Goal: Communication & Community: Participate in discussion

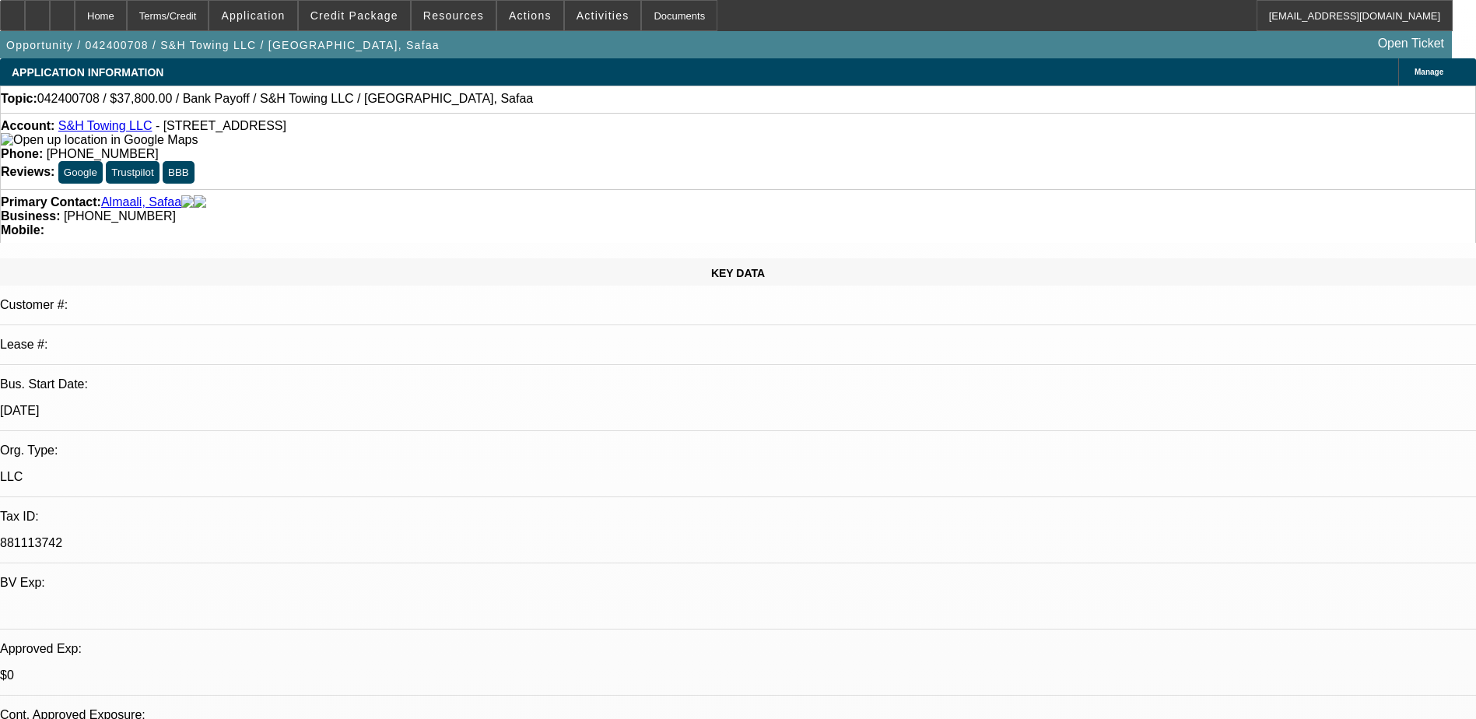
select select "0"
select select "2"
select select "0"
select select "6"
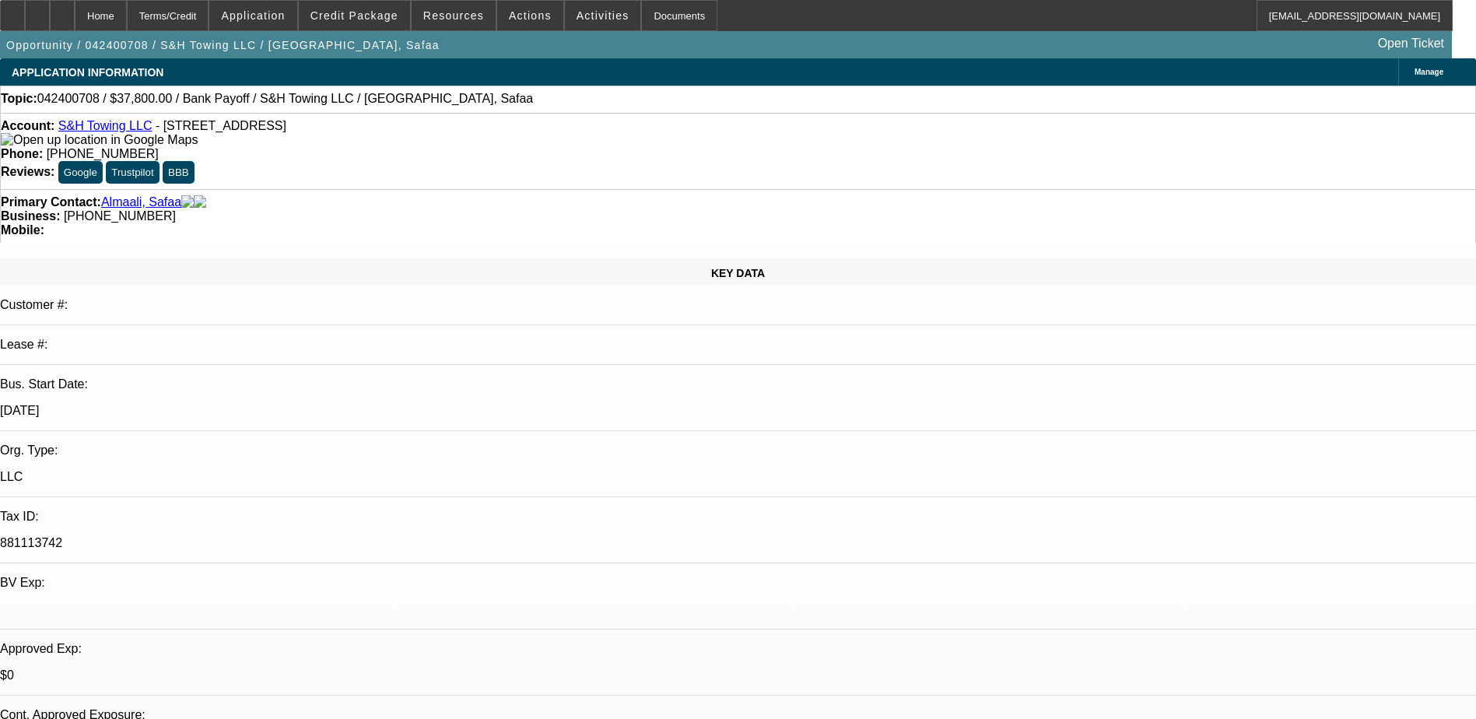
select select "0"
select select "2"
select select "0"
select select "6"
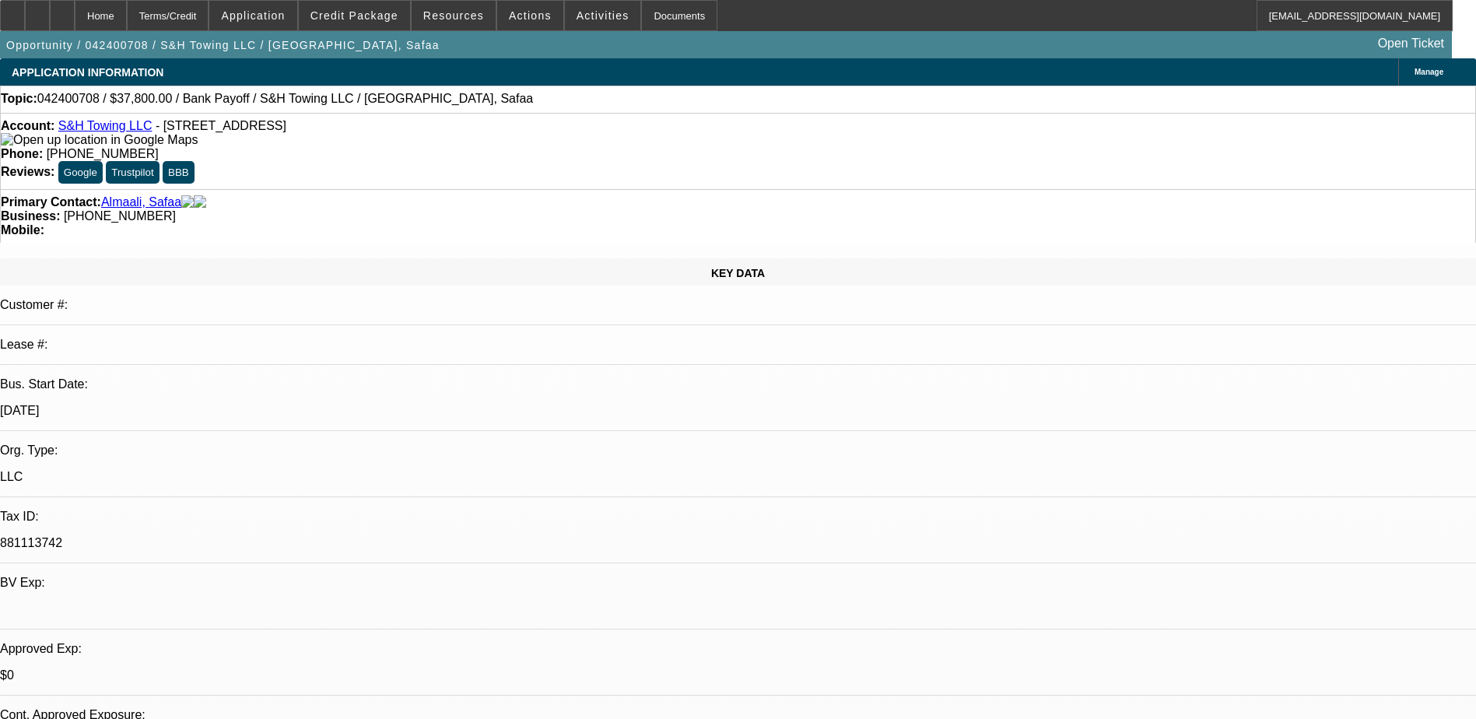
select select "0"
select select "2"
select select "0"
select select "6"
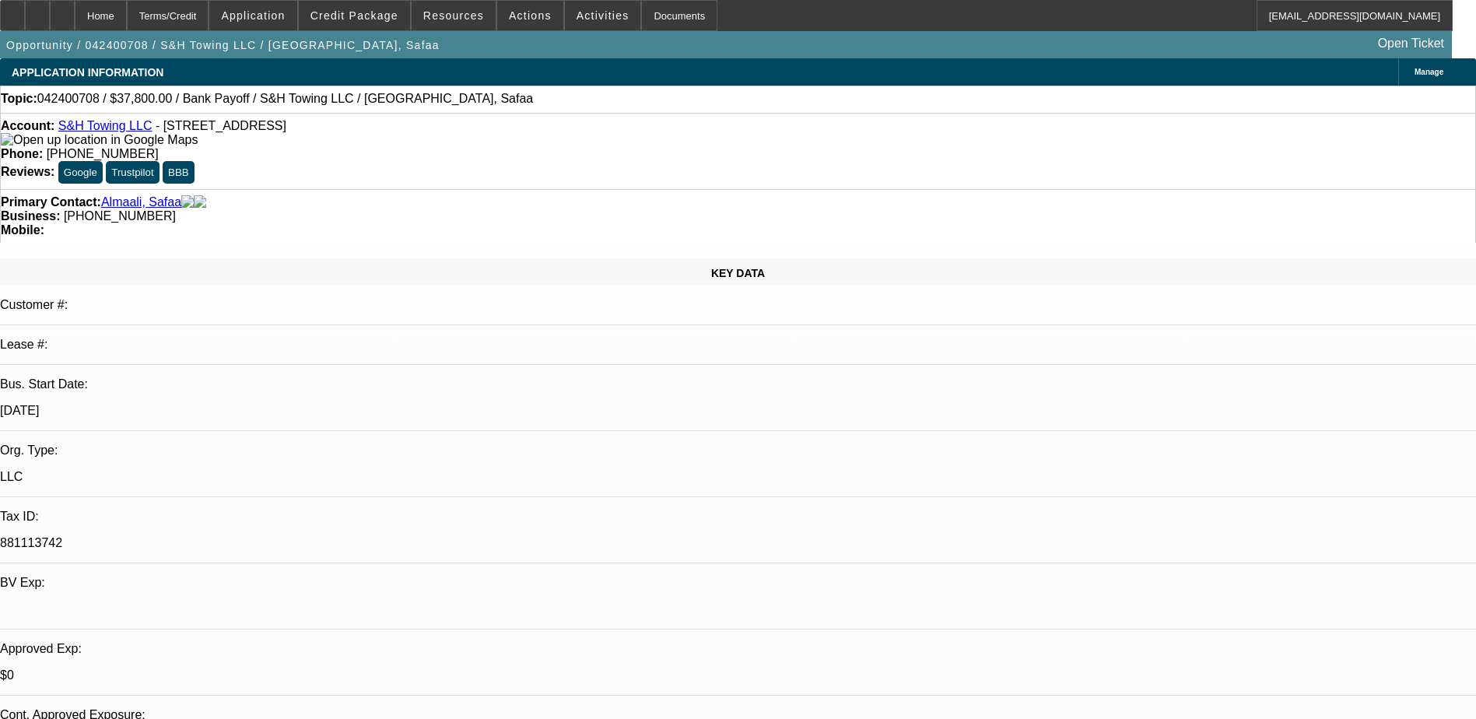
select select "0"
select select "2"
select select "0"
select select "6"
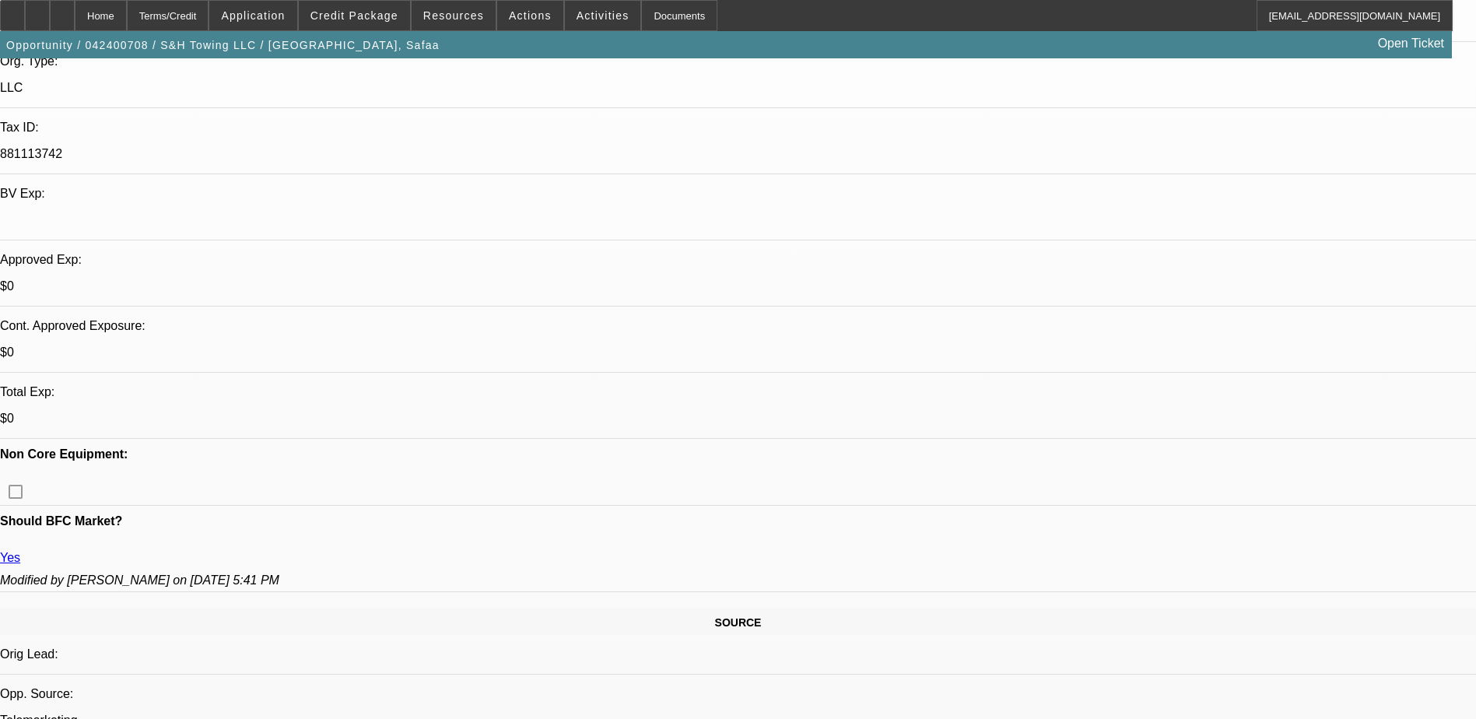
scroll to position [78, 0]
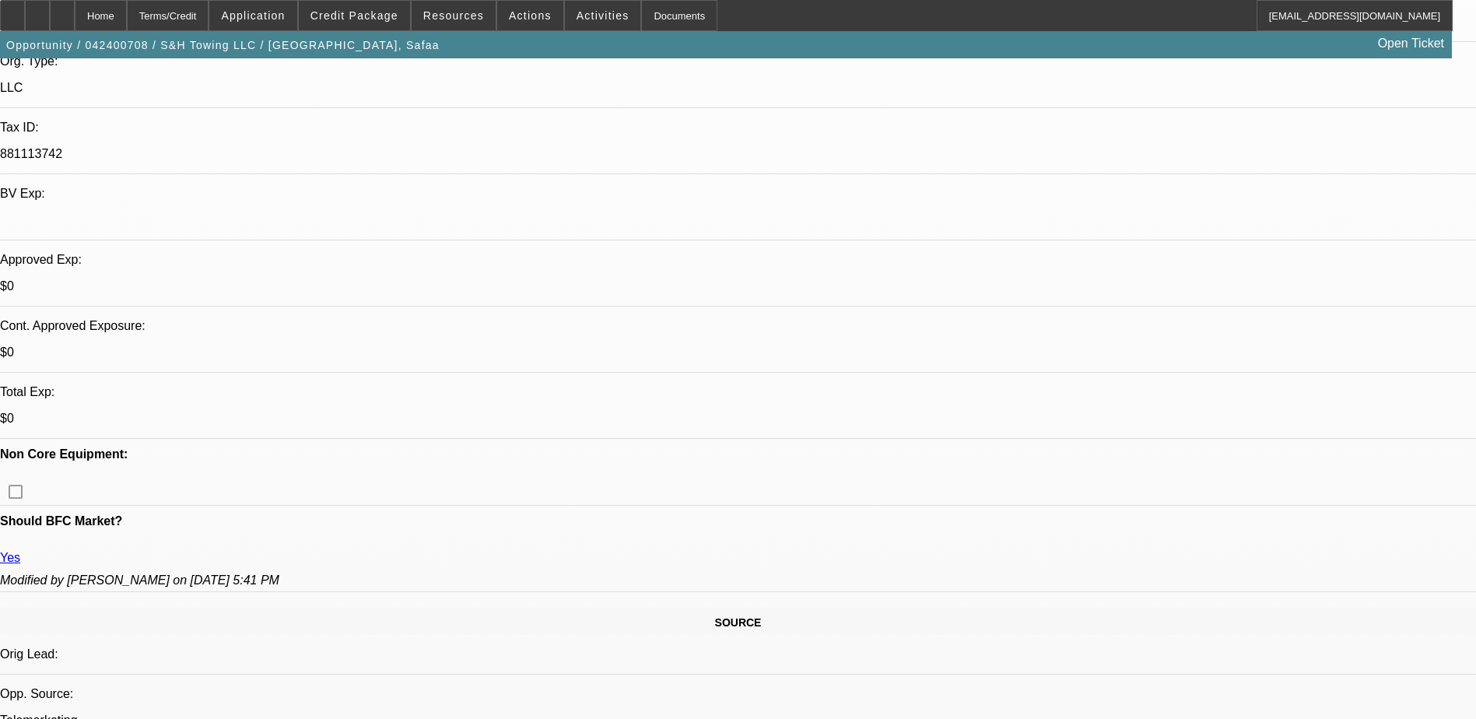
scroll to position [1304, 0]
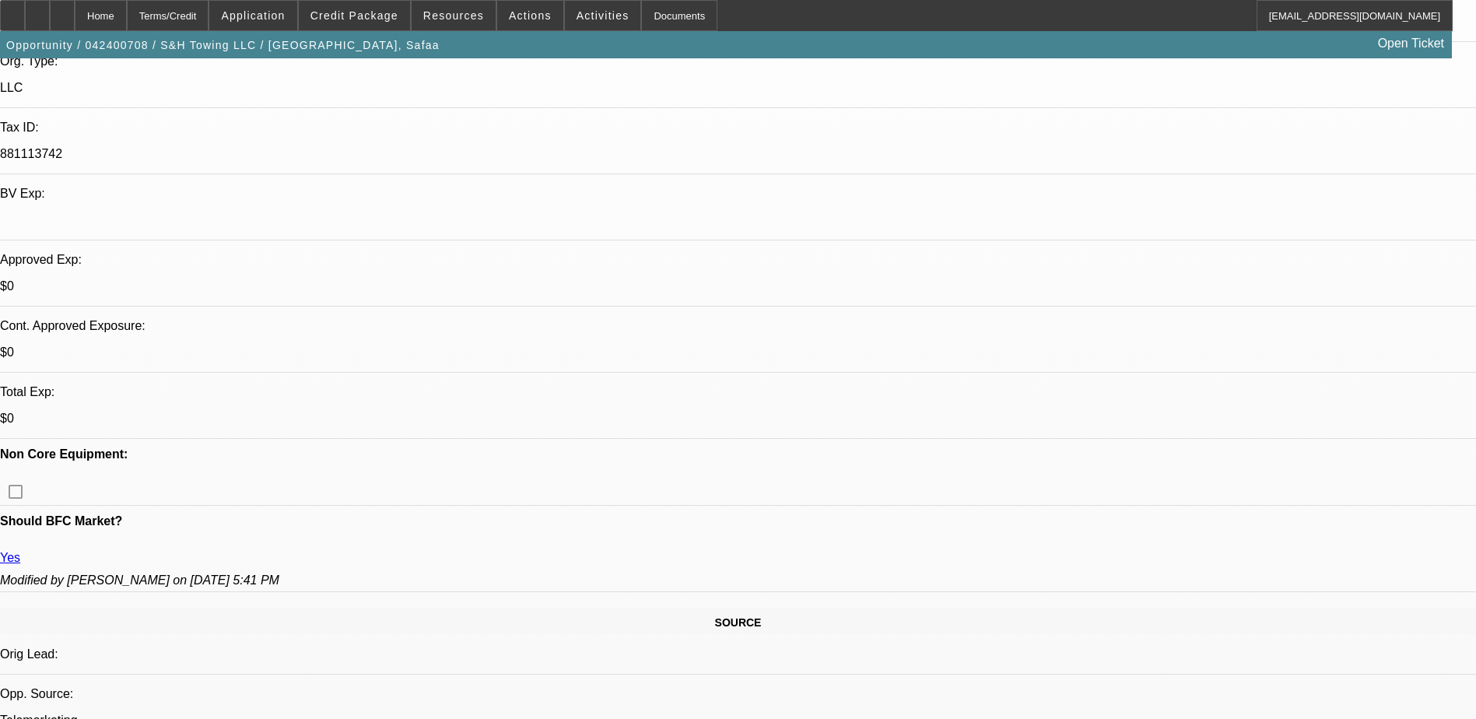
scroll to position [370, 0]
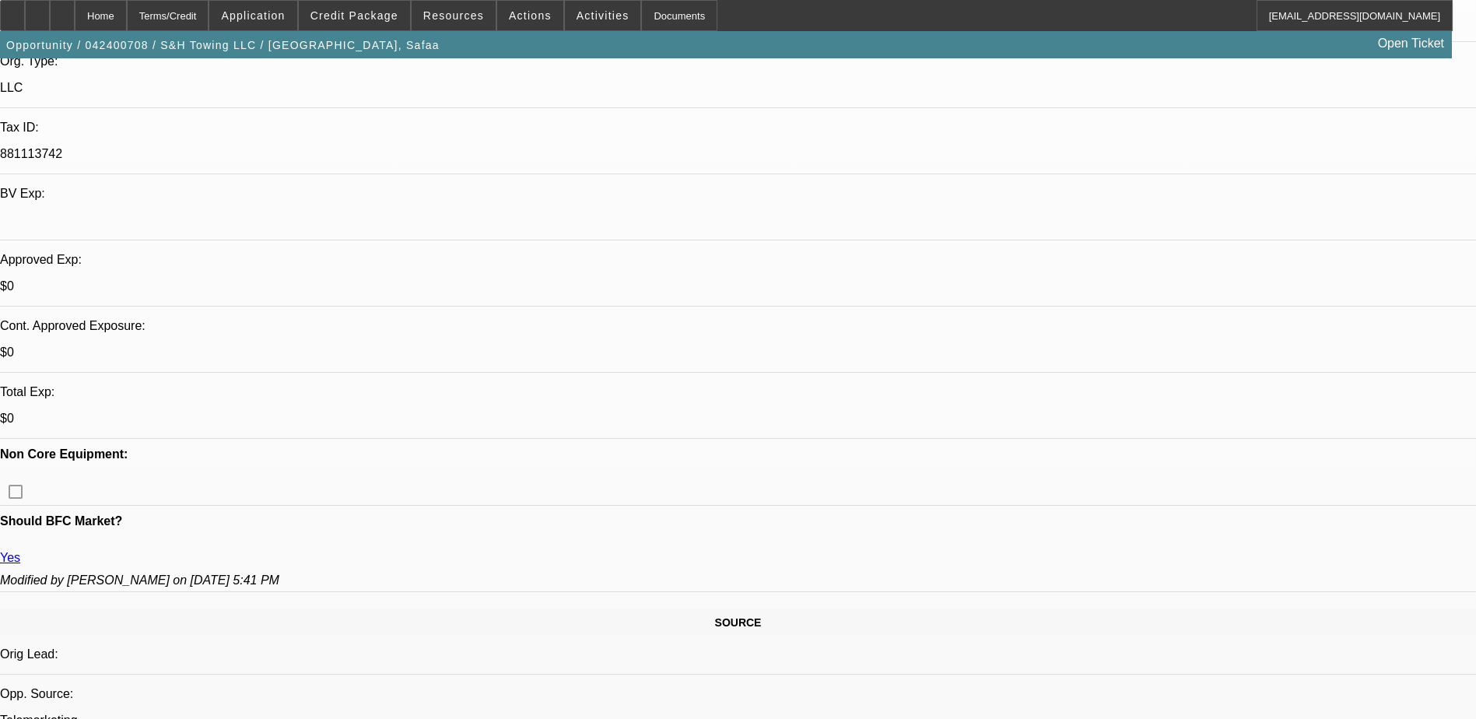
scroll to position [214, 0]
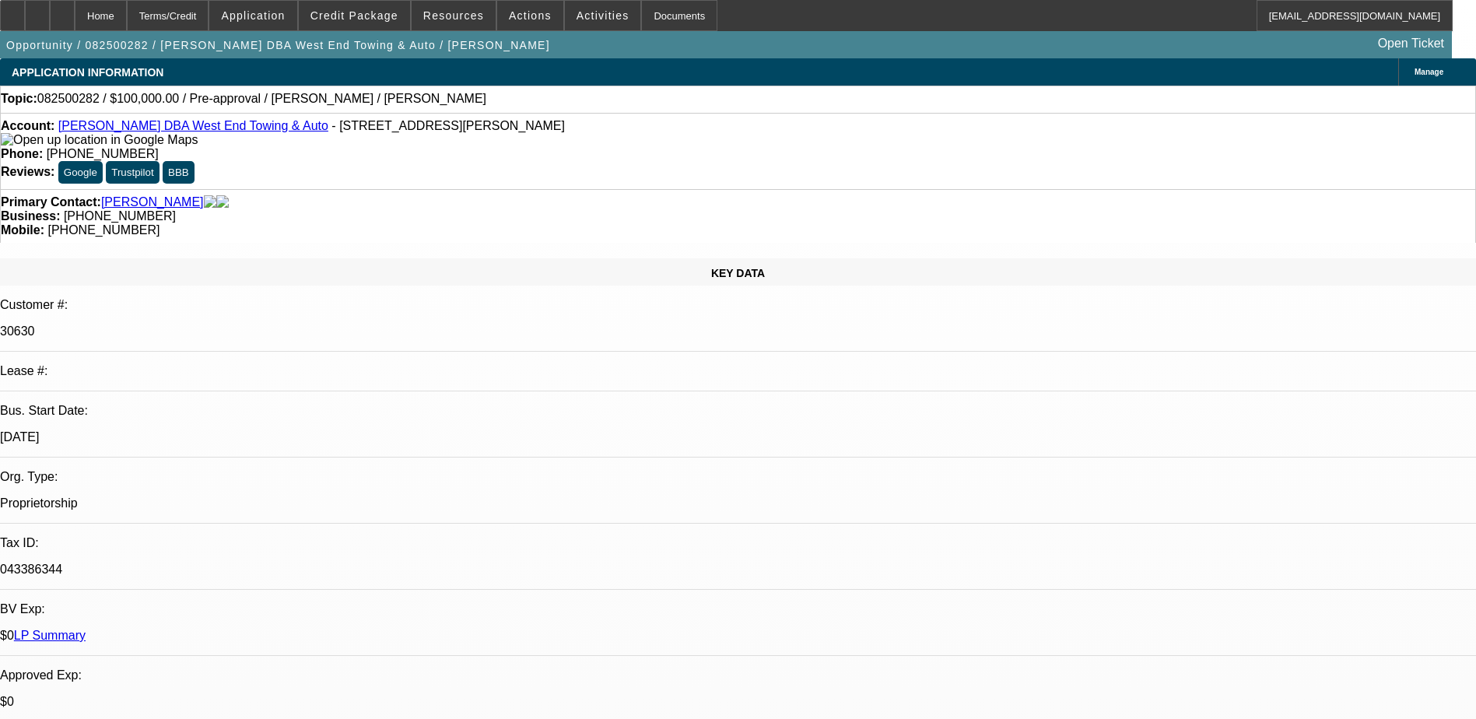
select select "0"
select select "6"
select select "0"
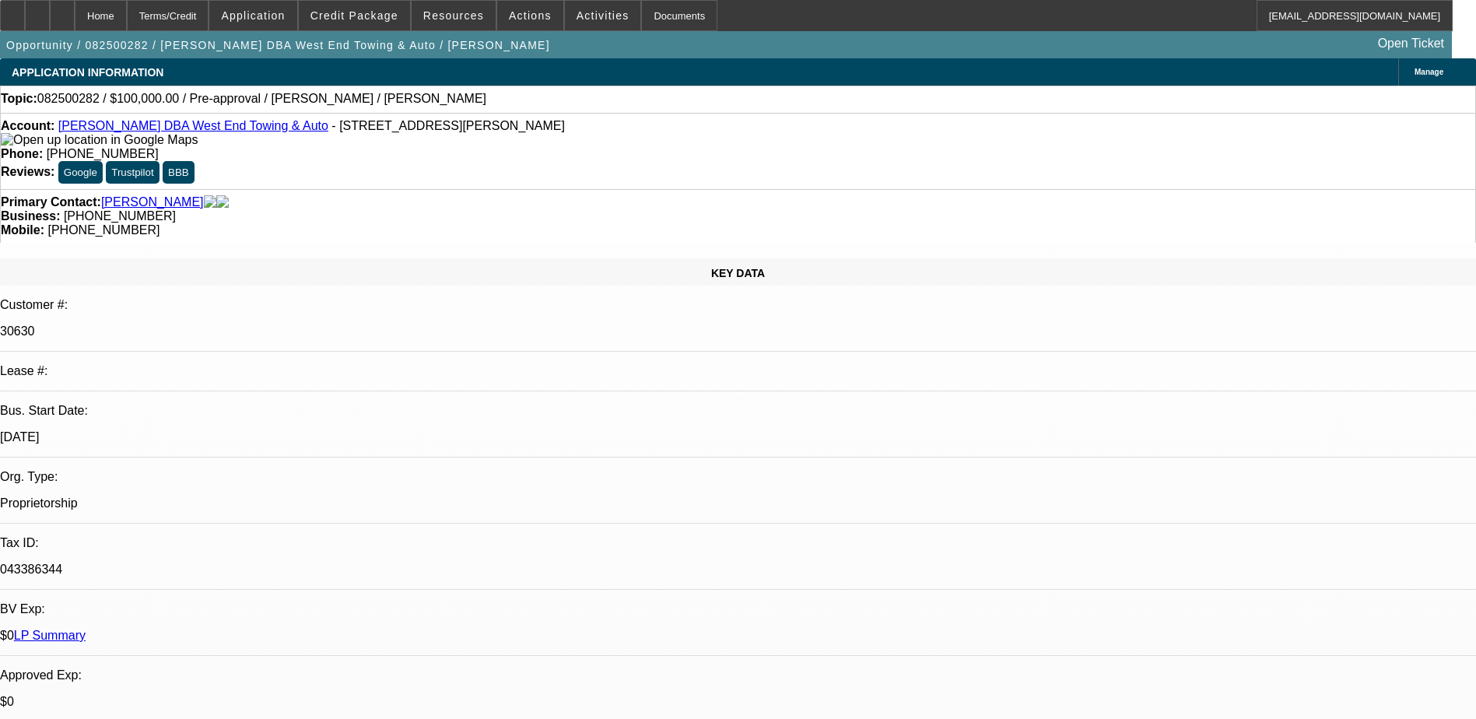
select select "0"
select select "2"
select select "0"
select select "6"
select select "0"
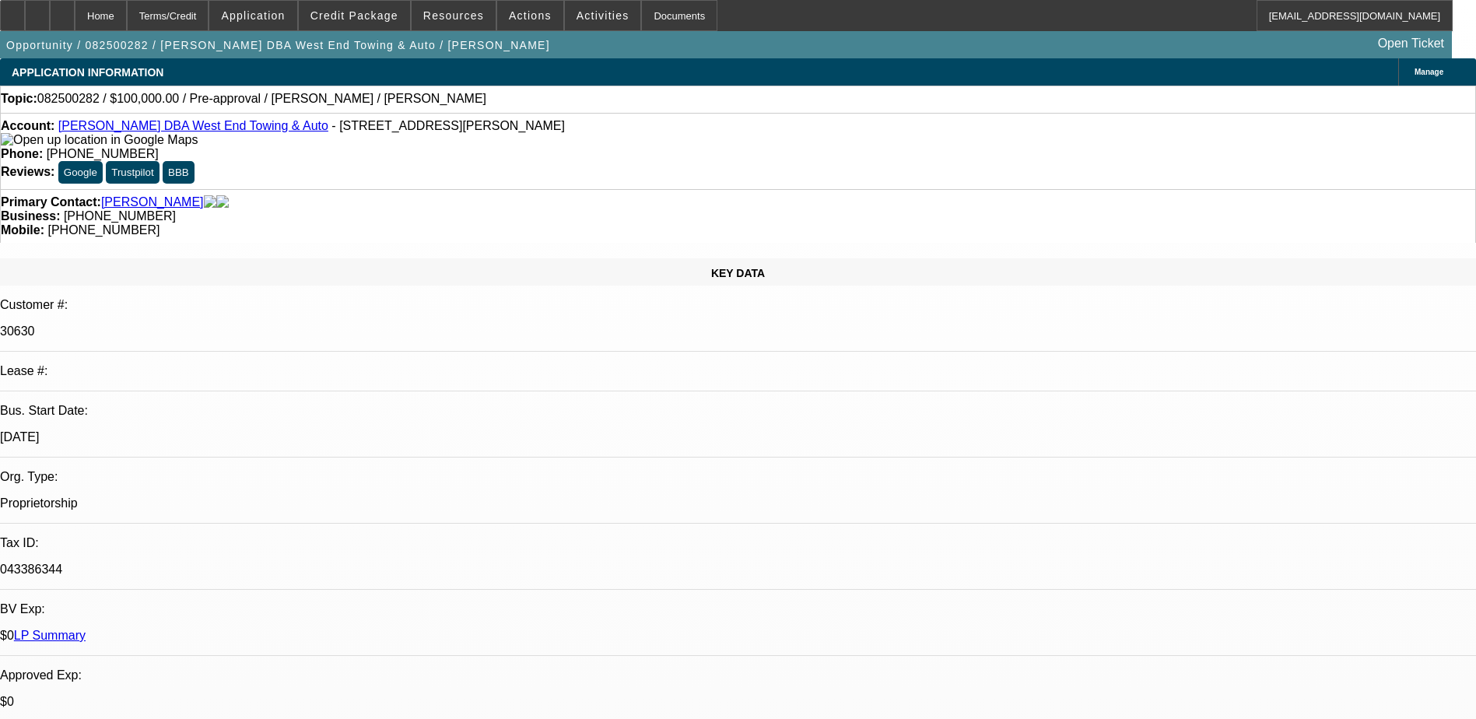
select select "0"
select select "6"
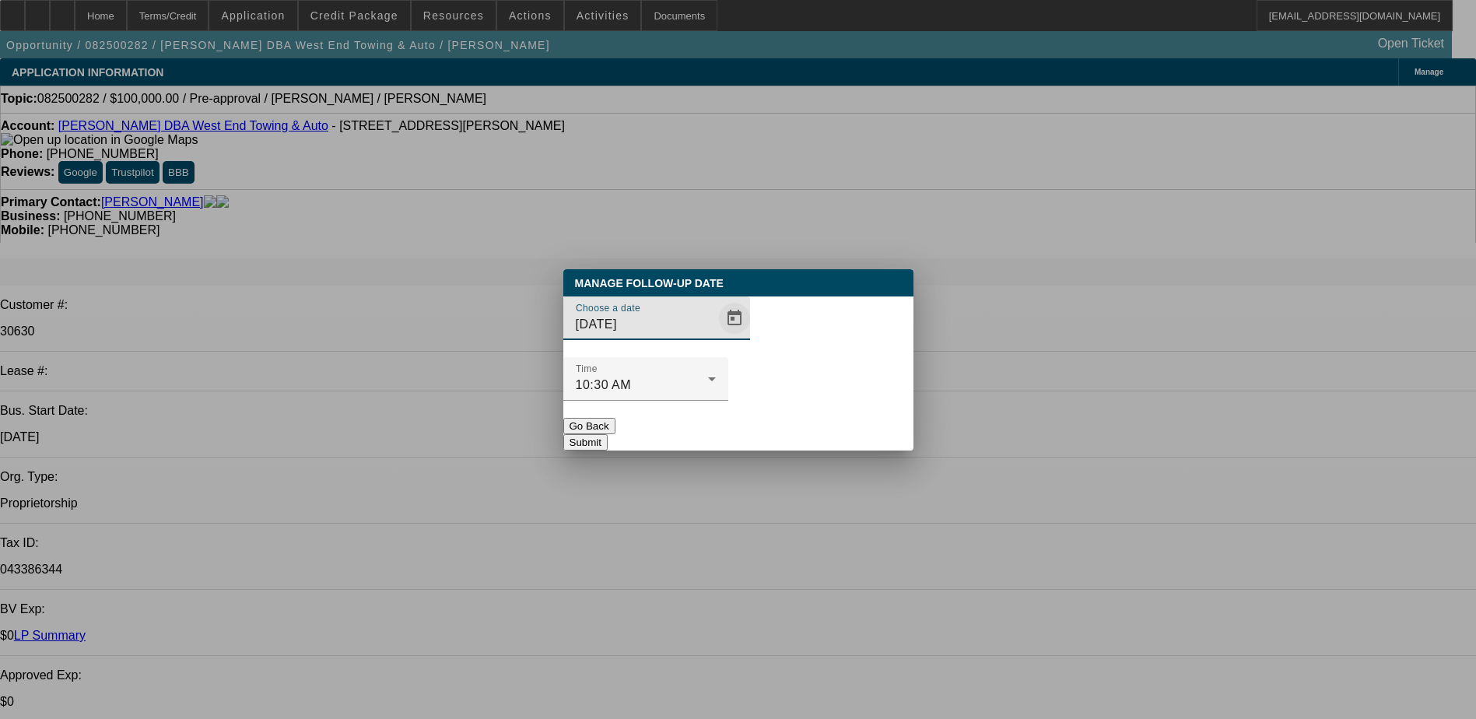
click at [716, 337] on span "Open calendar" at bounding box center [734, 318] width 37 height 37
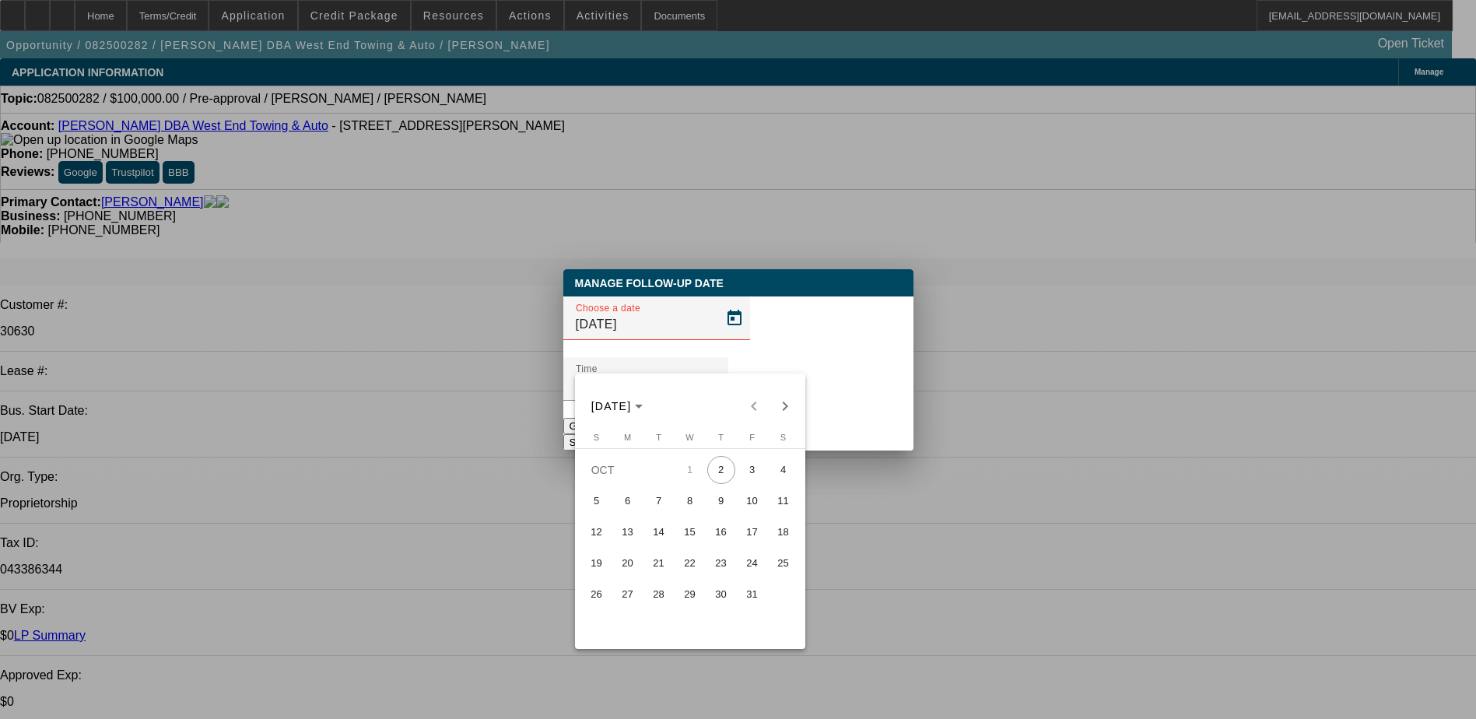
click at [754, 506] on span "10" at bounding box center [753, 501] width 28 height 28
type input "10/10/2025"
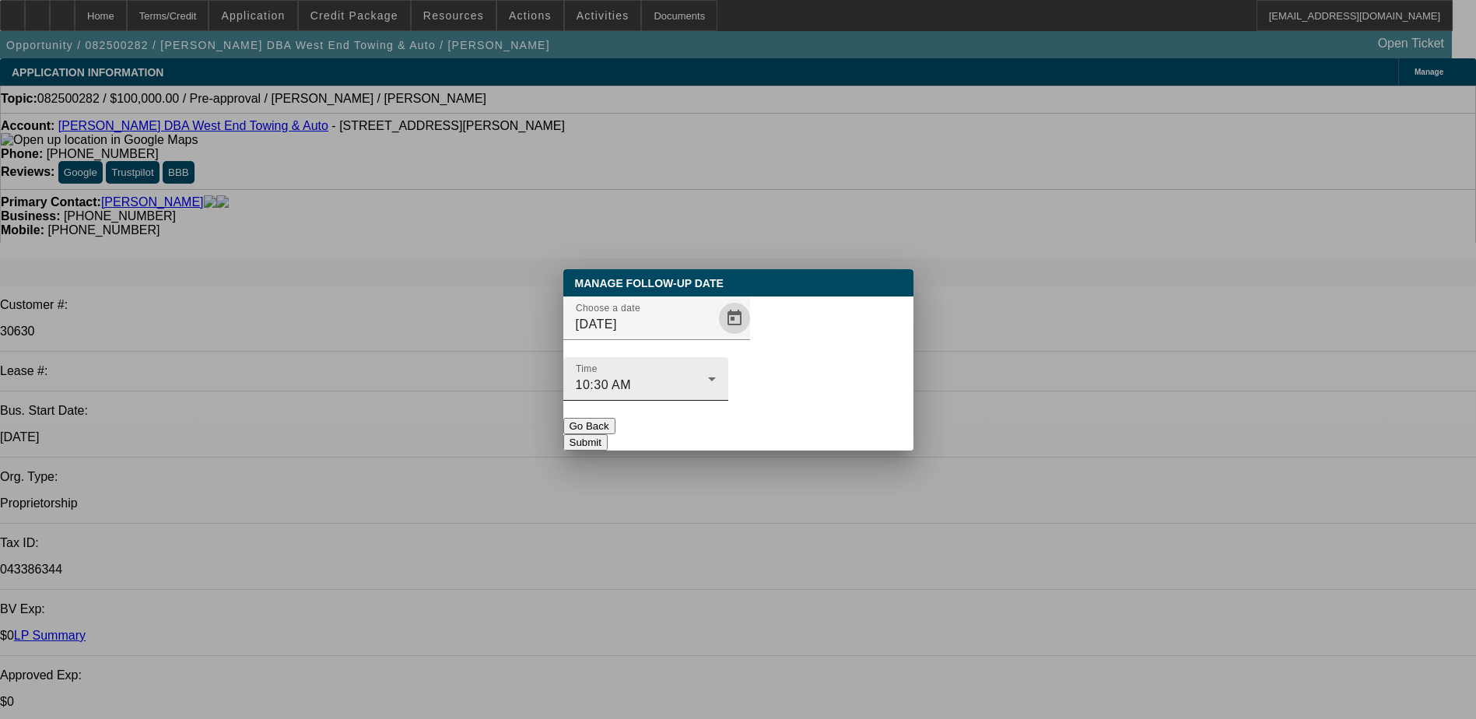
click at [716, 370] on div "Time 10:30 AM" at bounding box center [646, 379] width 140 height 44
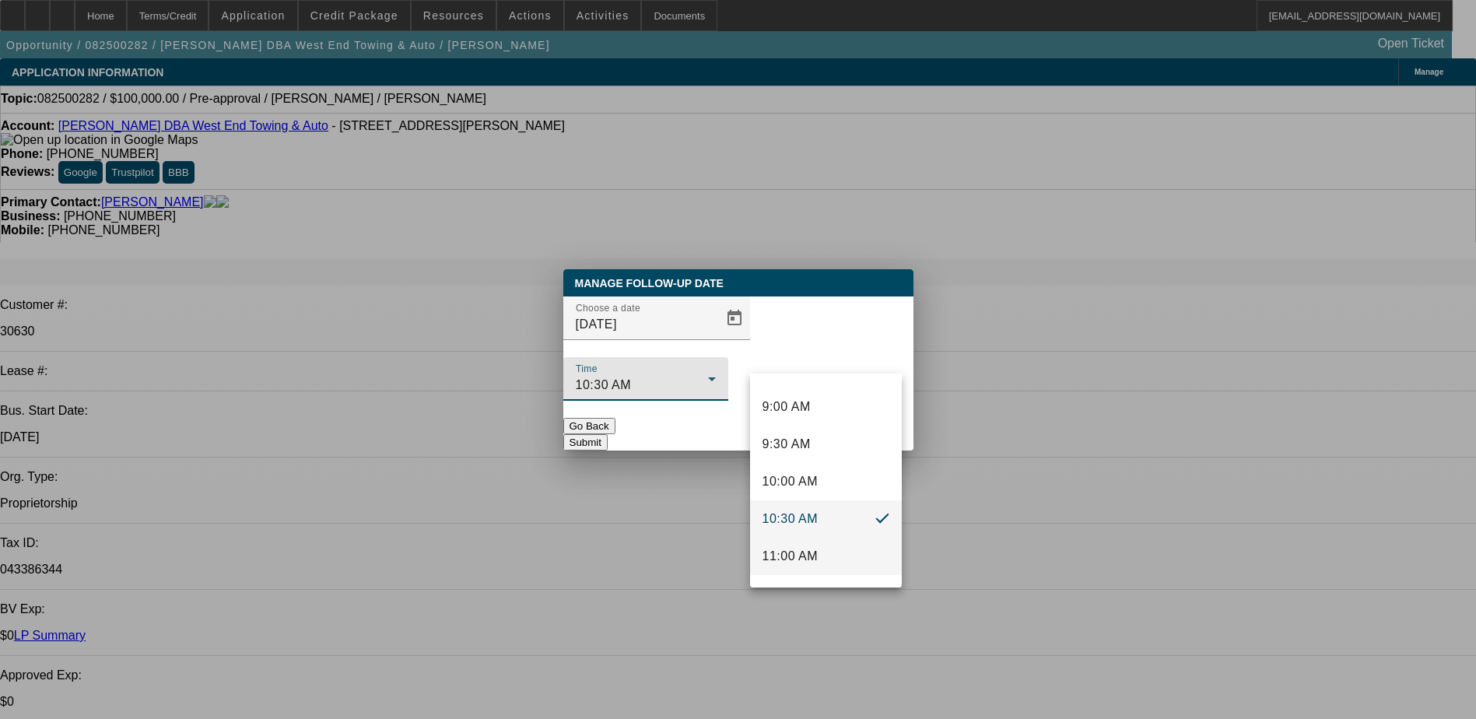
scroll to position [692, 0]
click at [826, 532] on mat-option "11:00 AM" at bounding box center [826, 528] width 152 height 37
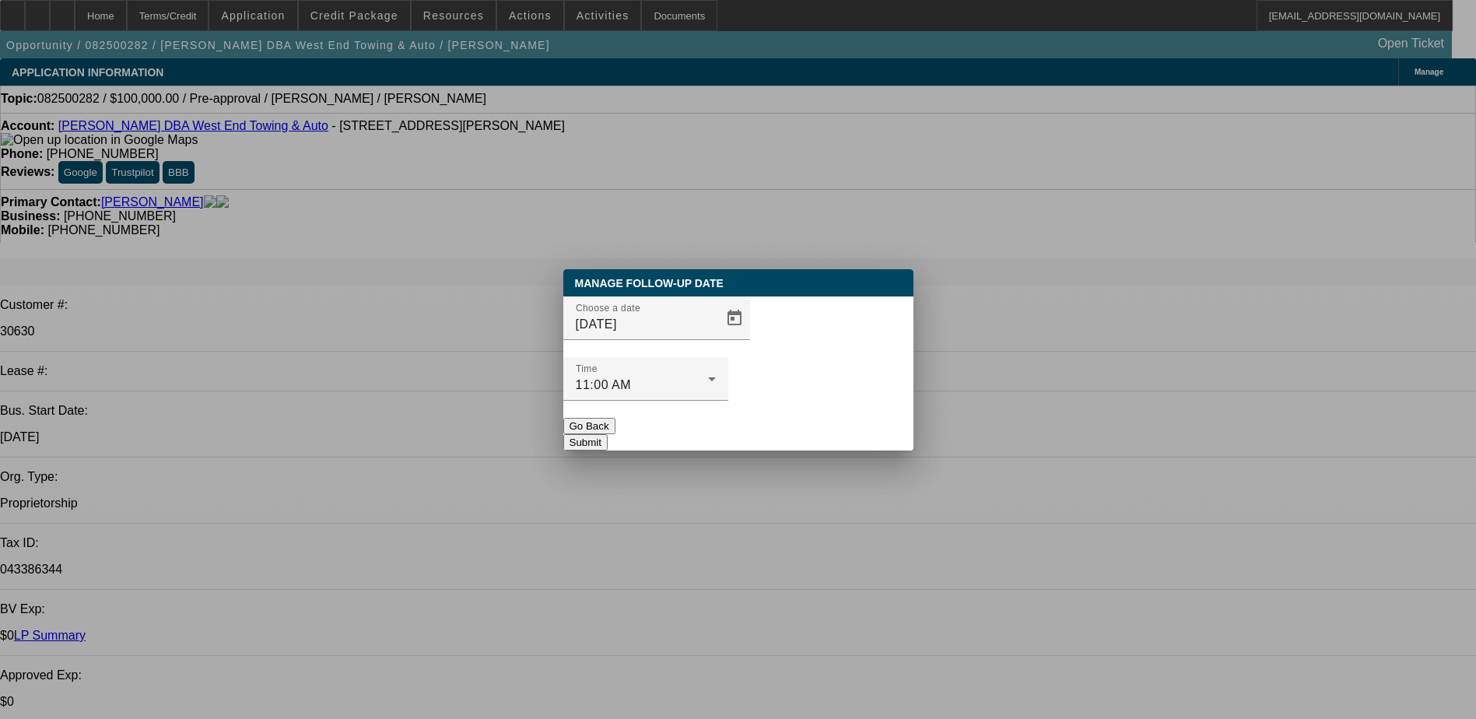
click at [608, 434] on button "Submit" at bounding box center [585, 442] width 44 height 16
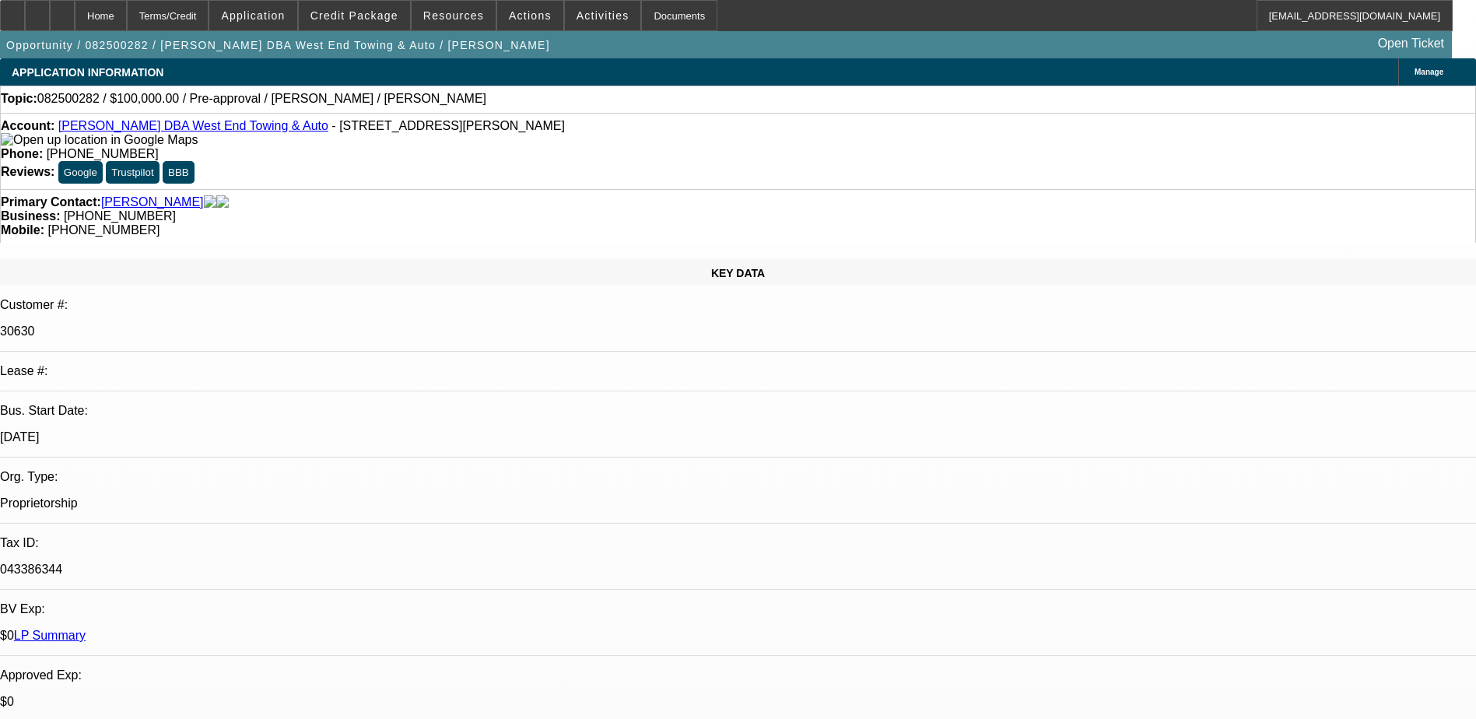
radio input "true"
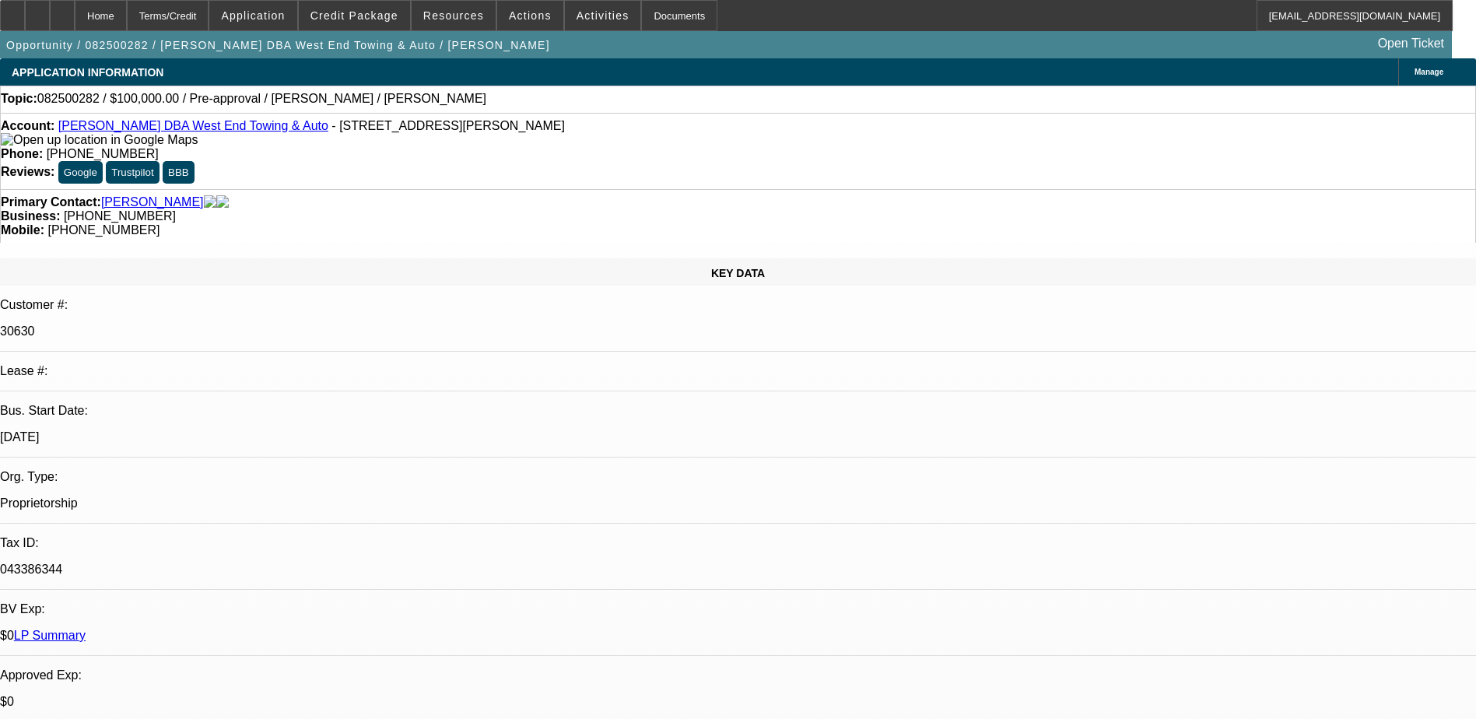
type textarea "10/2) Sent 2 trucks to him & requested banks - said he hasnt found a truck but …"
radio input "true"
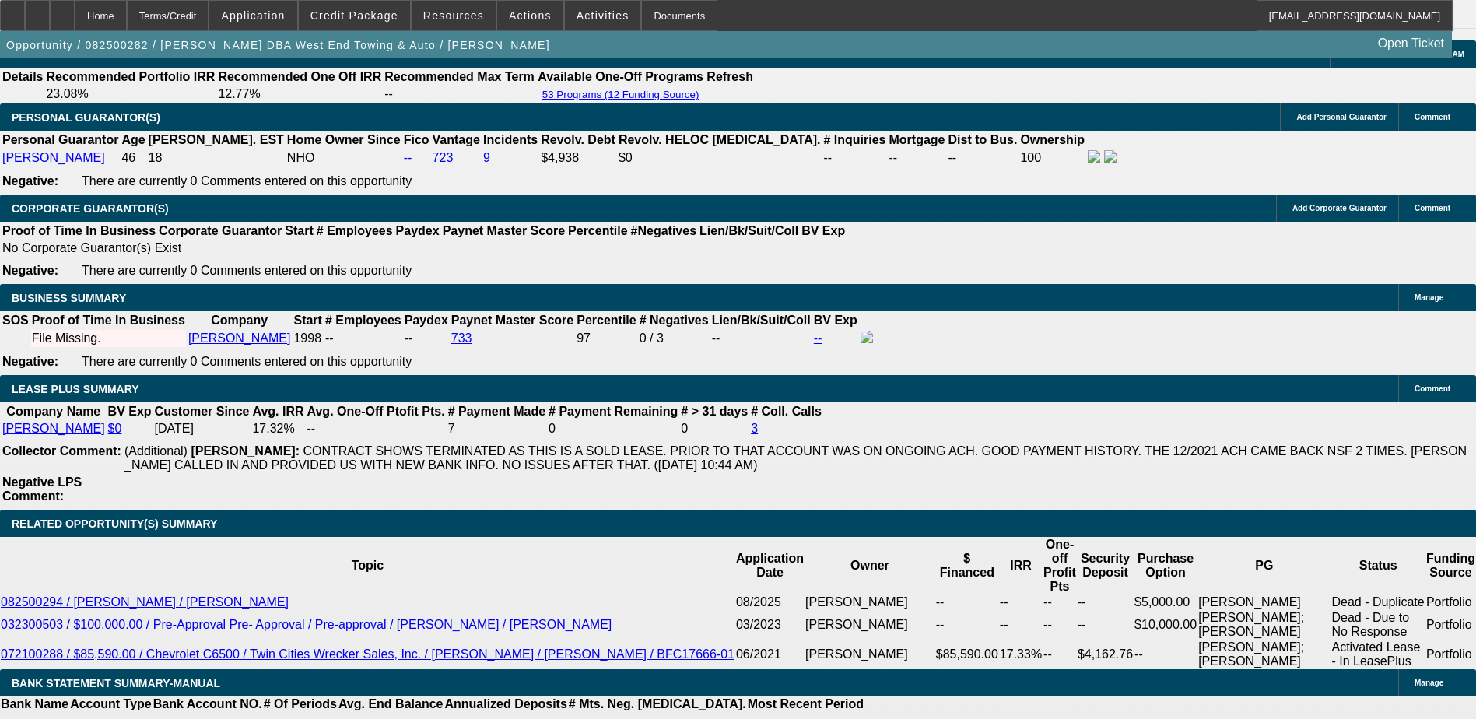
scroll to position [2413, 0]
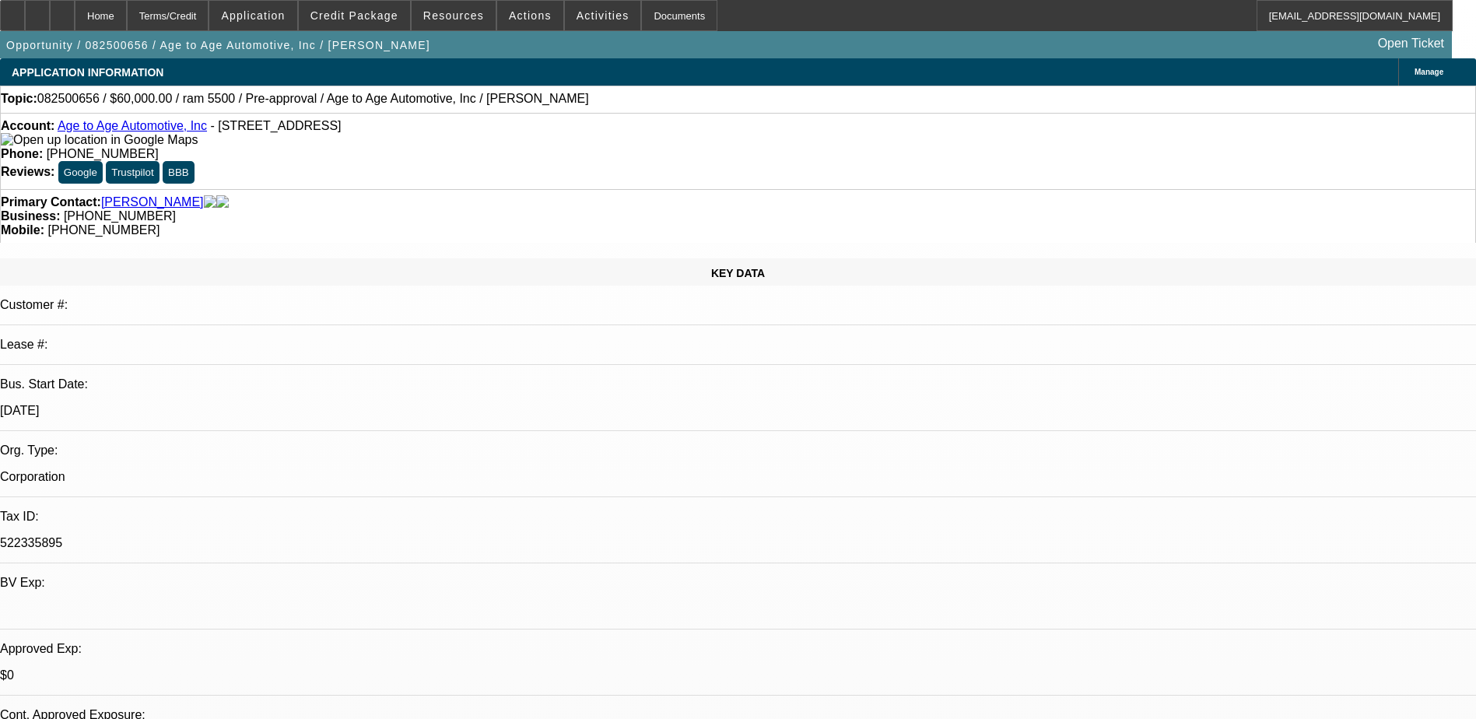
select select "0"
select select "2"
select select "0.1"
select select "4"
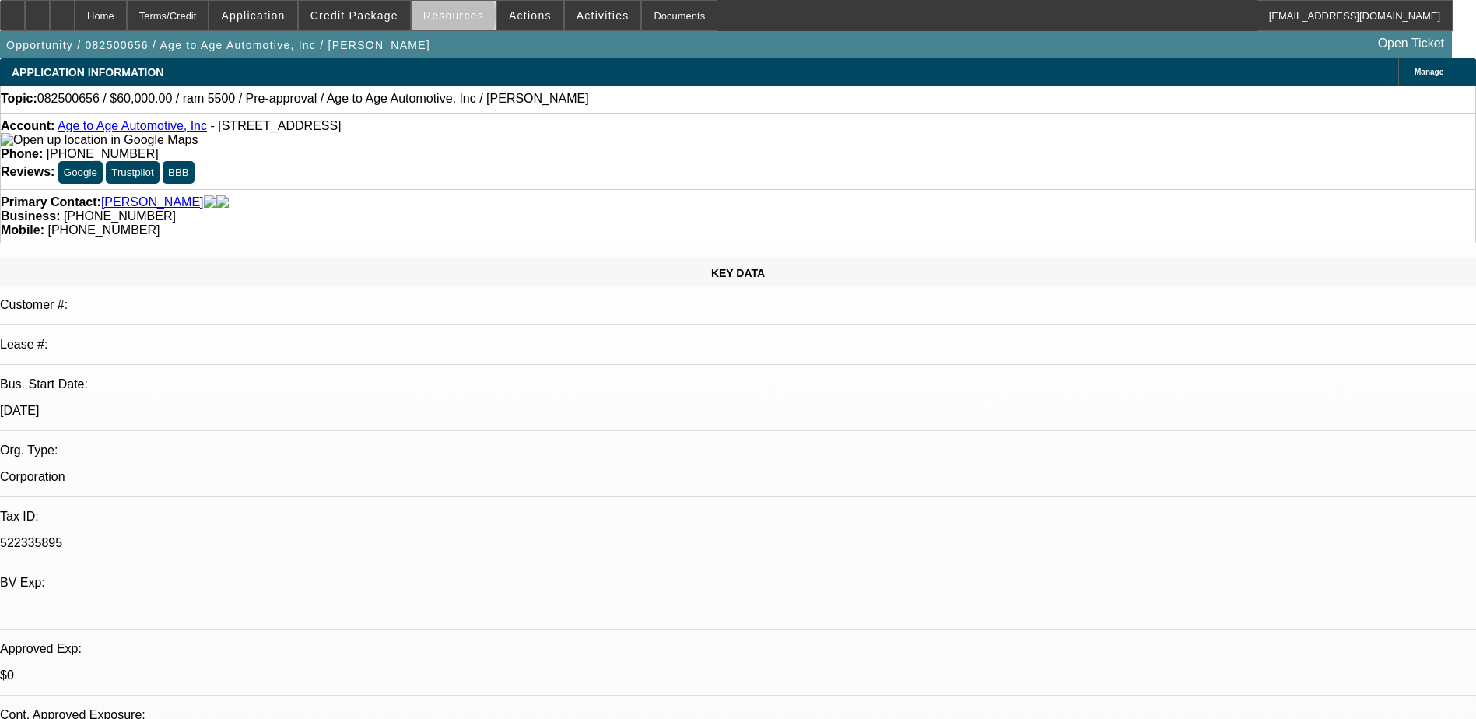
click at [458, 19] on span "Resources" at bounding box center [453, 15] width 61 height 12
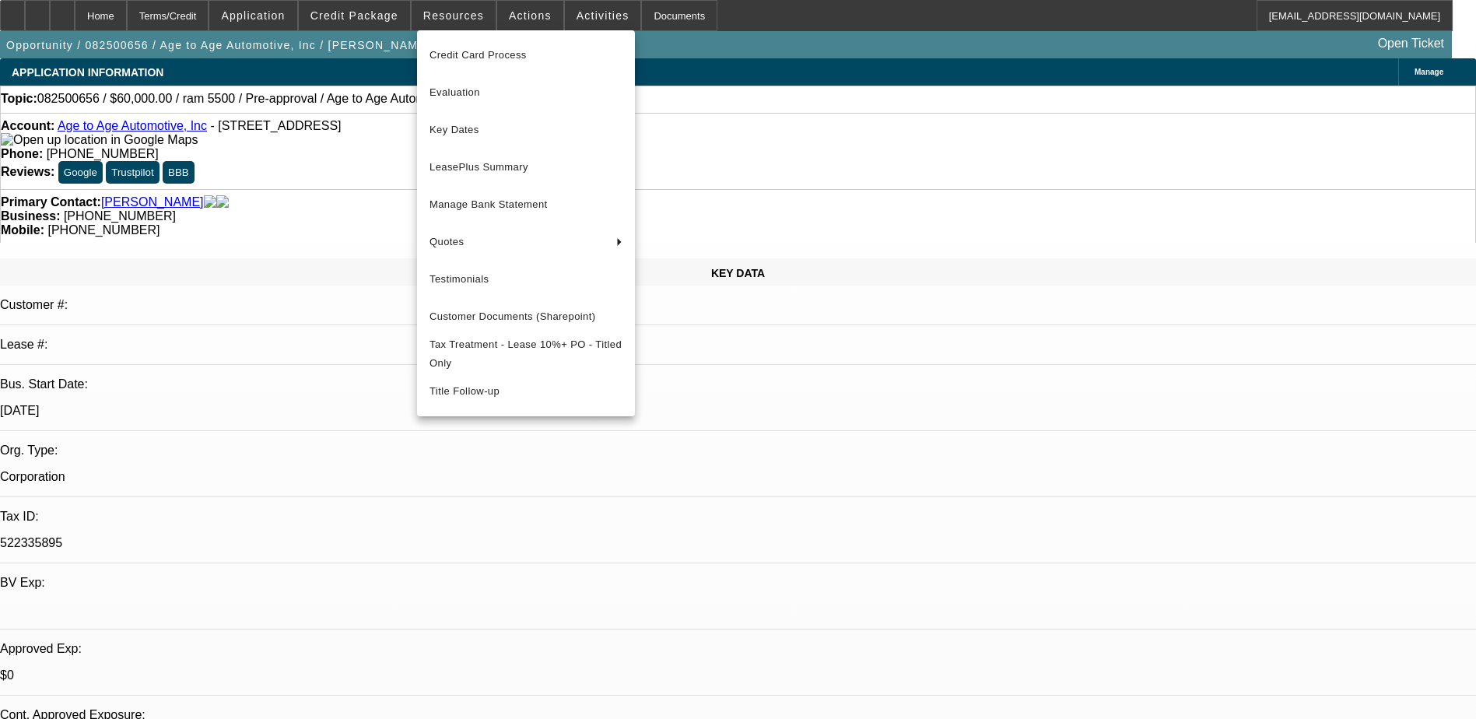
click at [792, 470] on div at bounding box center [738, 359] width 1476 height 719
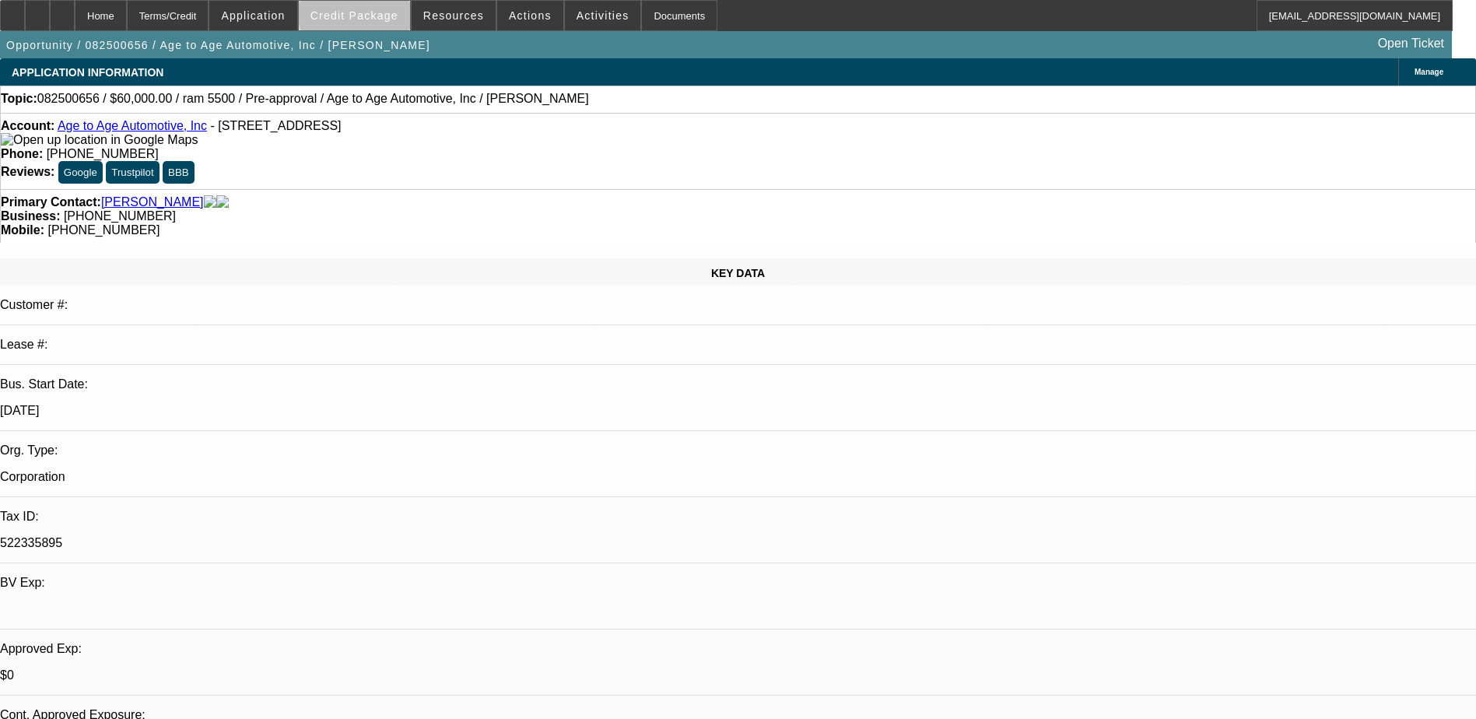
click at [381, 14] on span "Credit Package" at bounding box center [355, 15] width 88 height 12
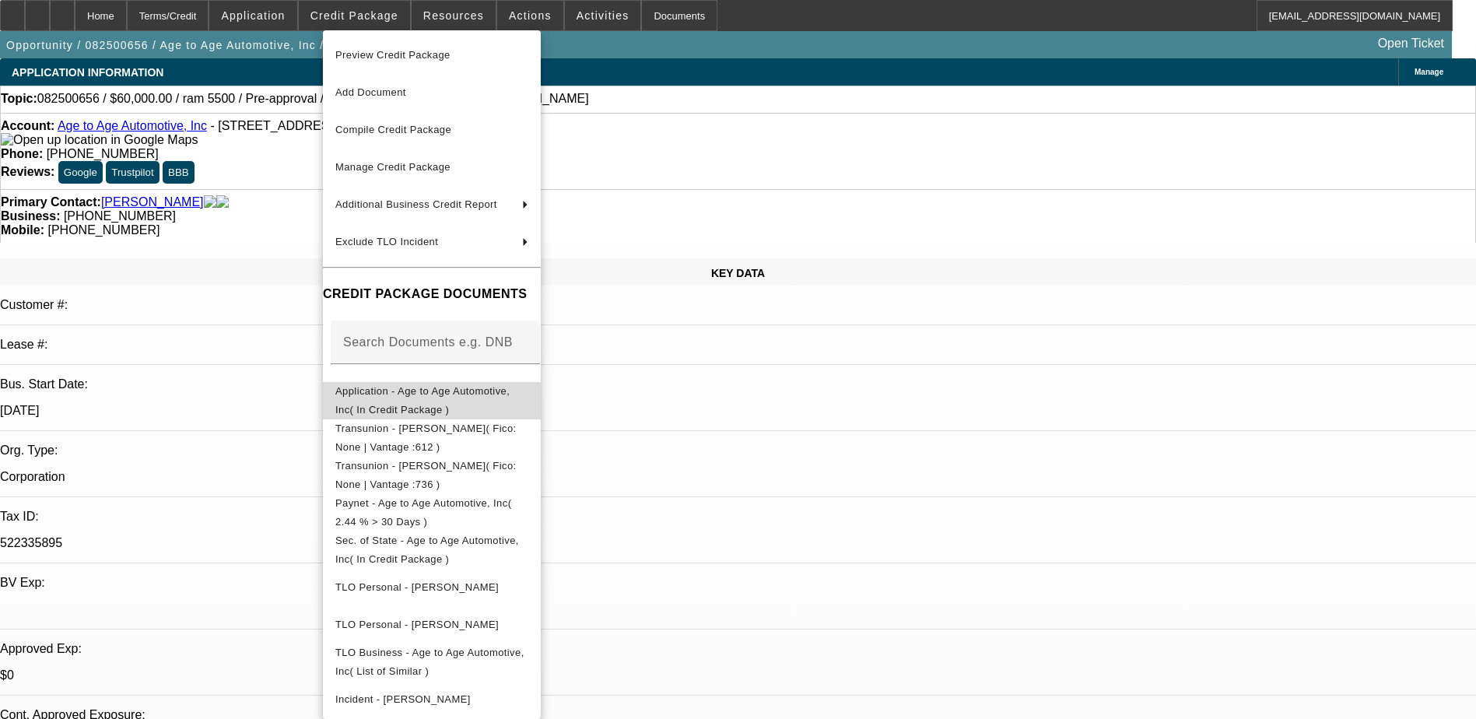
click at [432, 398] on span "Application - Age to Age Automotive, Inc( In Credit Package )" at bounding box center [422, 400] width 174 height 30
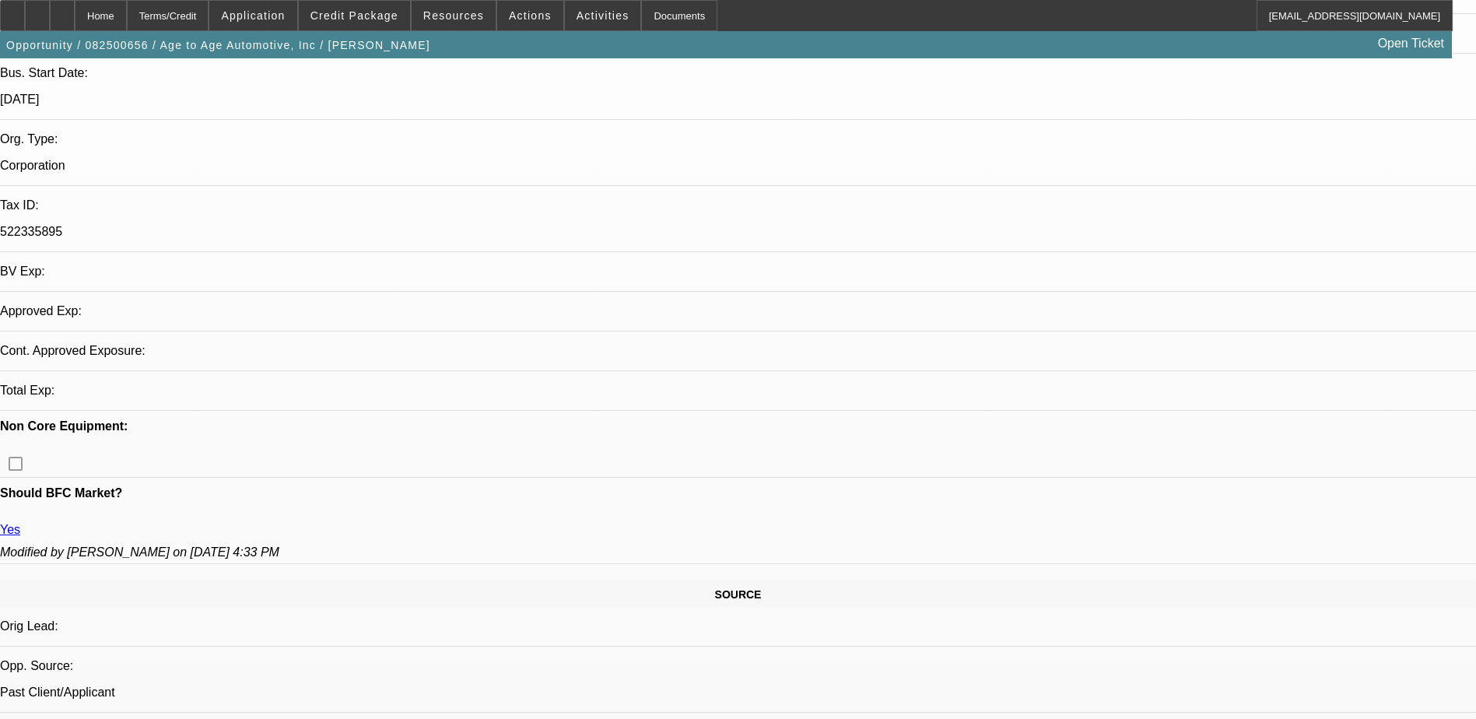
select select "0"
select select "2"
select select "0.1"
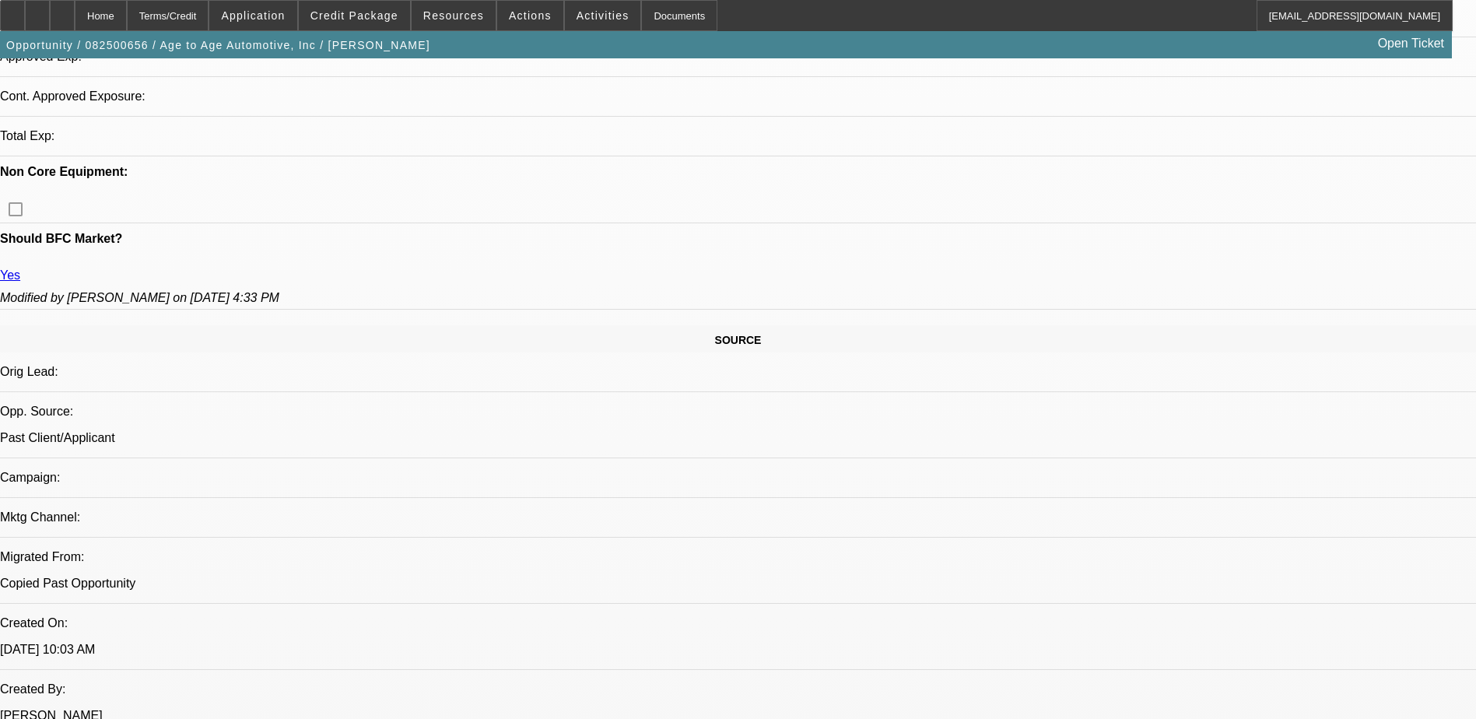
scroll to position [389, 0]
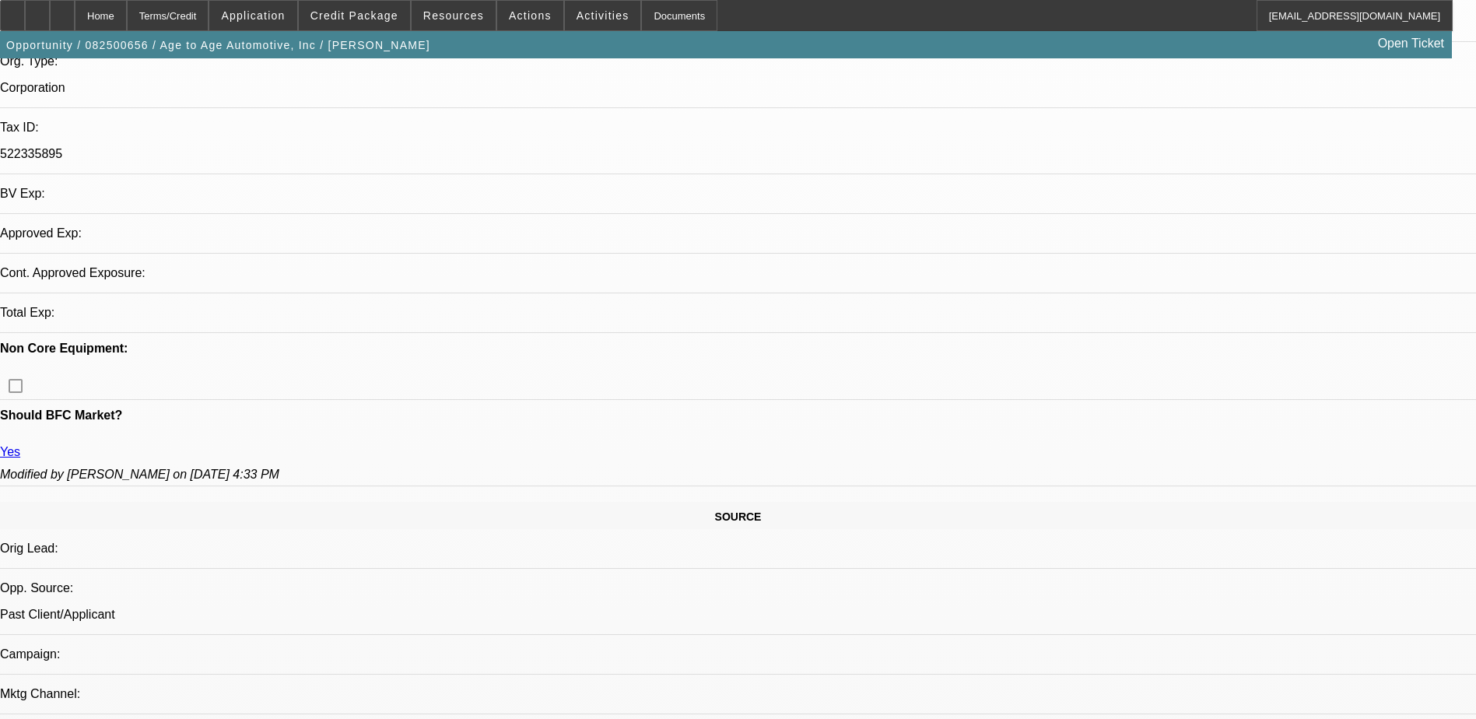
select select "1"
select select "2"
select select "4"
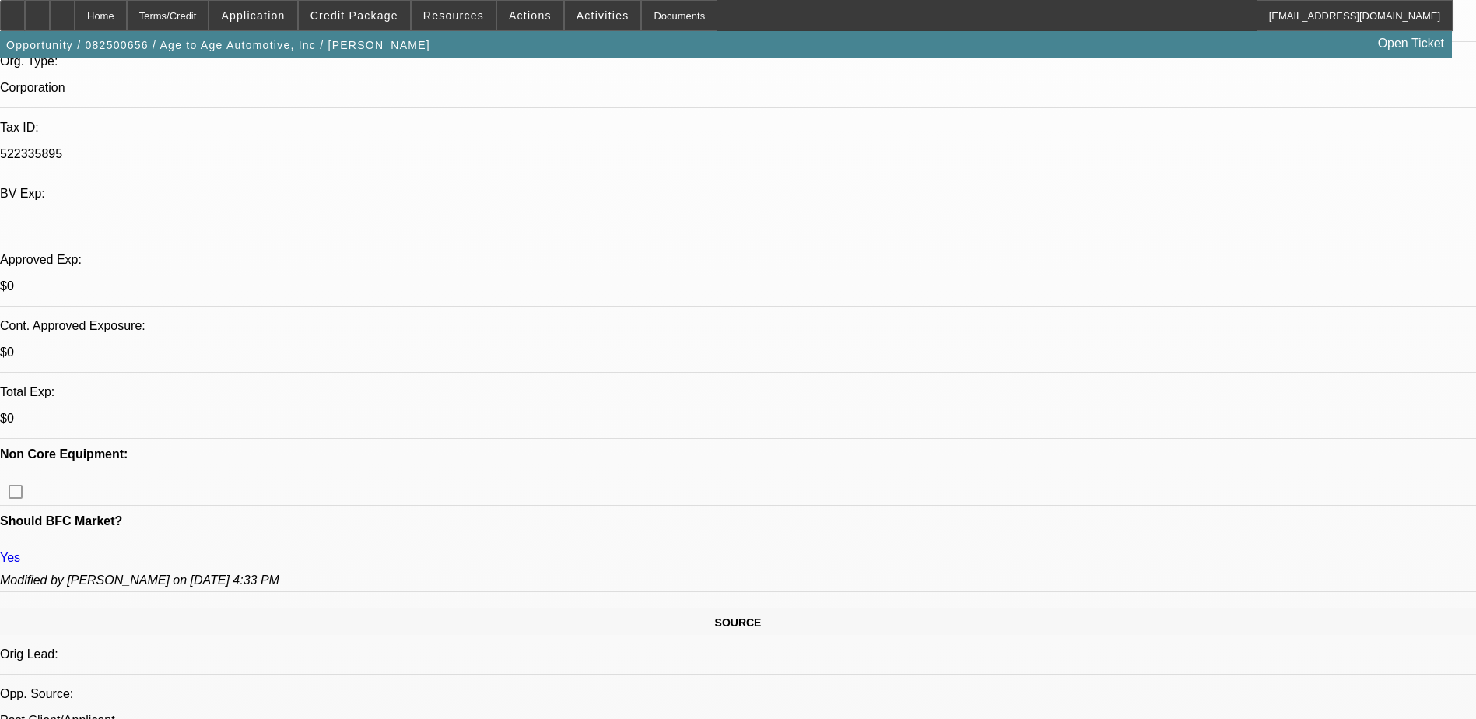
scroll to position [0, 0]
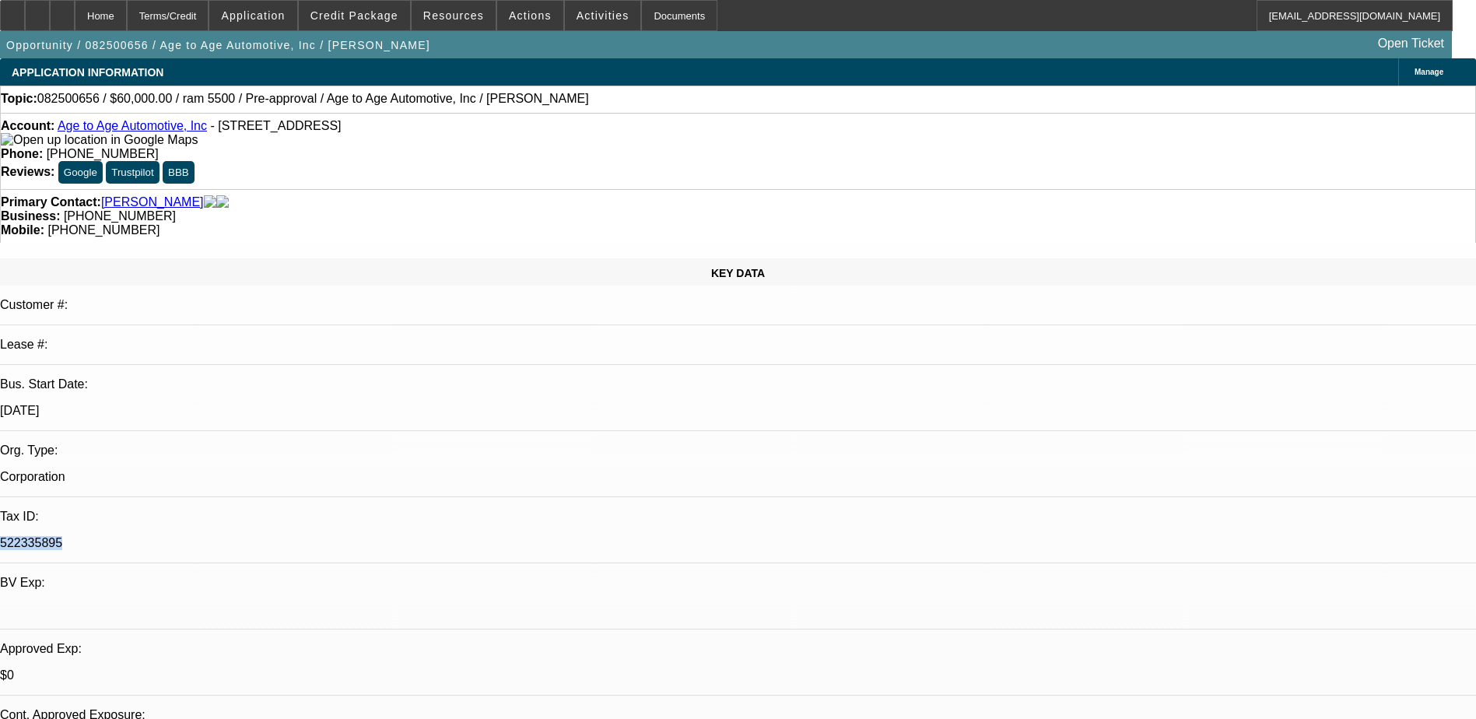
drag, startPoint x: 182, startPoint y: 328, endPoint x: 241, endPoint y: 322, distance: 59.4
click at [241, 536] on div "522335895" at bounding box center [738, 543] width 1476 height 14
drag, startPoint x: 241, startPoint y: 322, endPoint x: 218, endPoint y: 325, distance: 23.5
copy p "522335895"
click at [363, 10] on span "Credit Package" at bounding box center [355, 15] width 88 height 12
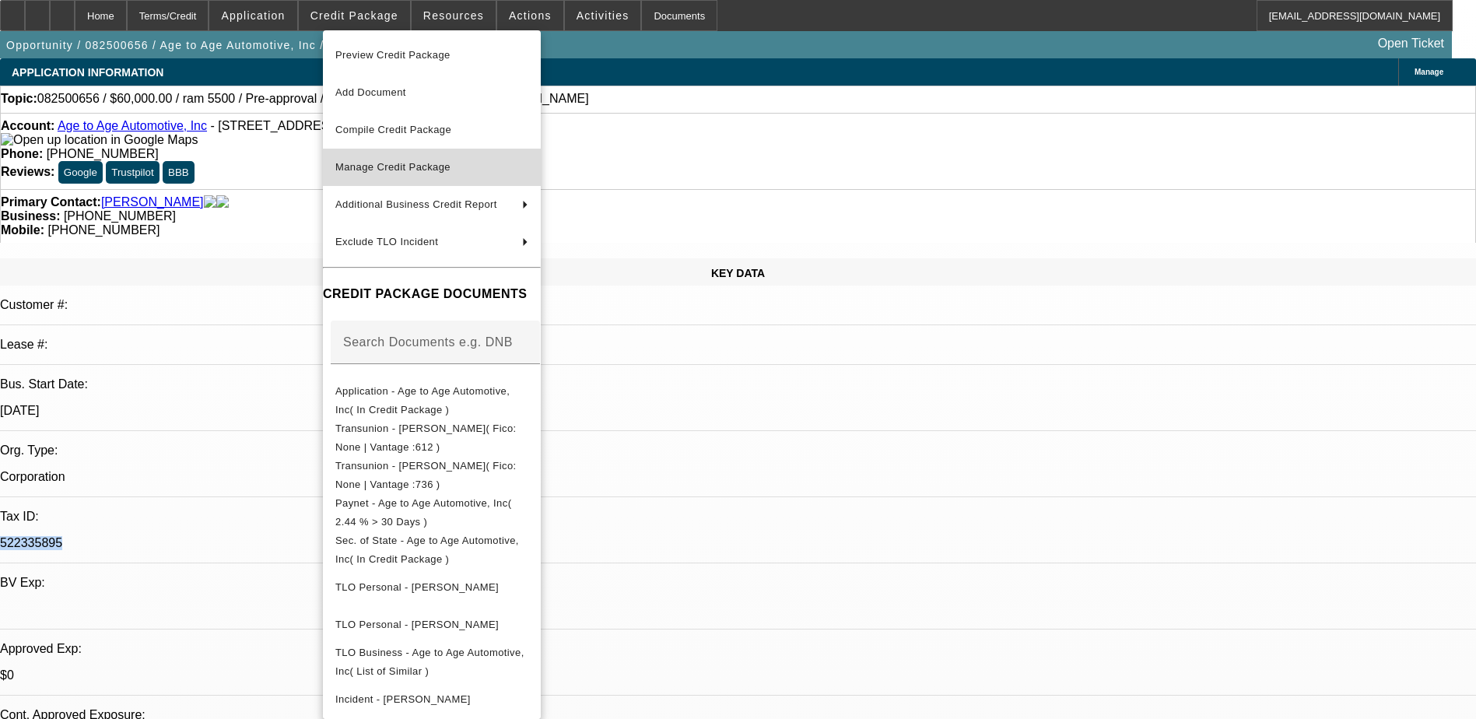
click at [489, 171] on span "Manage Credit Package" at bounding box center [431, 167] width 193 height 19
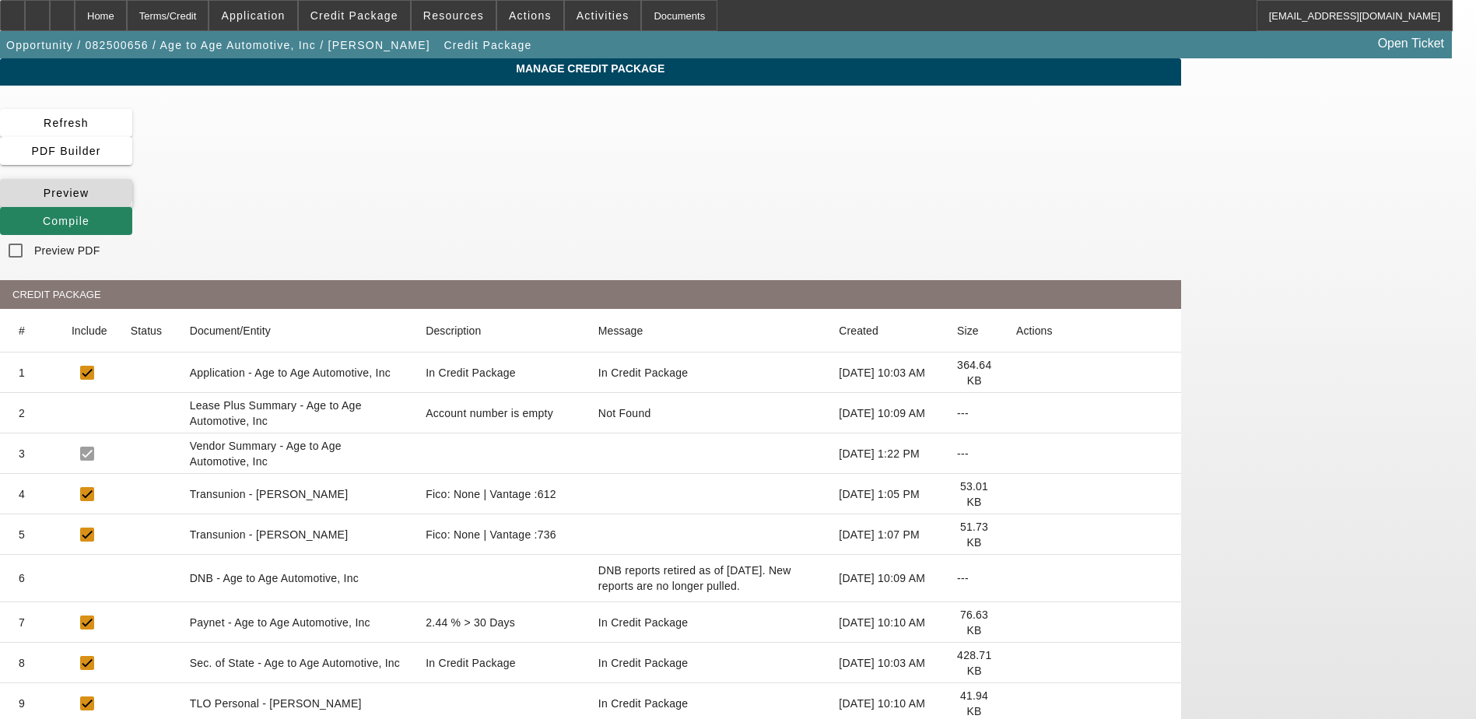
click at [44, 187] on icon at bounding box center [44, 193] width 0 height 12
click at [369, 12] on span "Credit Package" at bounding box center [355, 15] width 88 height 12
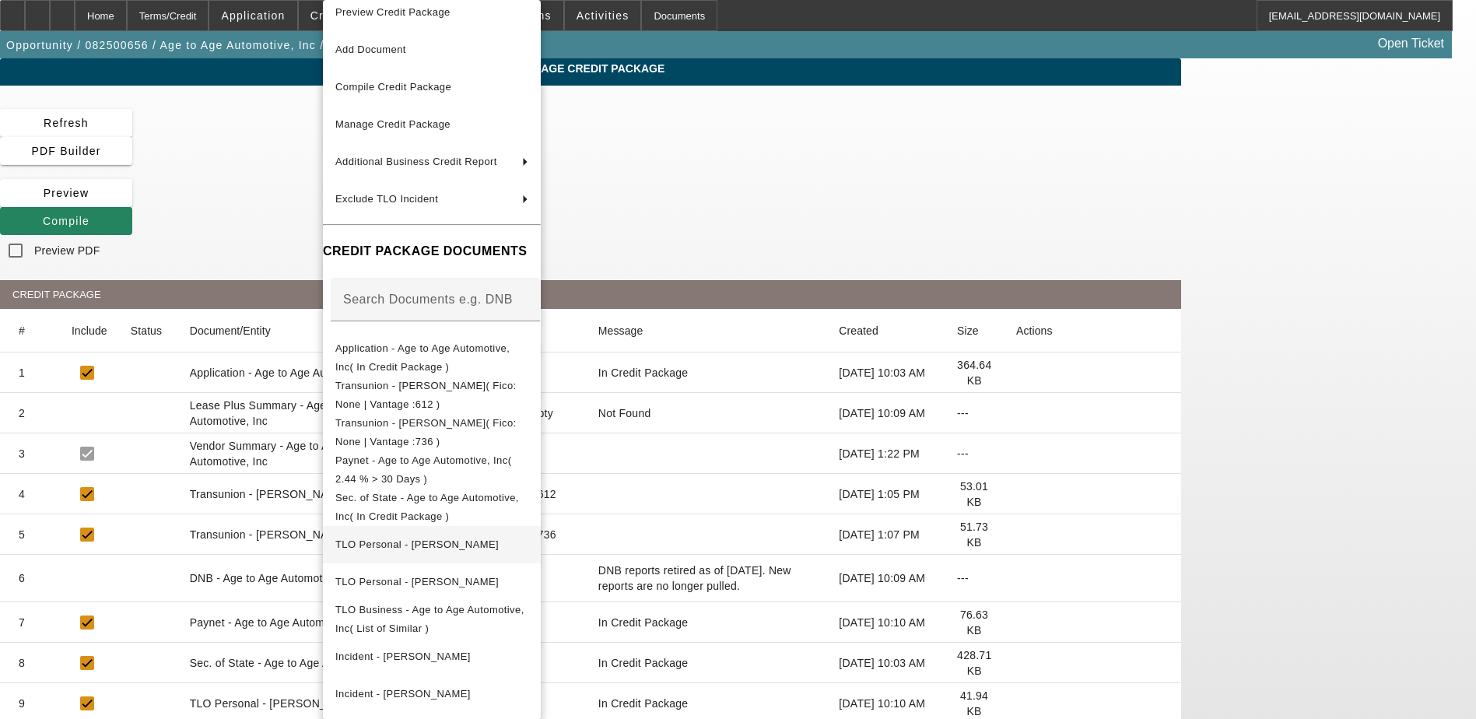
scroll to position [19, 0]
click at [495, 417] on span "Transunion - Fischer, Tammy( Fico: None | Vantage :736 )" at bounding box center [425, 432] width 181 height 30
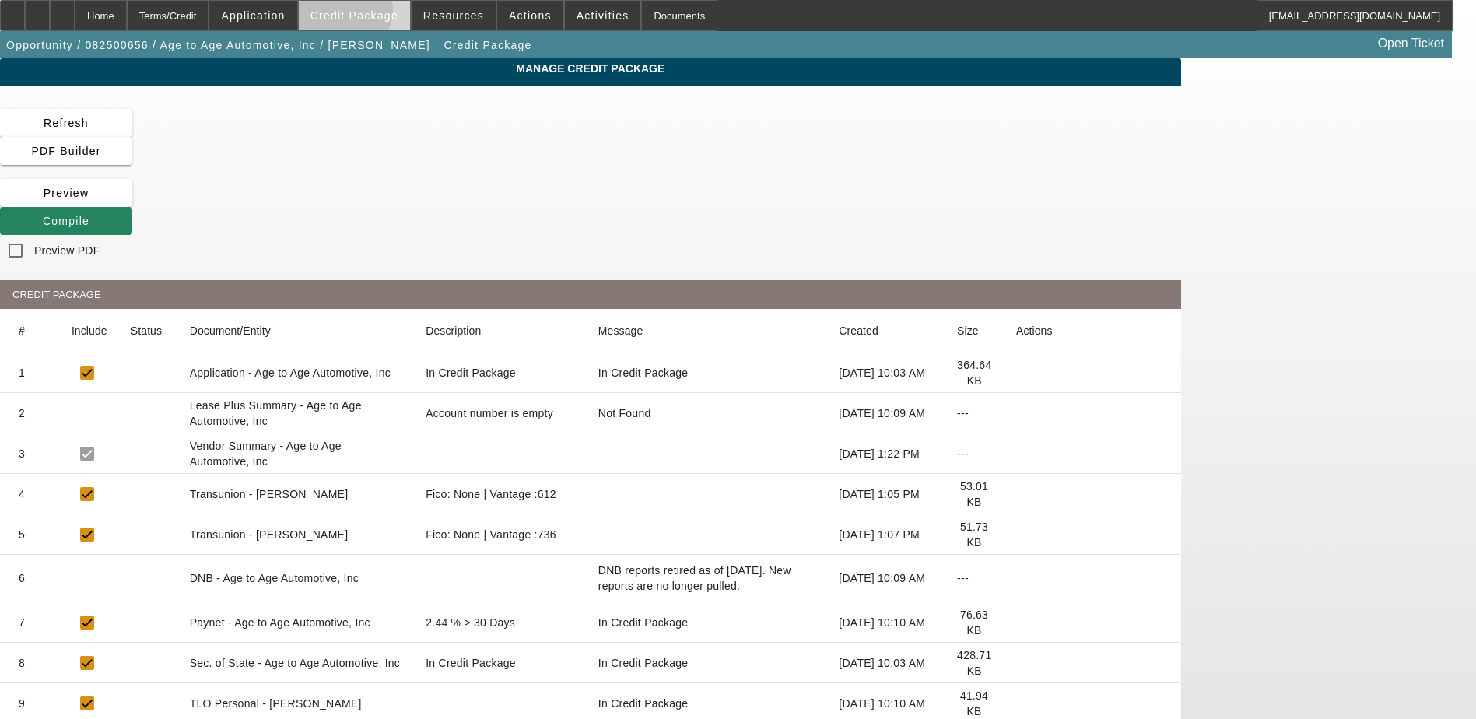
click at [366, 13] on span "Credit Package" at bounding box center [355, 15] width 88 height 12
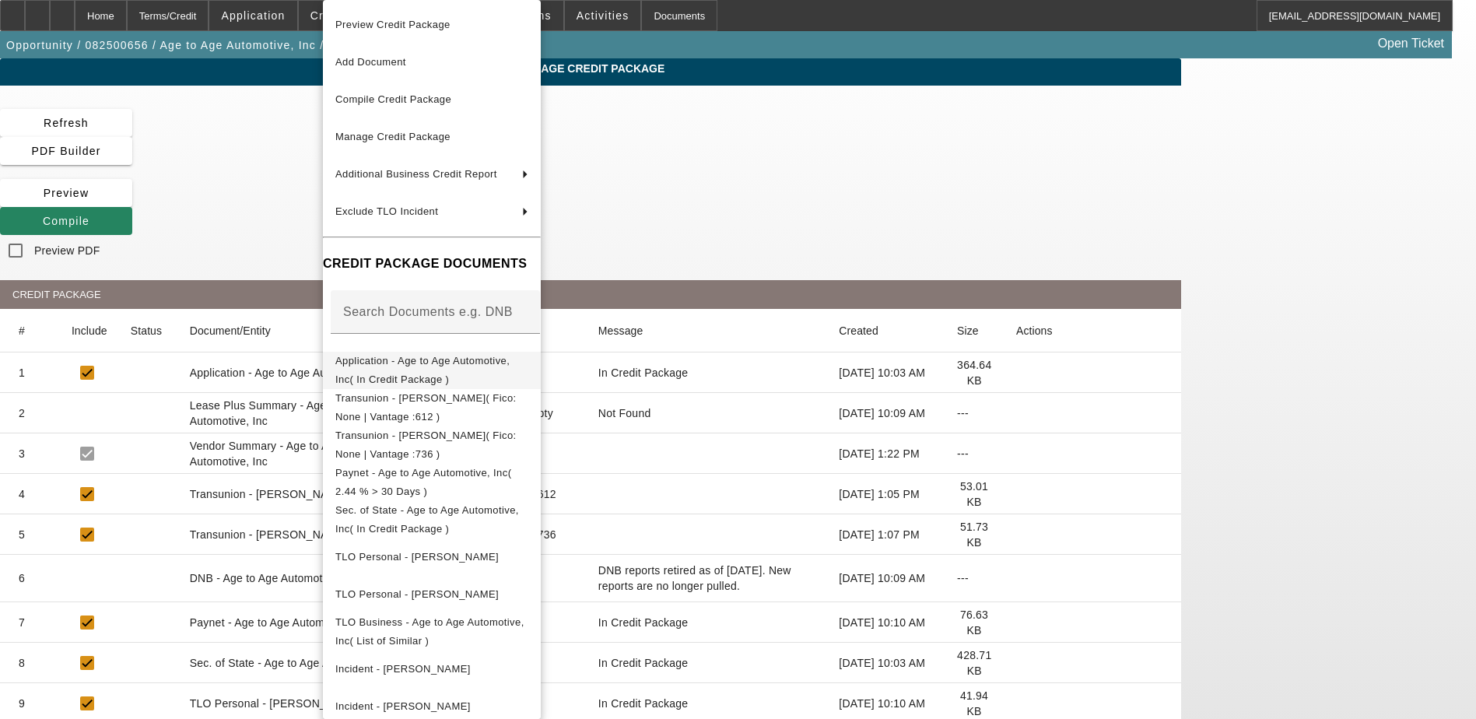
click at [451, 357] on span "Application - Age to Age Automotive, Inc( In Credit Package )" at bounding box center [431, 370] width 193 height 37
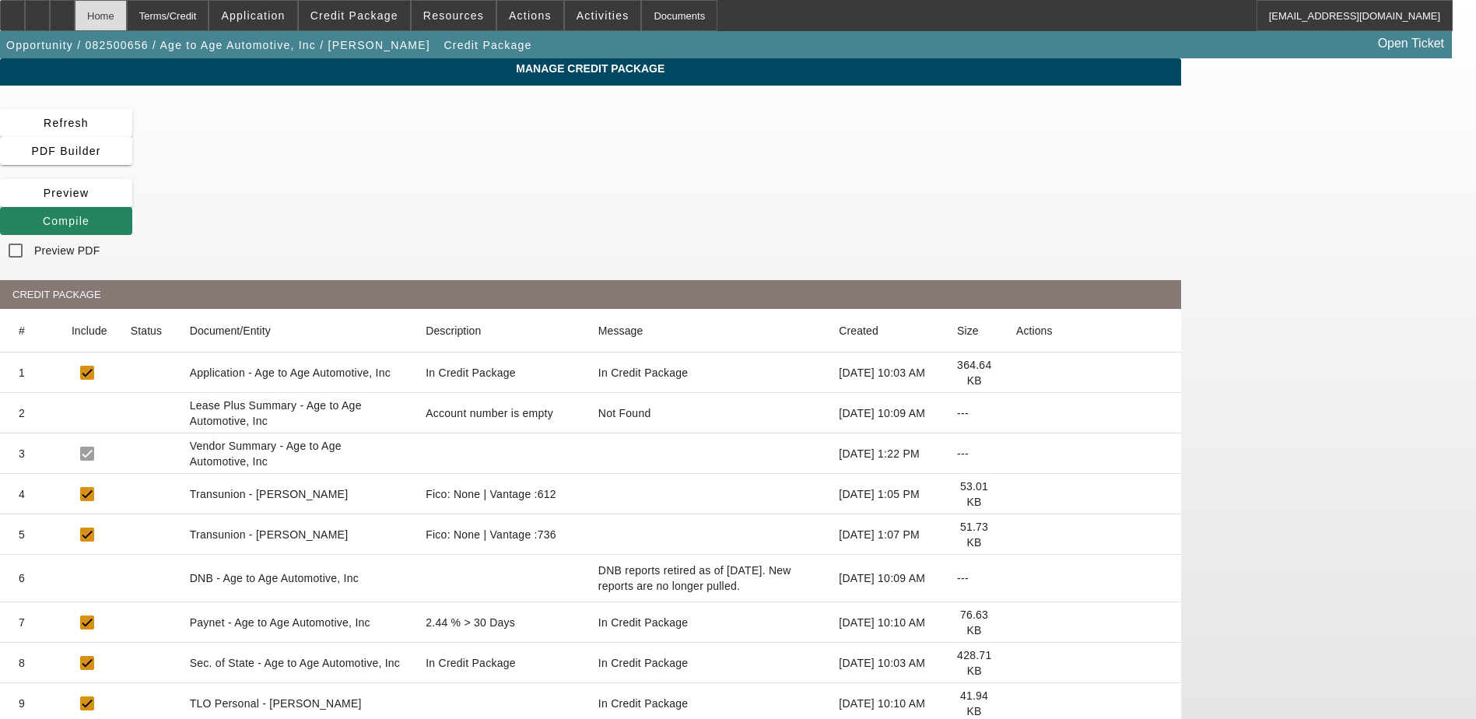
click at [127, 24] on div "Home" at bounding box center [101, 15] width 52 height 31
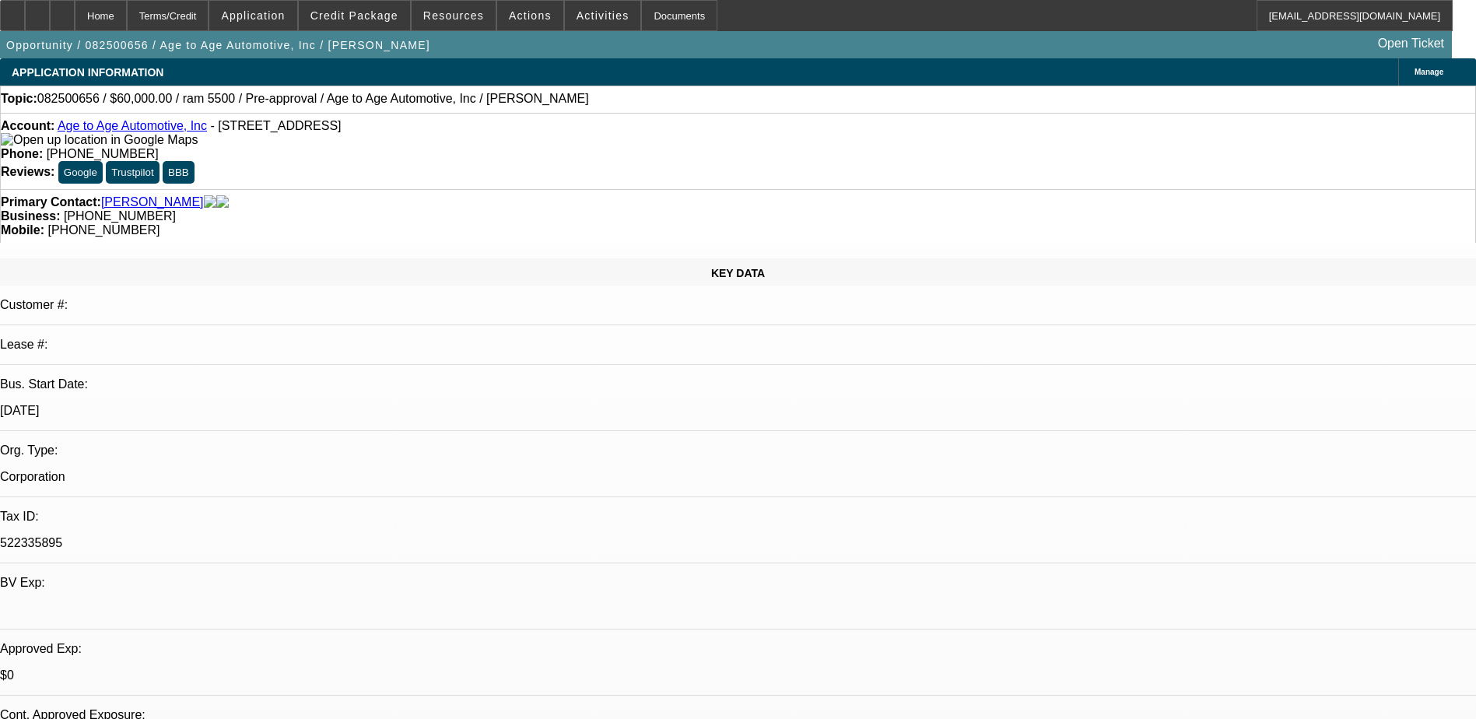
select select "0"
select select "2"
select select "0.1"
select select "4"
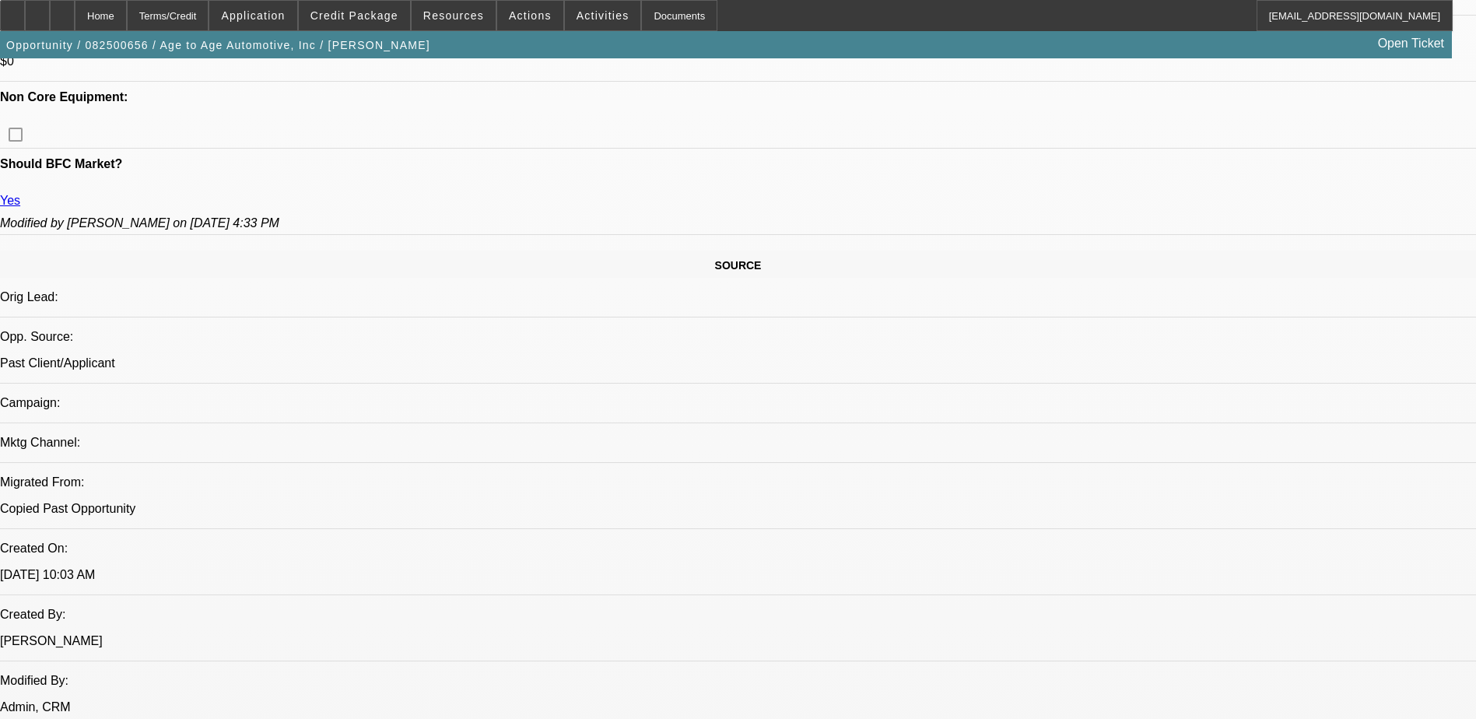
scroll to position [545, 0]
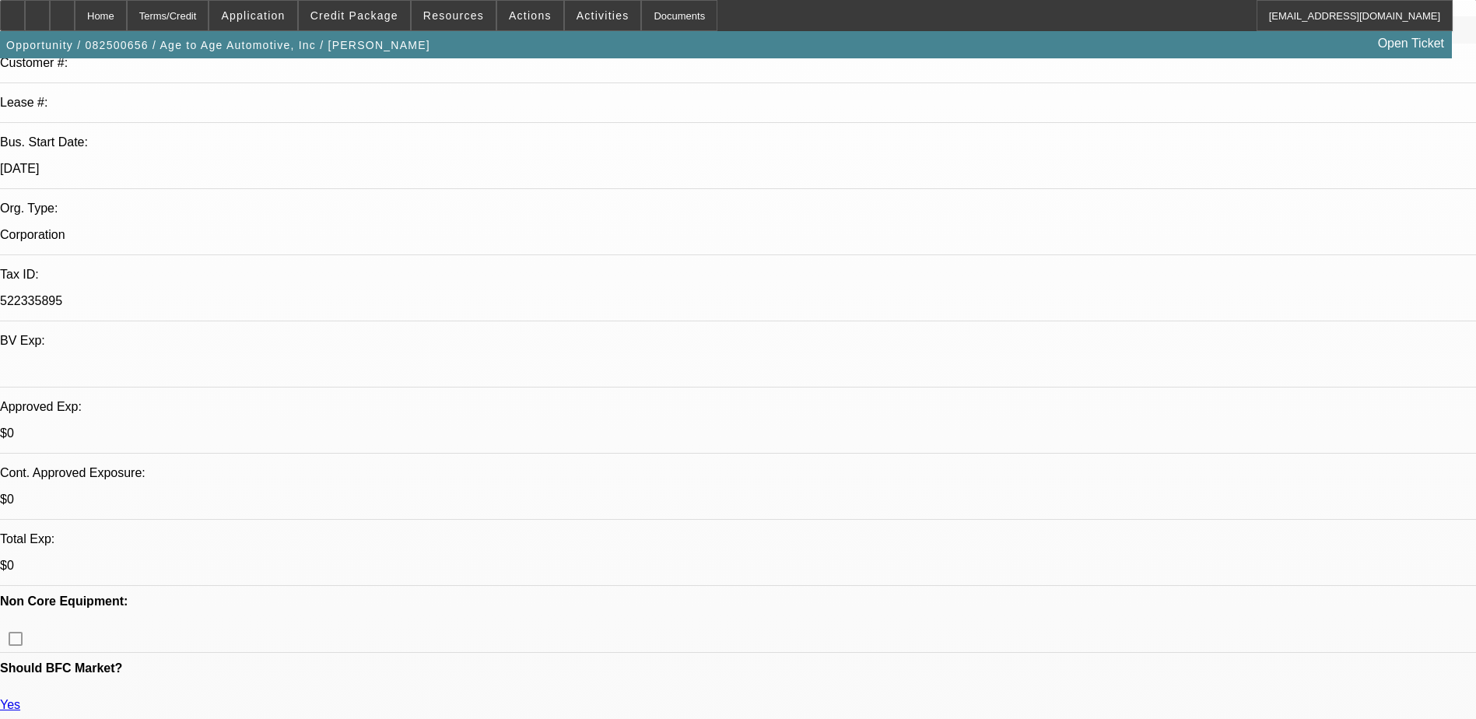
scroll to position [233, 0]
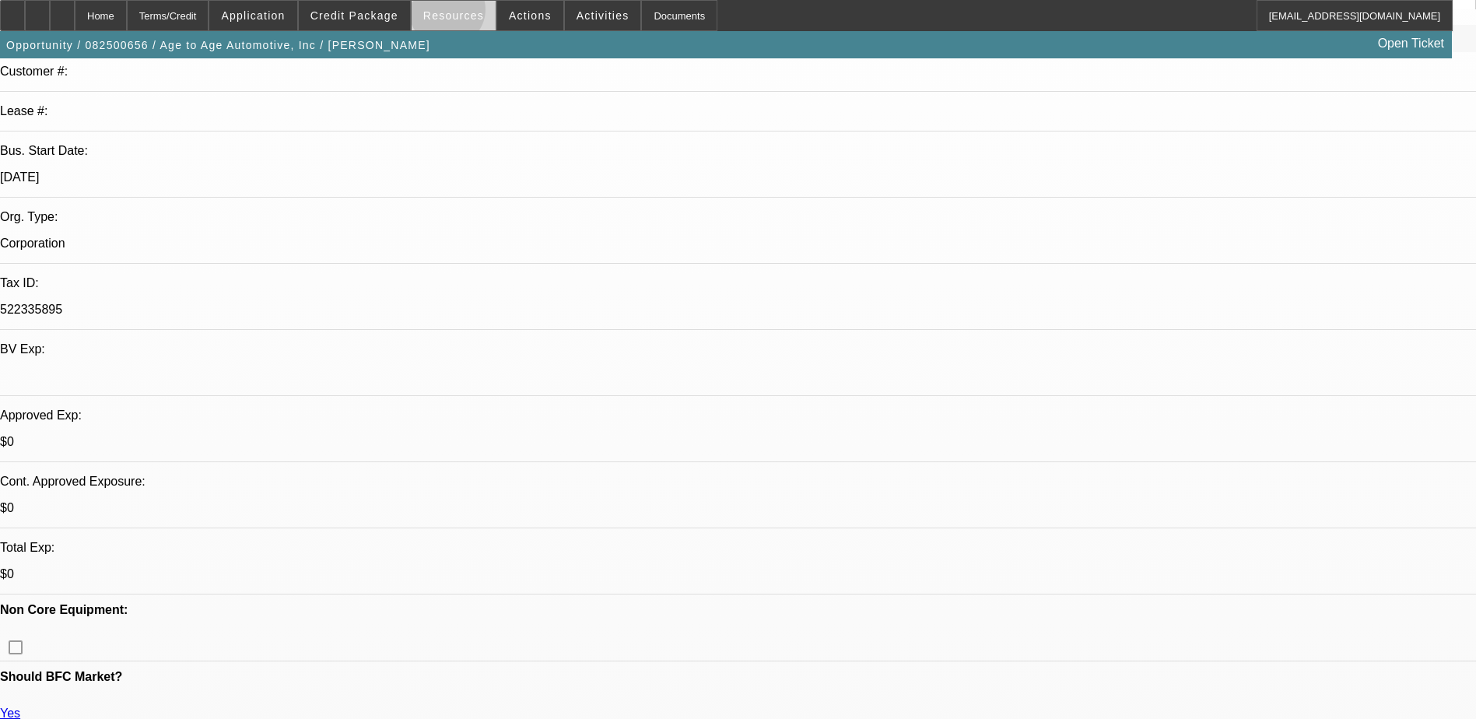
click at [453, 13] on span "Resources" at bounding box center [453, 15] width 61 height 12
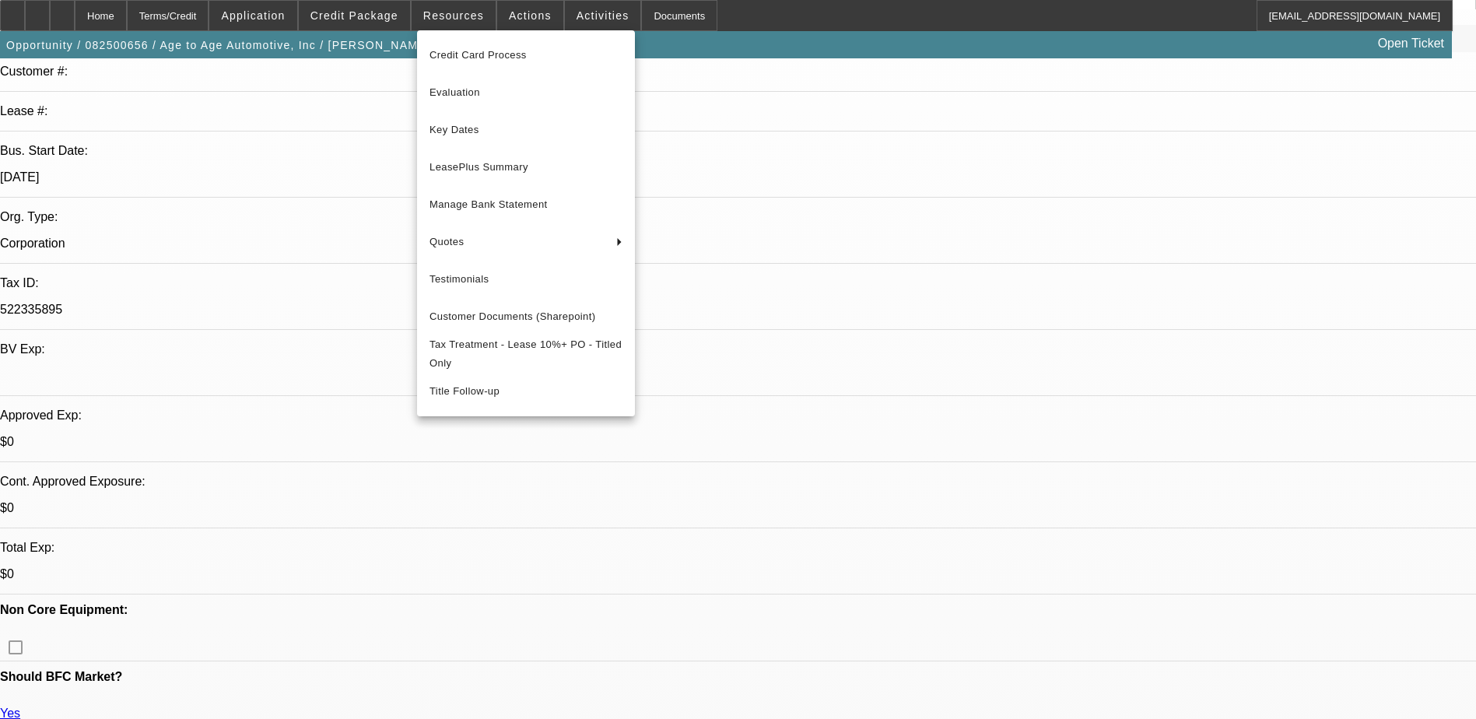
click at [349, 8] on div at bounding box center [738, 359] width 1476 height 719
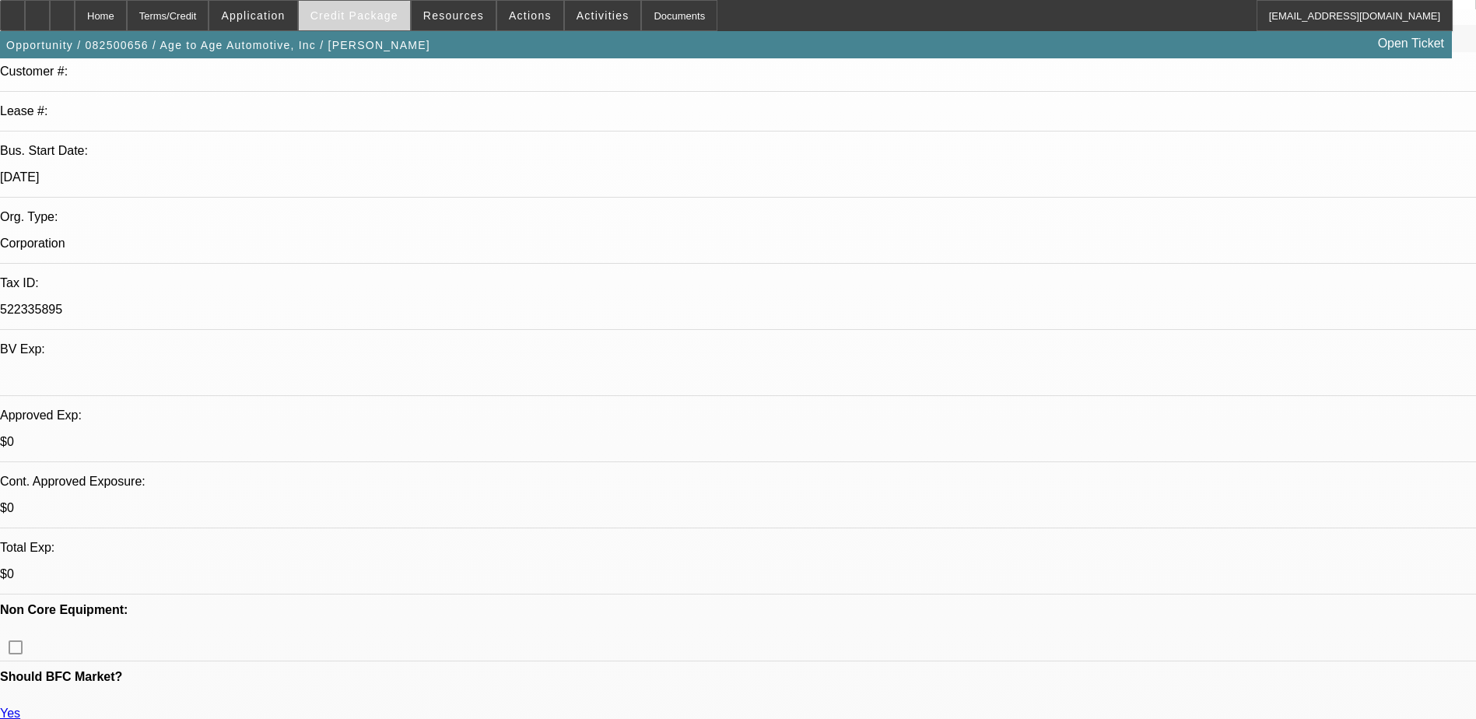
click at [350, 11] on span "Credit Package" at bounding box center [355, 15] width 88 height 12
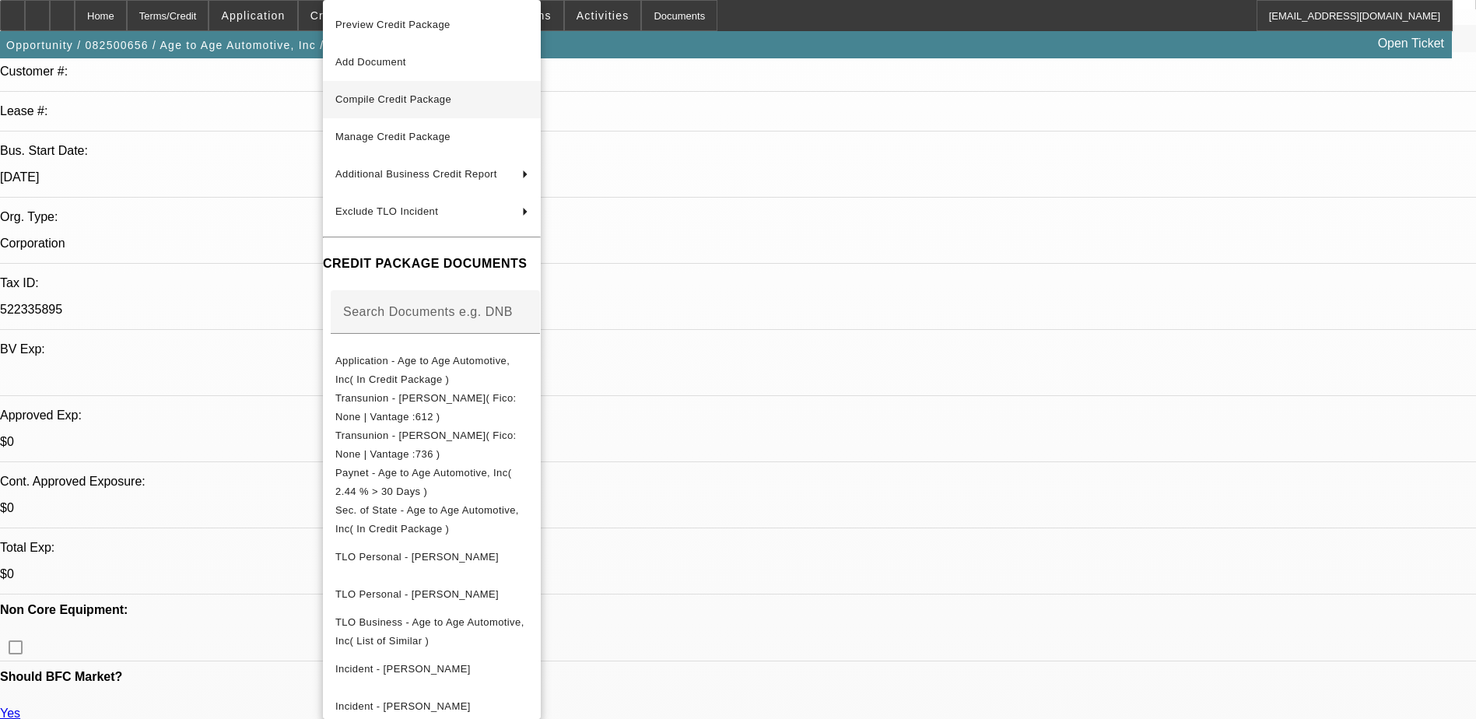
click at [451, 93] on span "Compile Credit Package" at bounding box center [431, 99] width 193 height 19
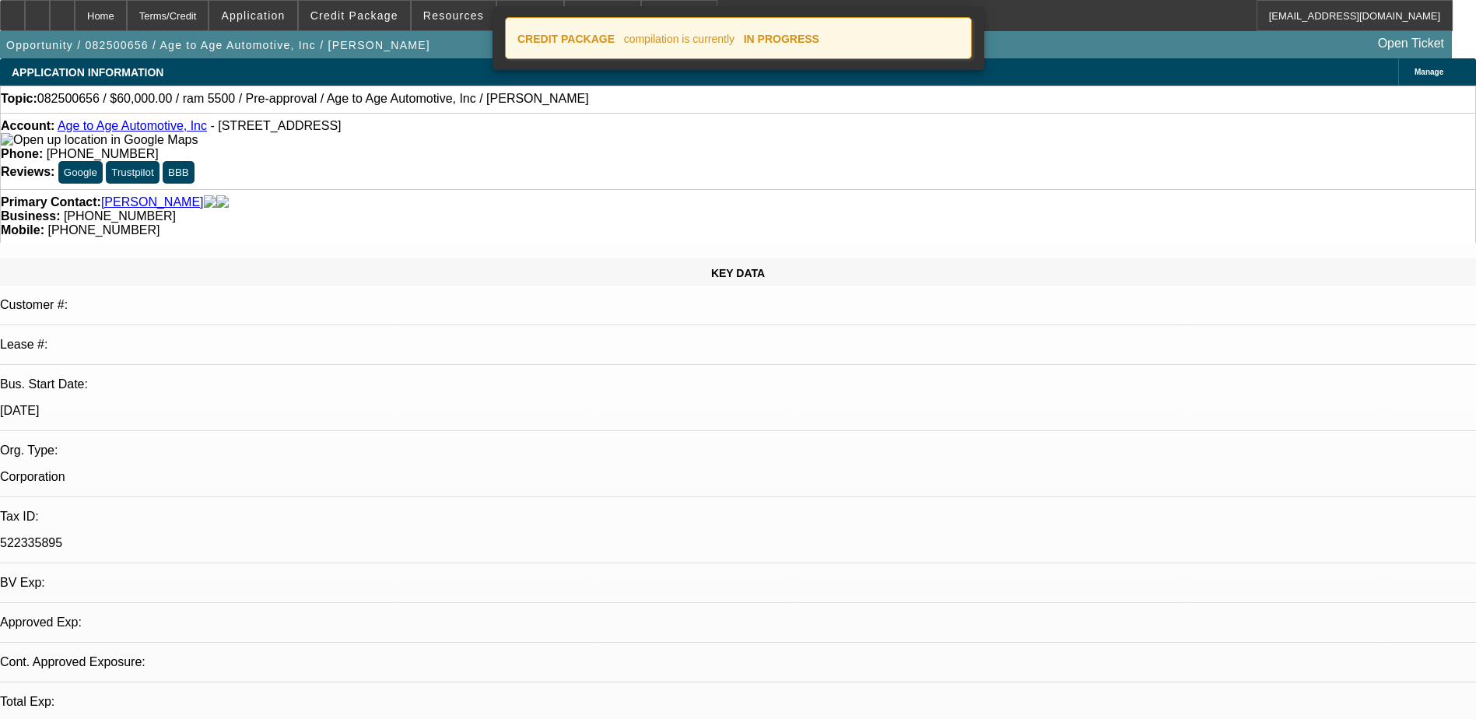
select select "0"
select select "2"
select select "0.1"
select select "4"
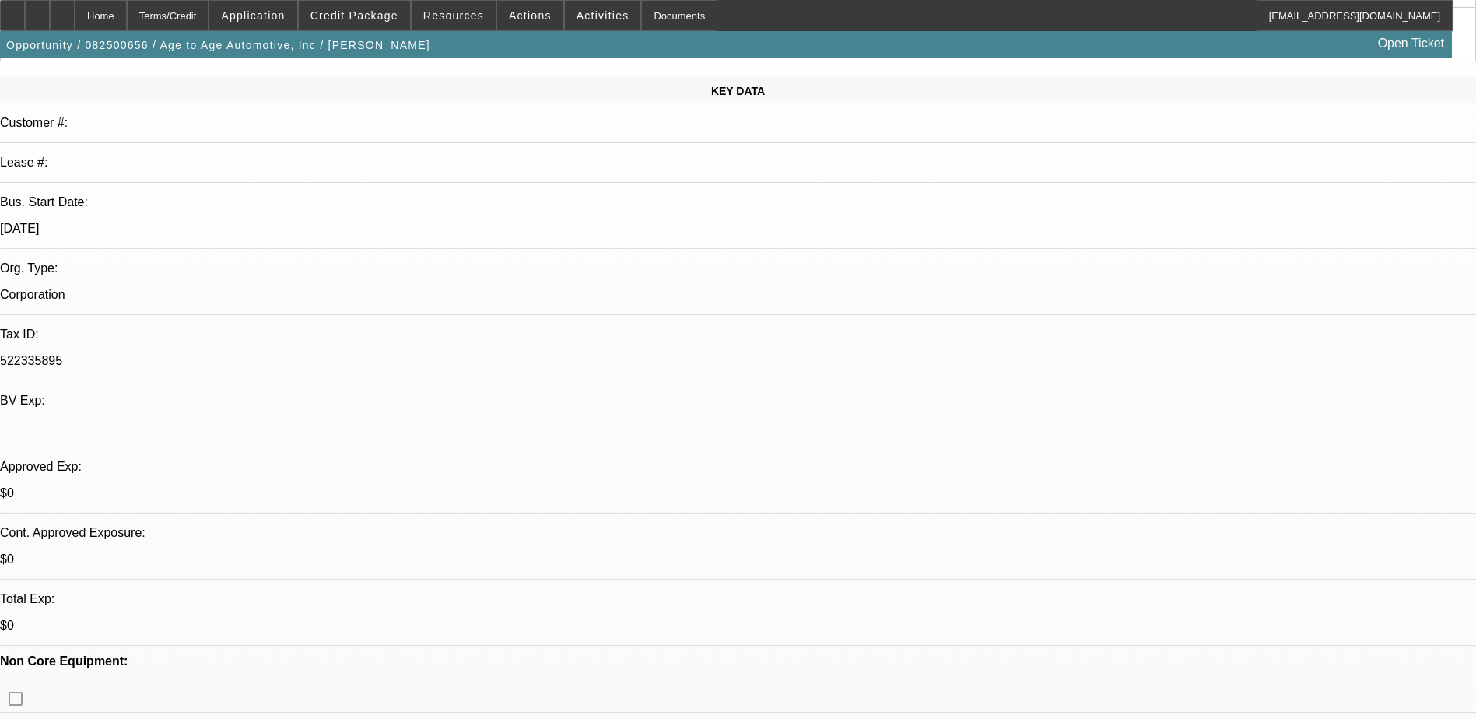
scroll to position [311, 0]
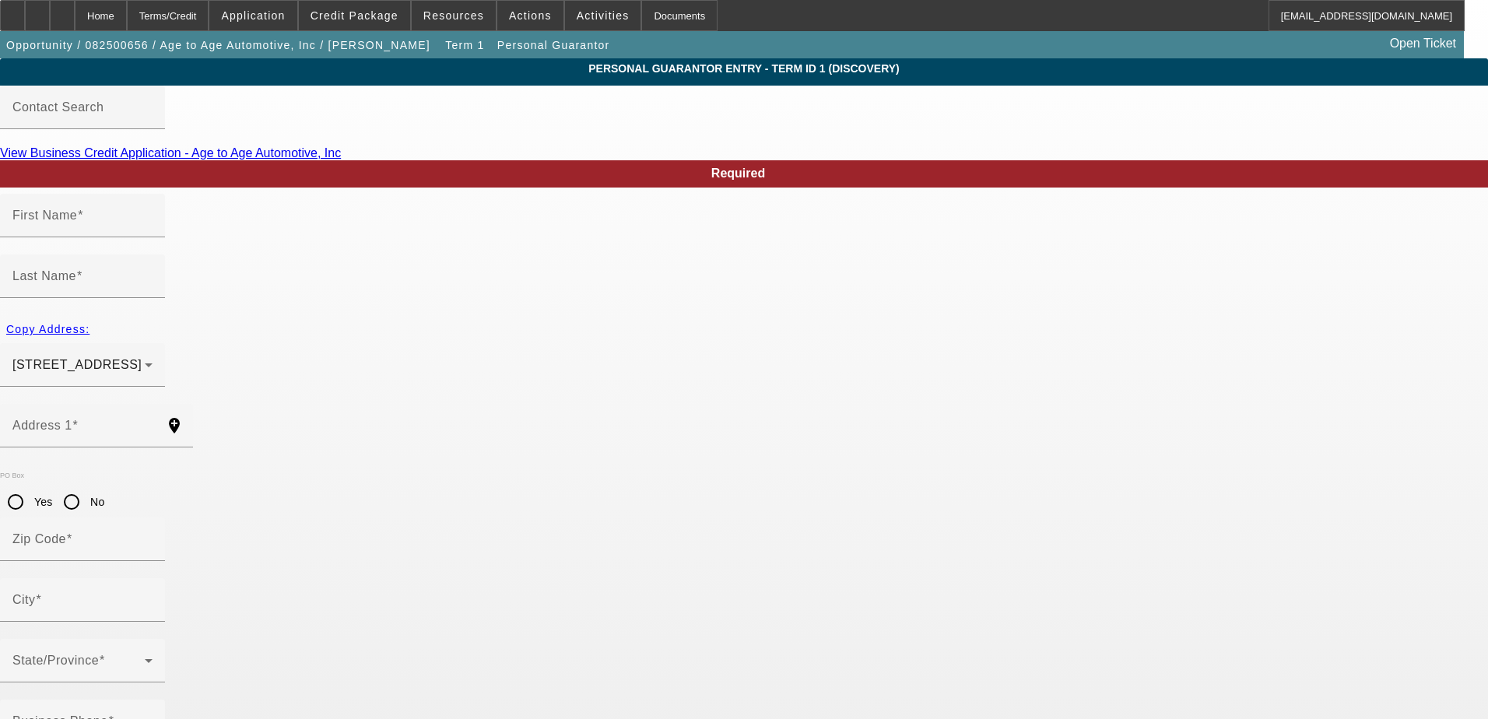
type input "Tammy"
type input "Fischer"
type input "38501 Chaptico Road"
radio input "true"
type input "20659"
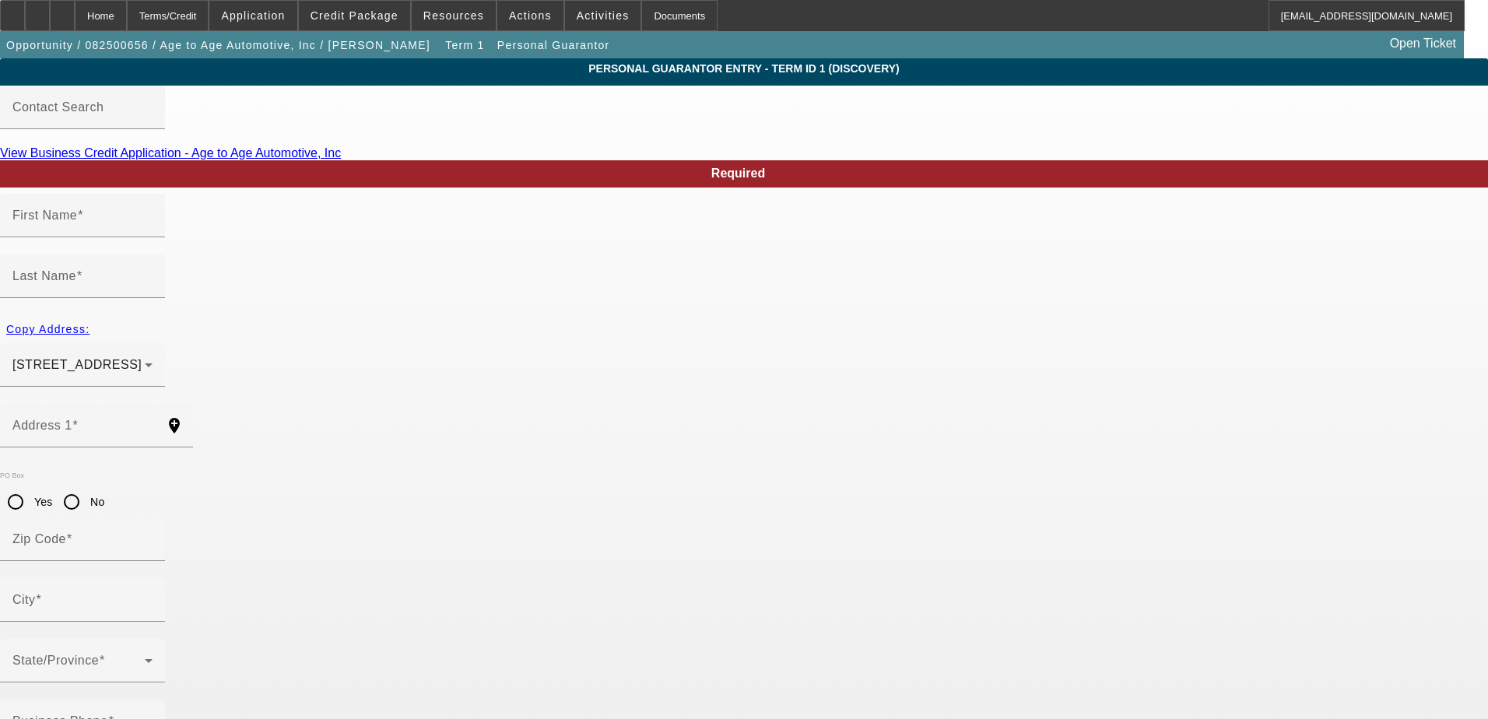
type input "Mechanicsville"
type input "(301) 274-5500"
type input "49"
type input "219-86-1815"
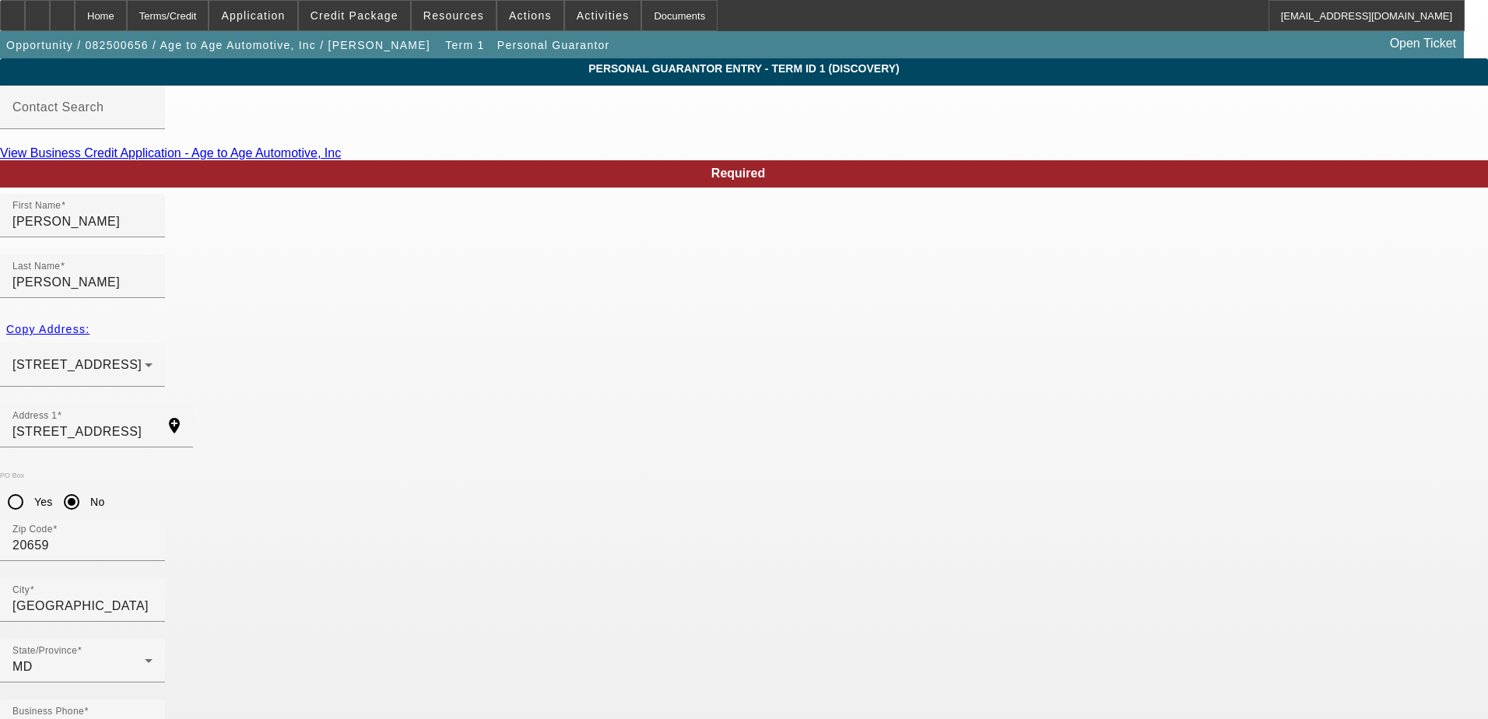
drag, startPoint x: 398, startPoint y: 616, endPoint x: 296, endPoint y: 608, distance: 102.3
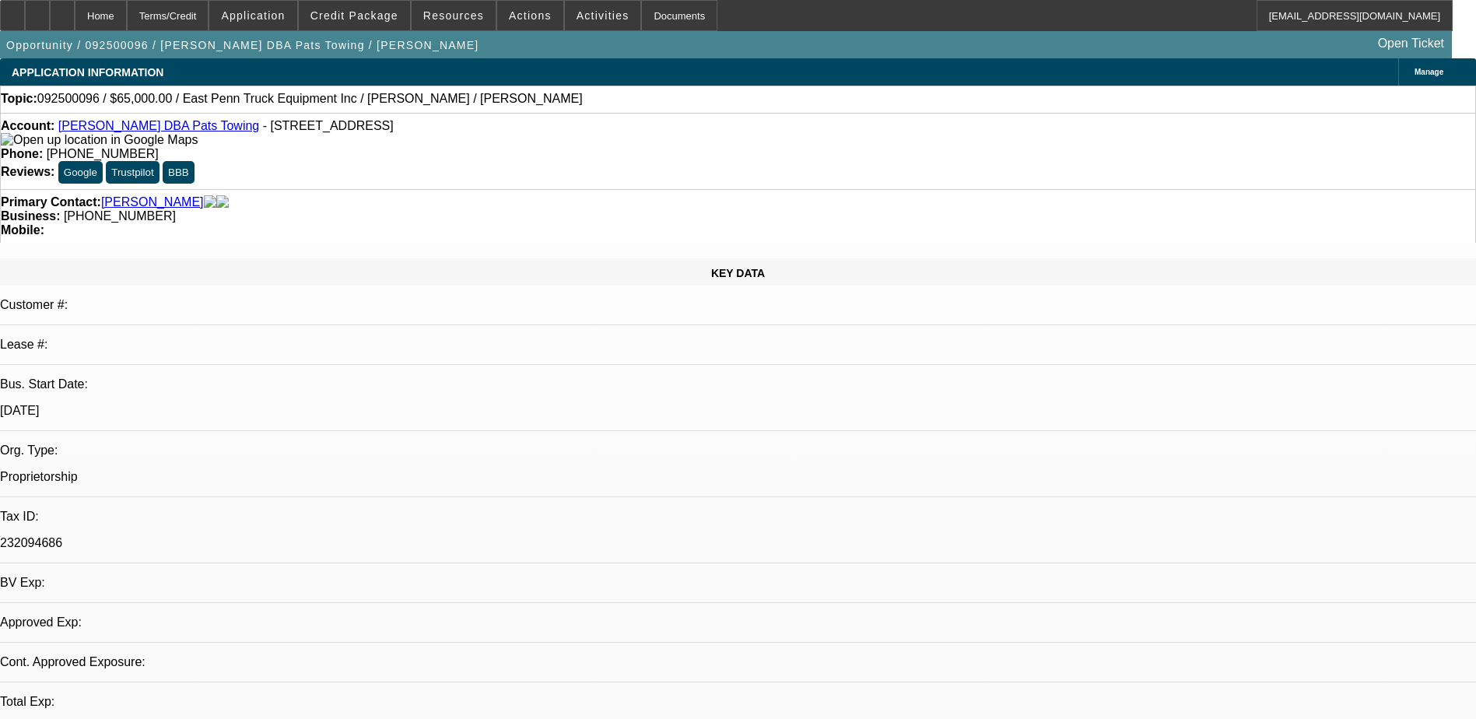
select select "0"
select select "2"
select select "0.1"
select select "1"
select select "2"
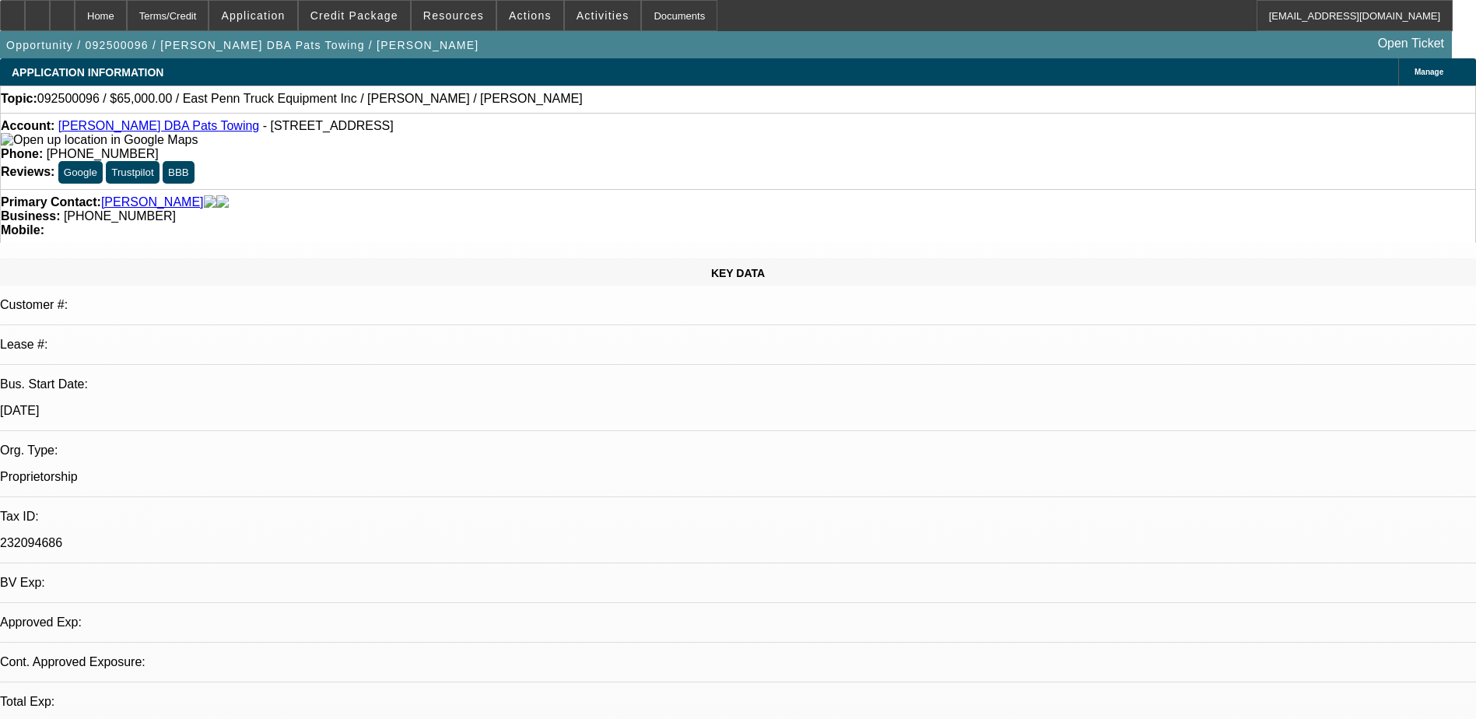
select select "4"
click at [75, 16] on div at bounding box center [62, 15] width 25 height 31
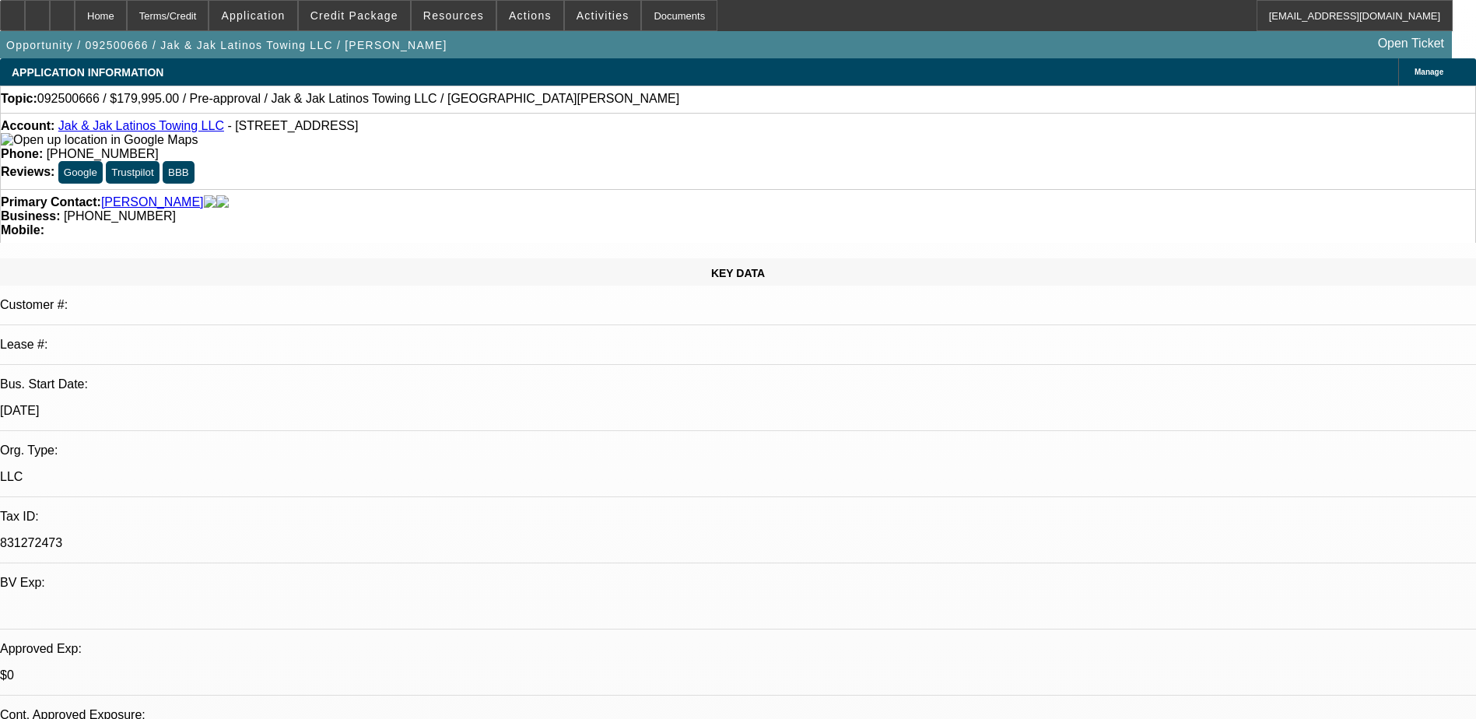
select select "0"
select select "2"
select select "0.1"
select select "4"
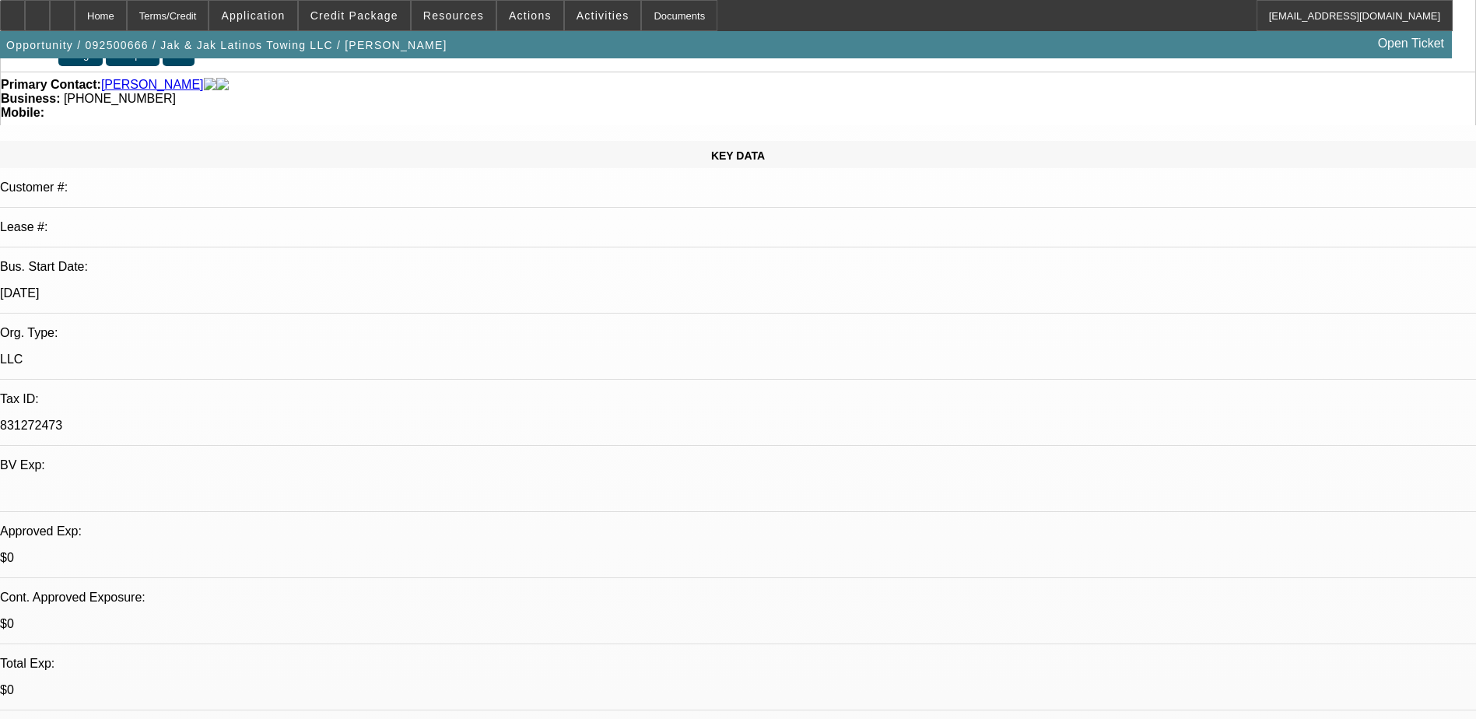
scroll to position [156, 0]
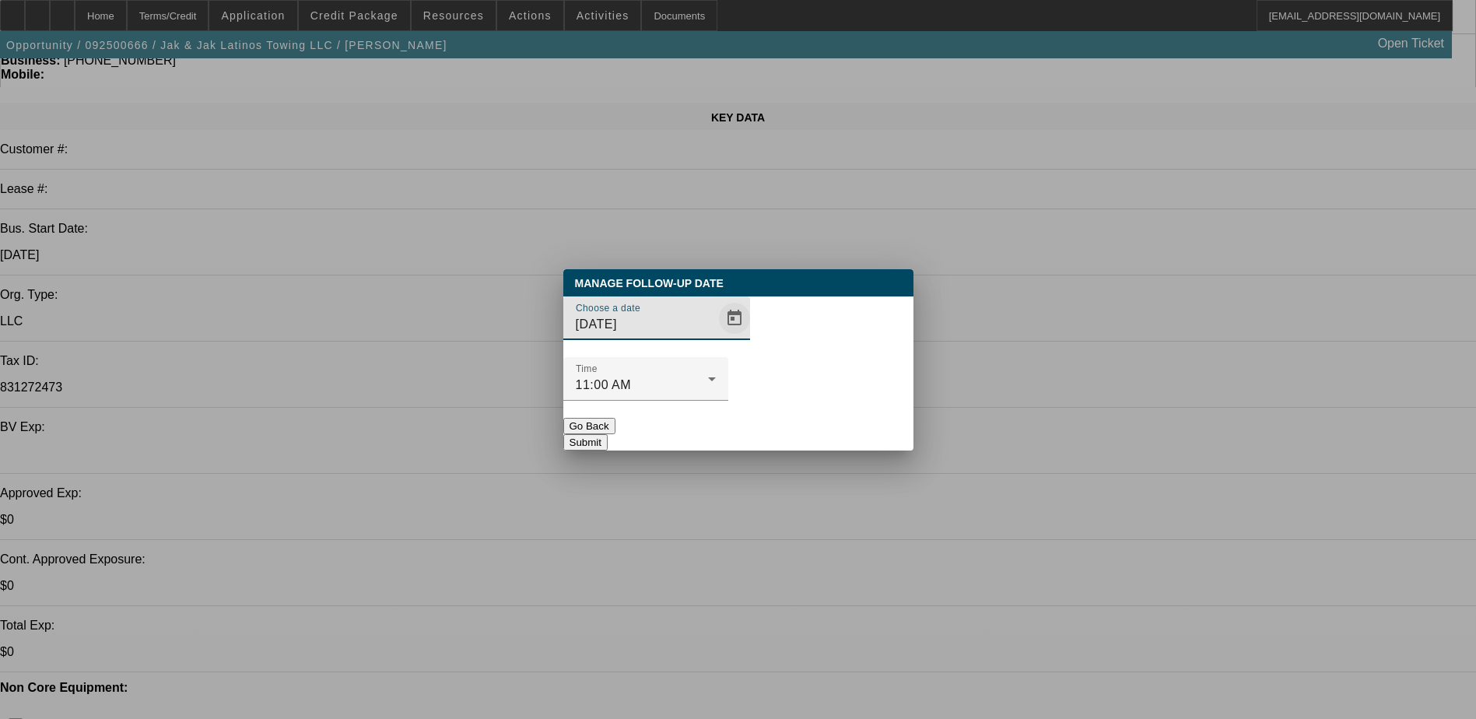
click at [716, 337] on span "Open calendar" at bounding box center [734, 318] width 37 height 37
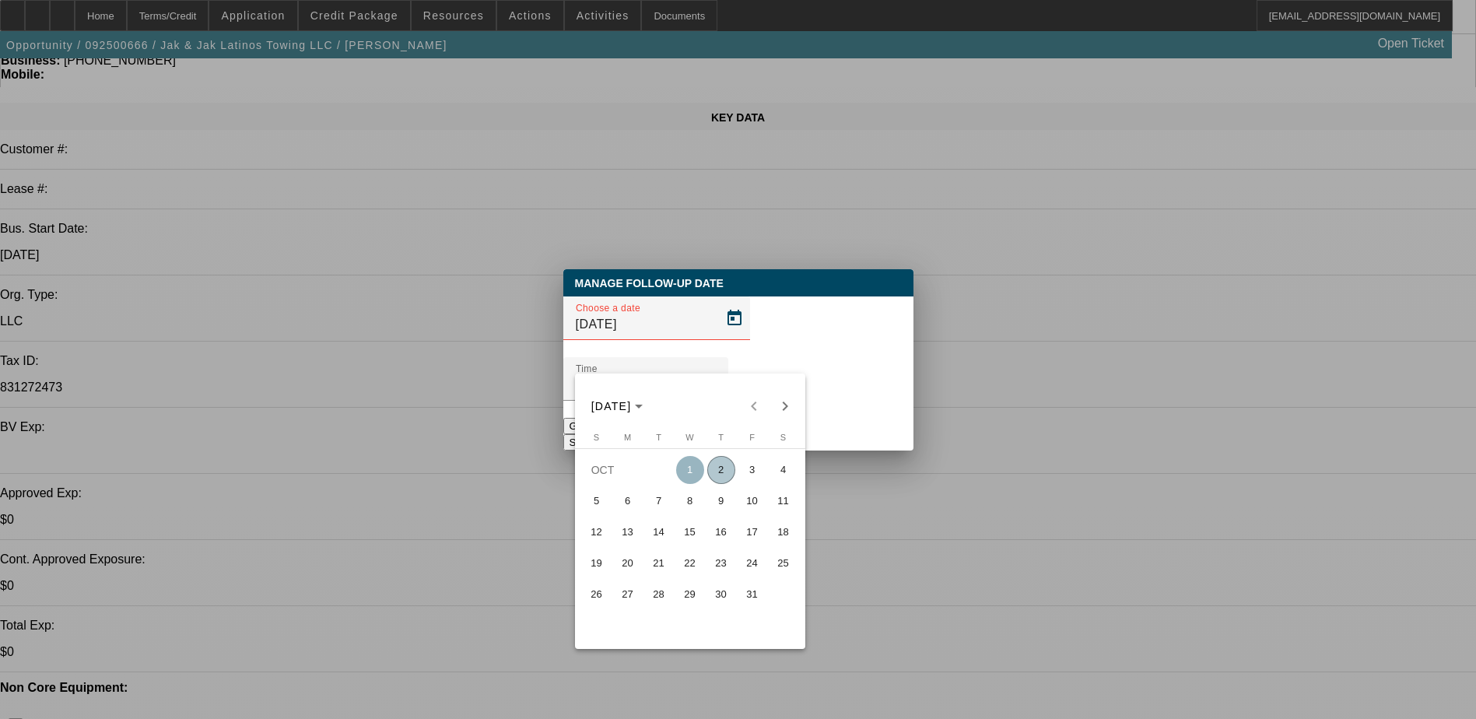
click at [721, 467] on span "2" at bounding box center [721, 470] width 28 height 28
type input "[DATE]"
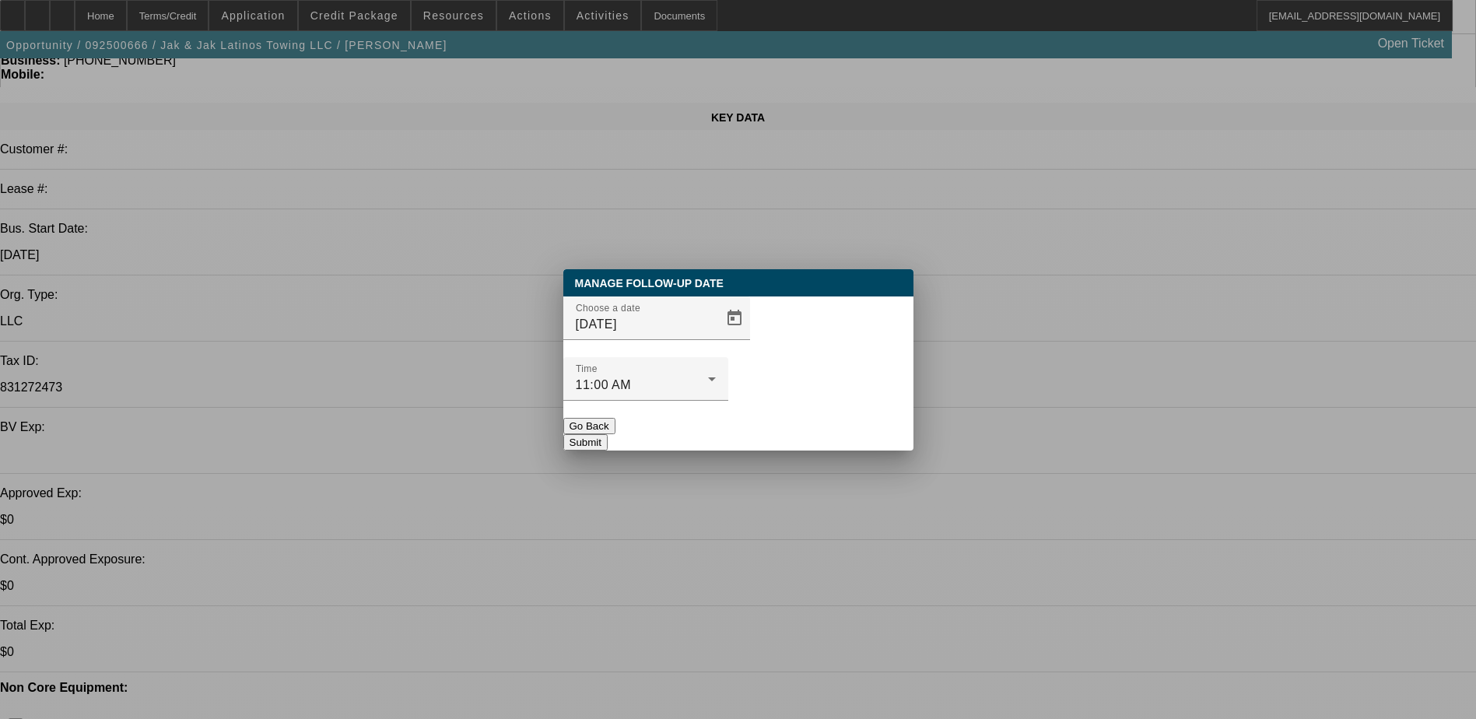
click at [981, 327] on div at bounding box center [738, 359] width 1476 height 719
click at [608, 434] on button "Submit" at bounding box center [585, 442] width 44 height 16
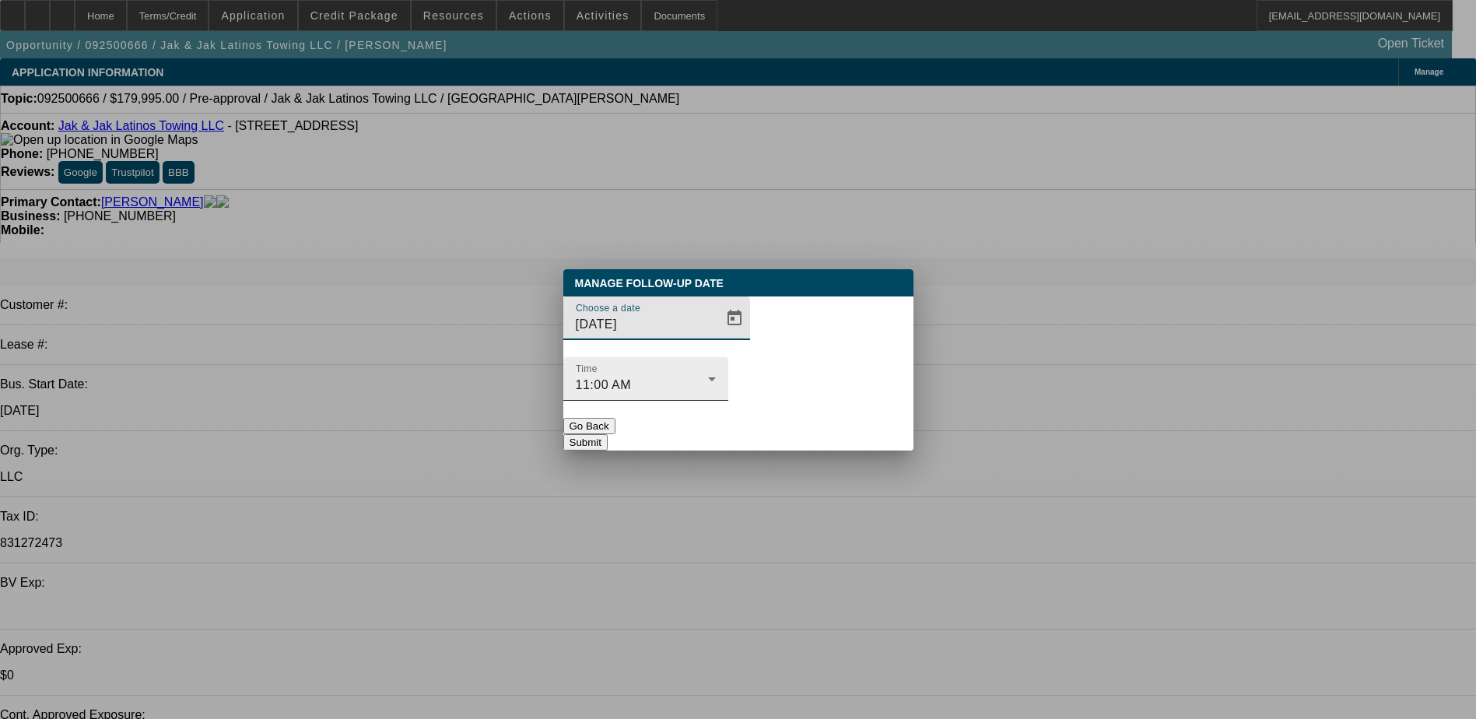
click at [708, 376] on div "11:00 AM" at bounding box center [642, 385] width 132 height 19
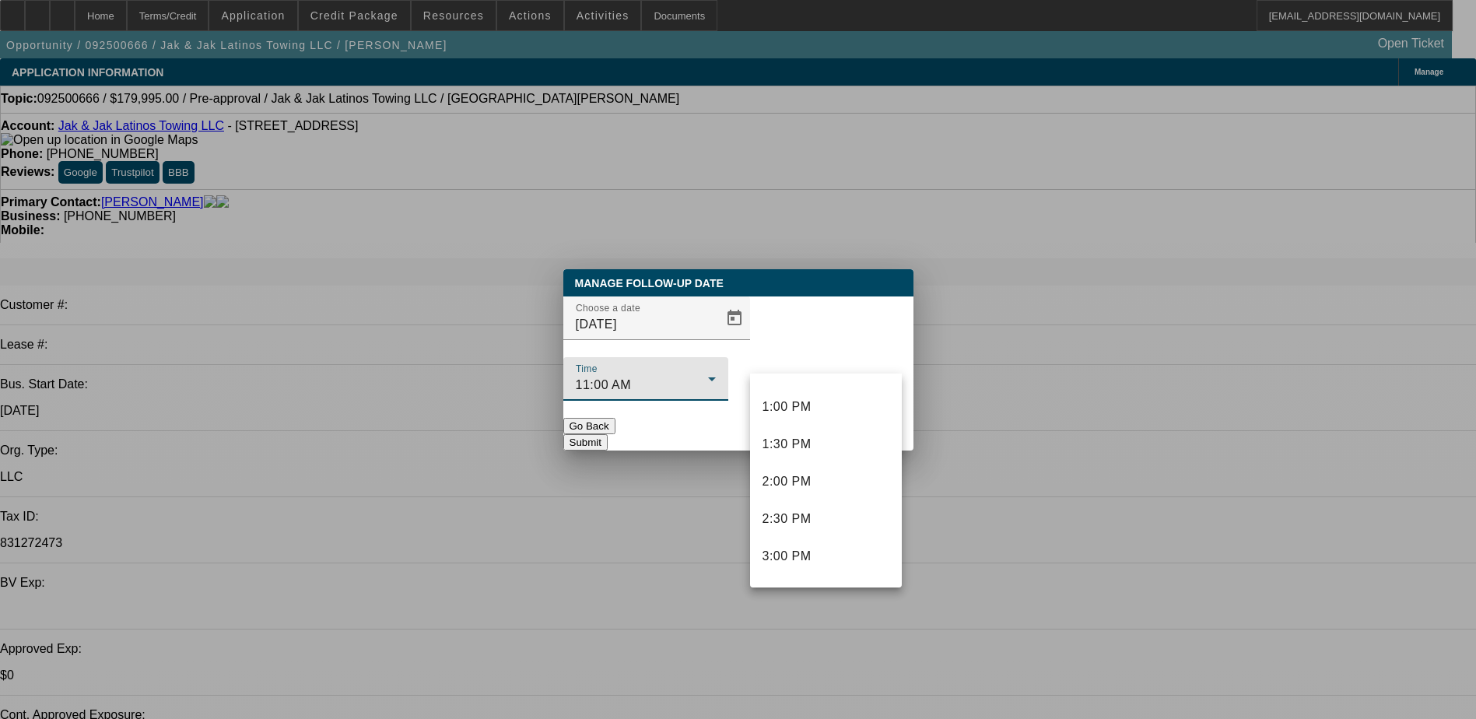
scroll to position [1041, 0]
click at [798, 484] on span "3:00 PM" at bounding box center [787, 478] width 49 height 19
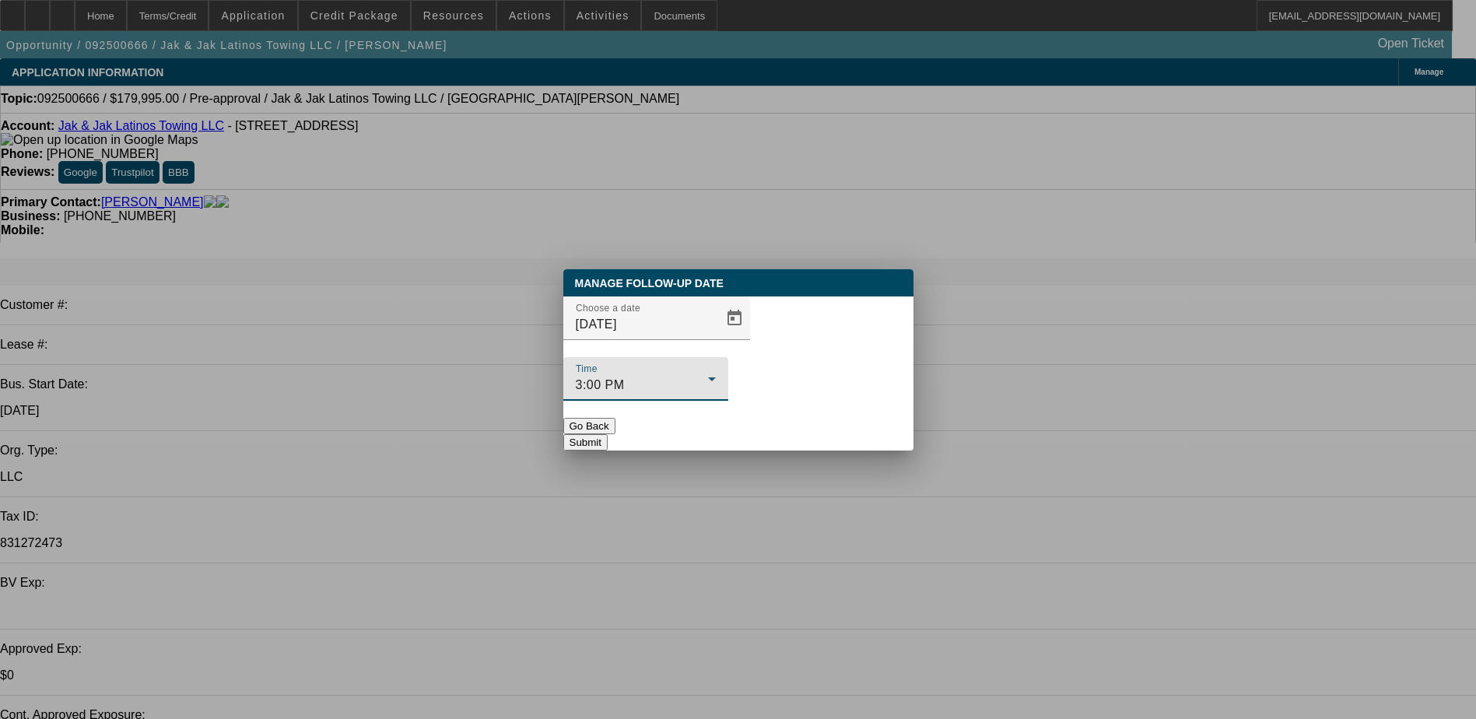
click at [608, 434] on button "Submit" at bounding box center [585, 442] width 44 height 16
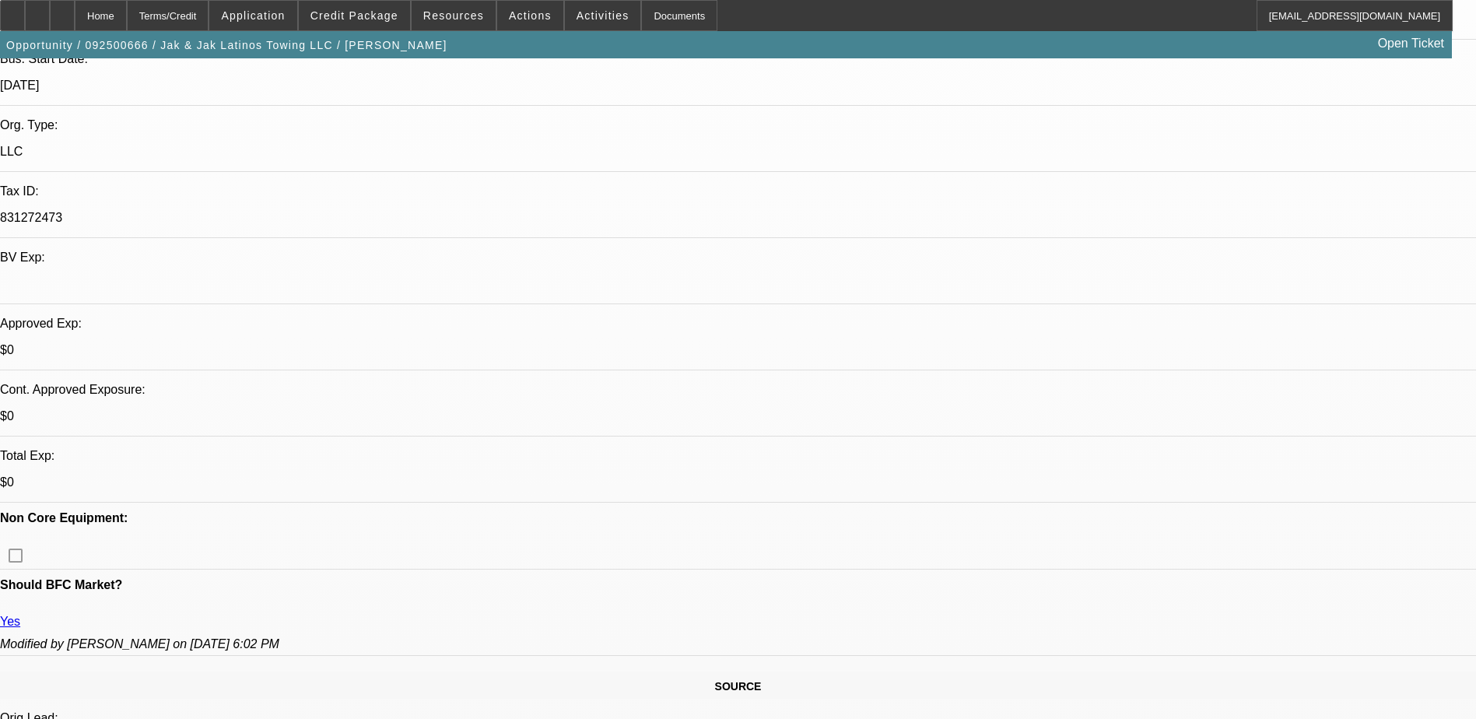
scroll to position [321, 0]
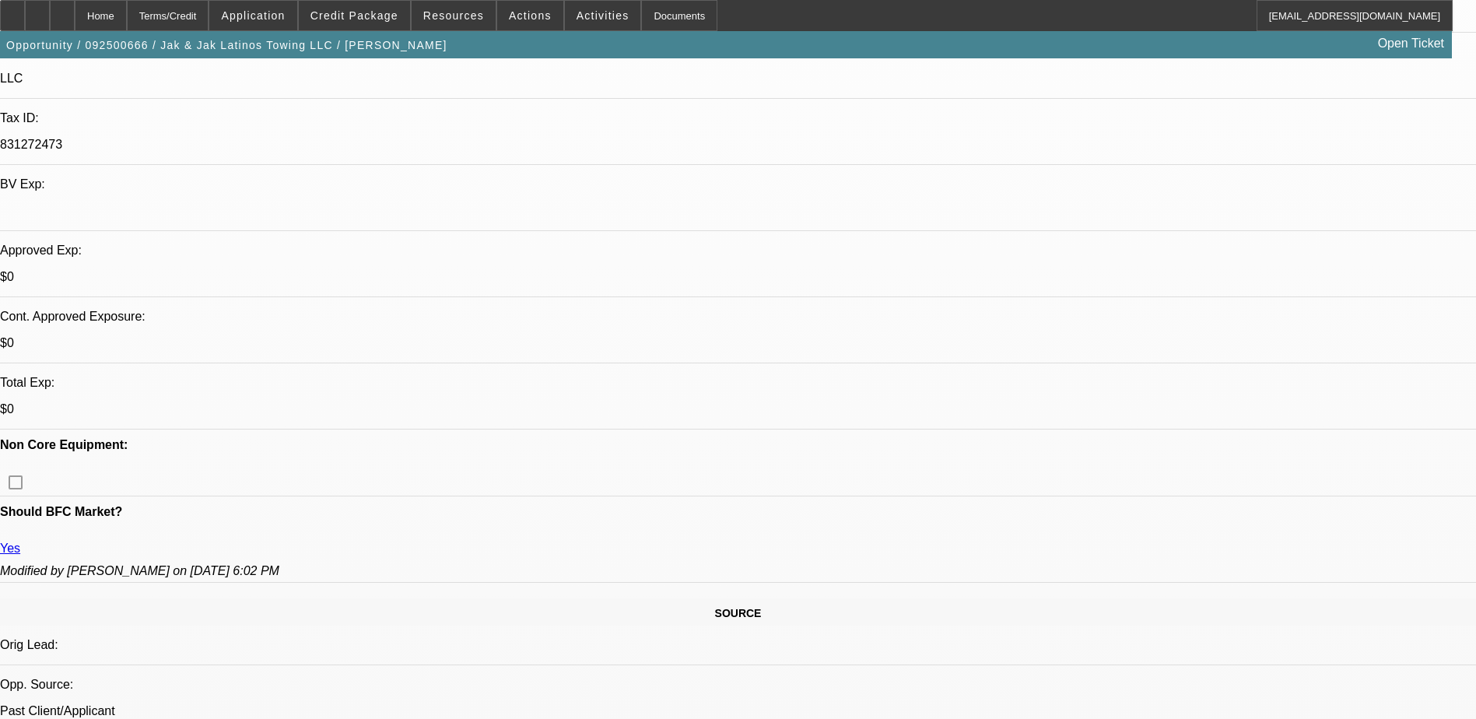
scroll to position [243, 0]
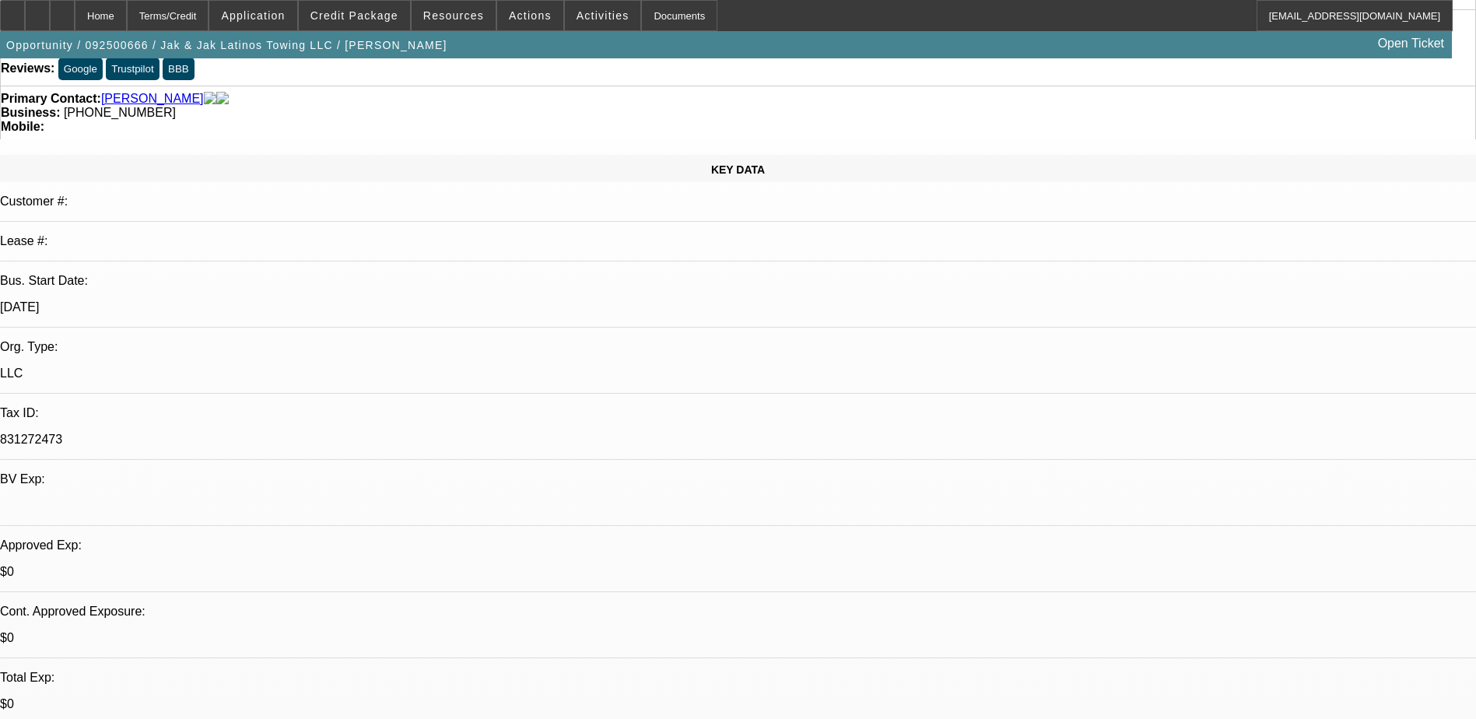
scroll to position [0, 0]
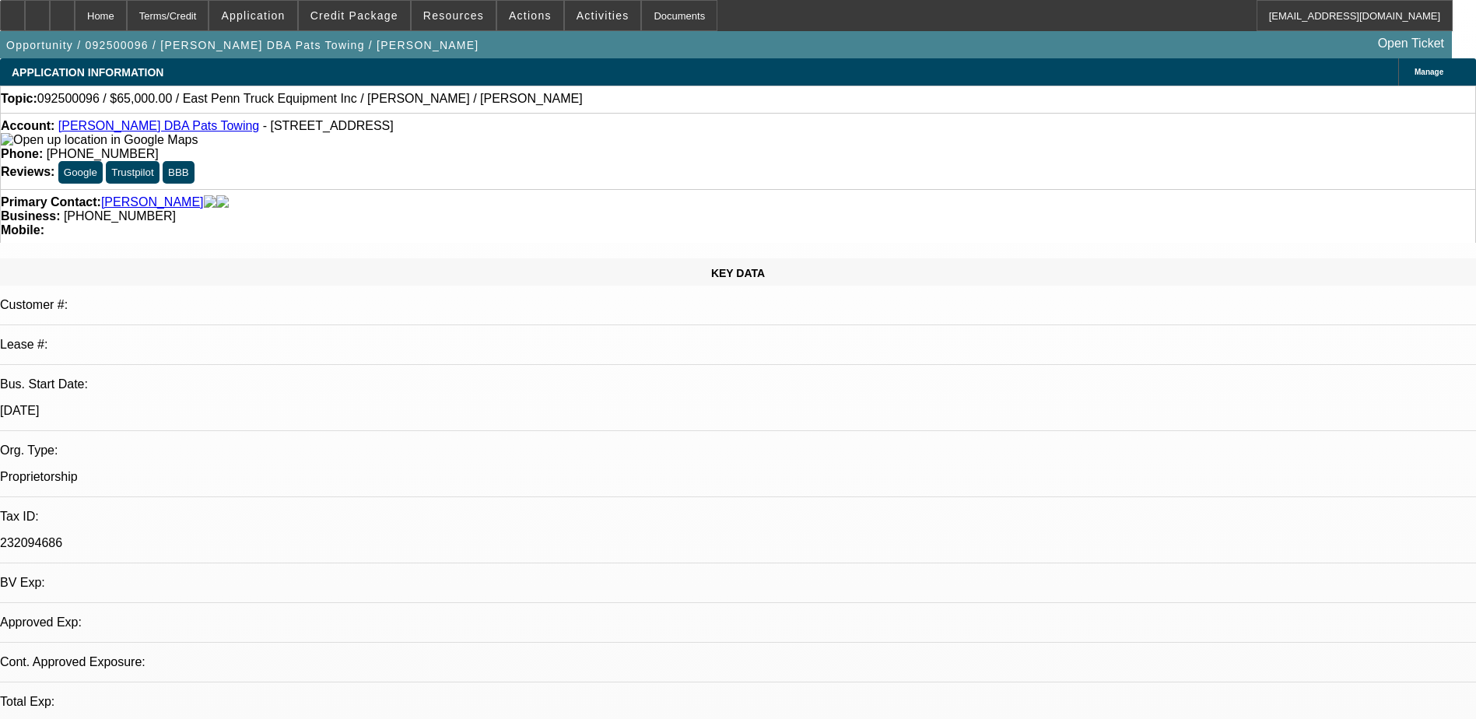
select select "0"
select select "2"
select select "0.1"
select select "4"
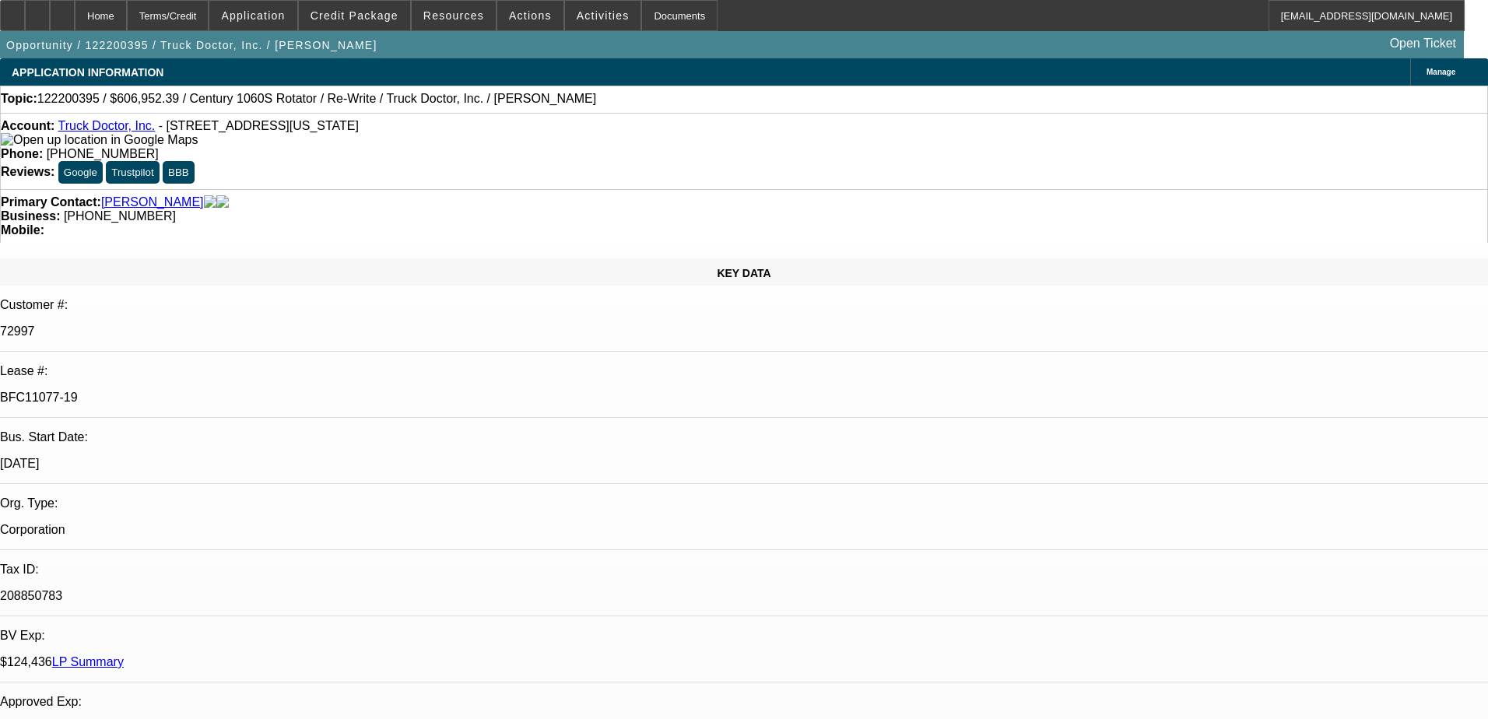
select select "0"
select select "2"
select select "0"
select select "6"
select select "0"
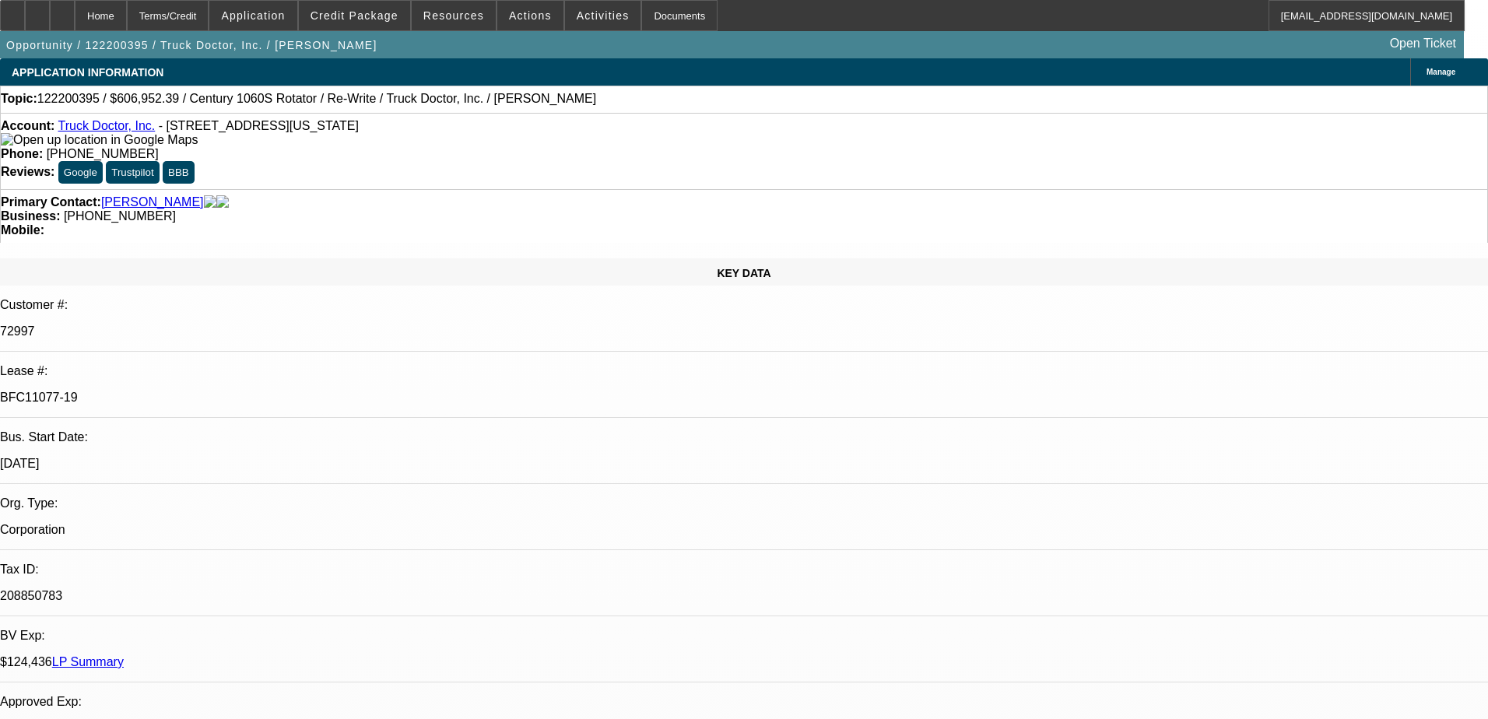
select select "2"
select select "0"
select select "6"
select select "0"
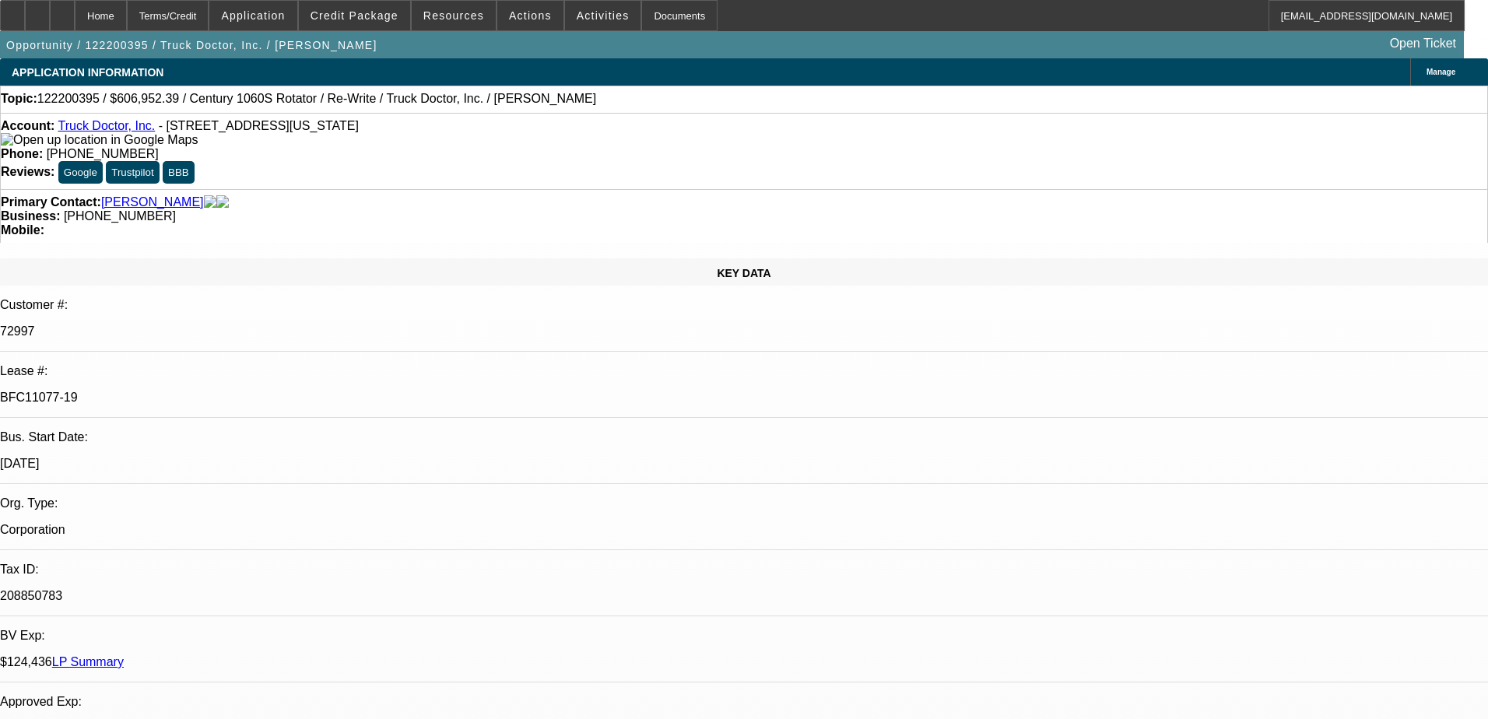
select select "2"
select select "0"
select select "6"
select select "0"
select select "2"
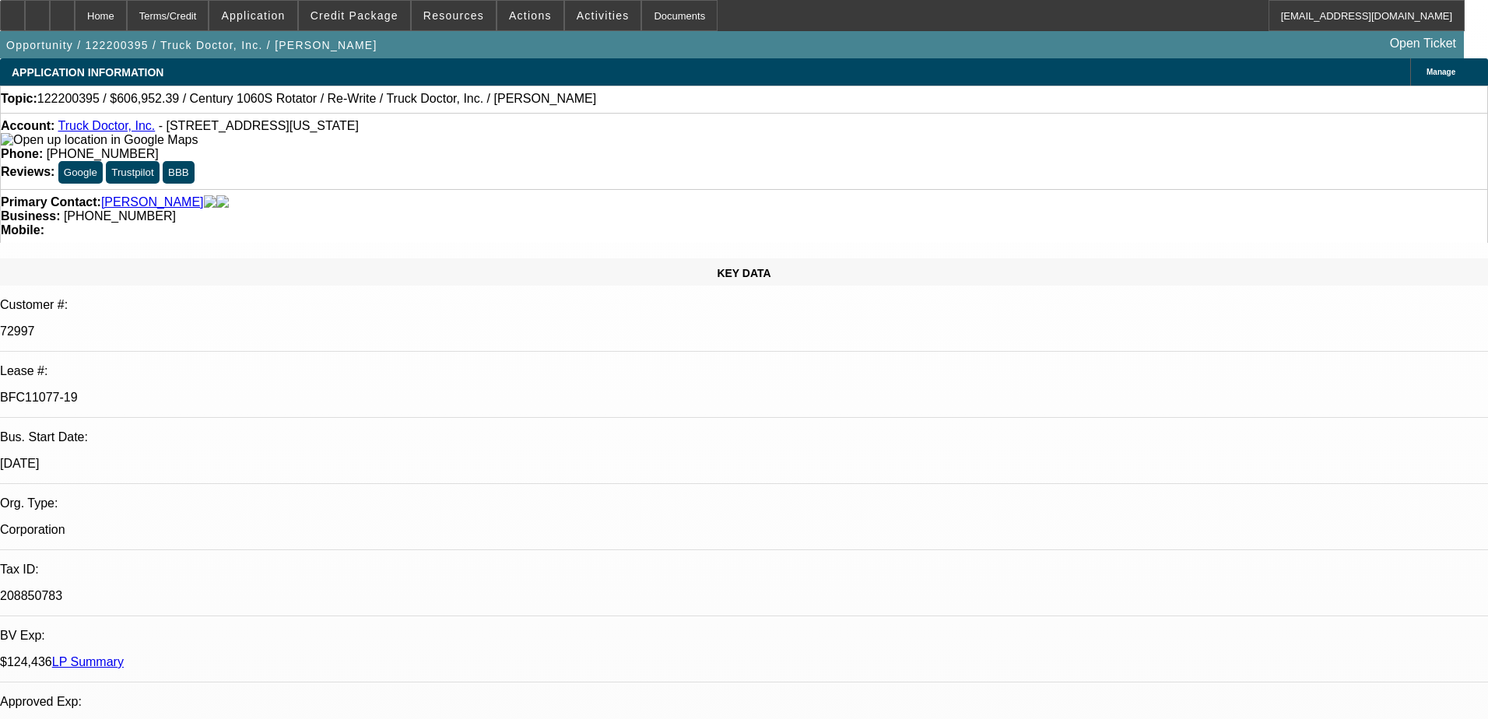
select select "2"
select select "0"
select select "6"
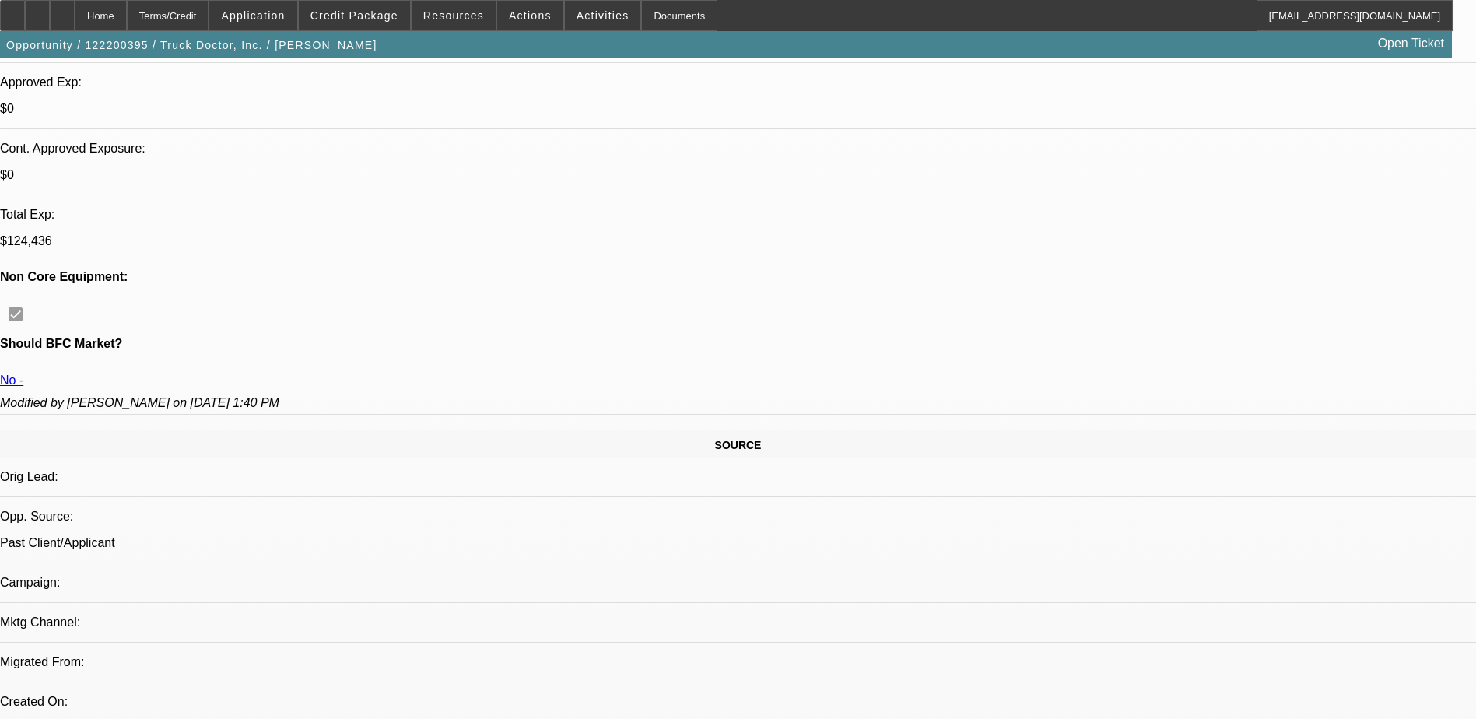
scroll to position [385, 0]
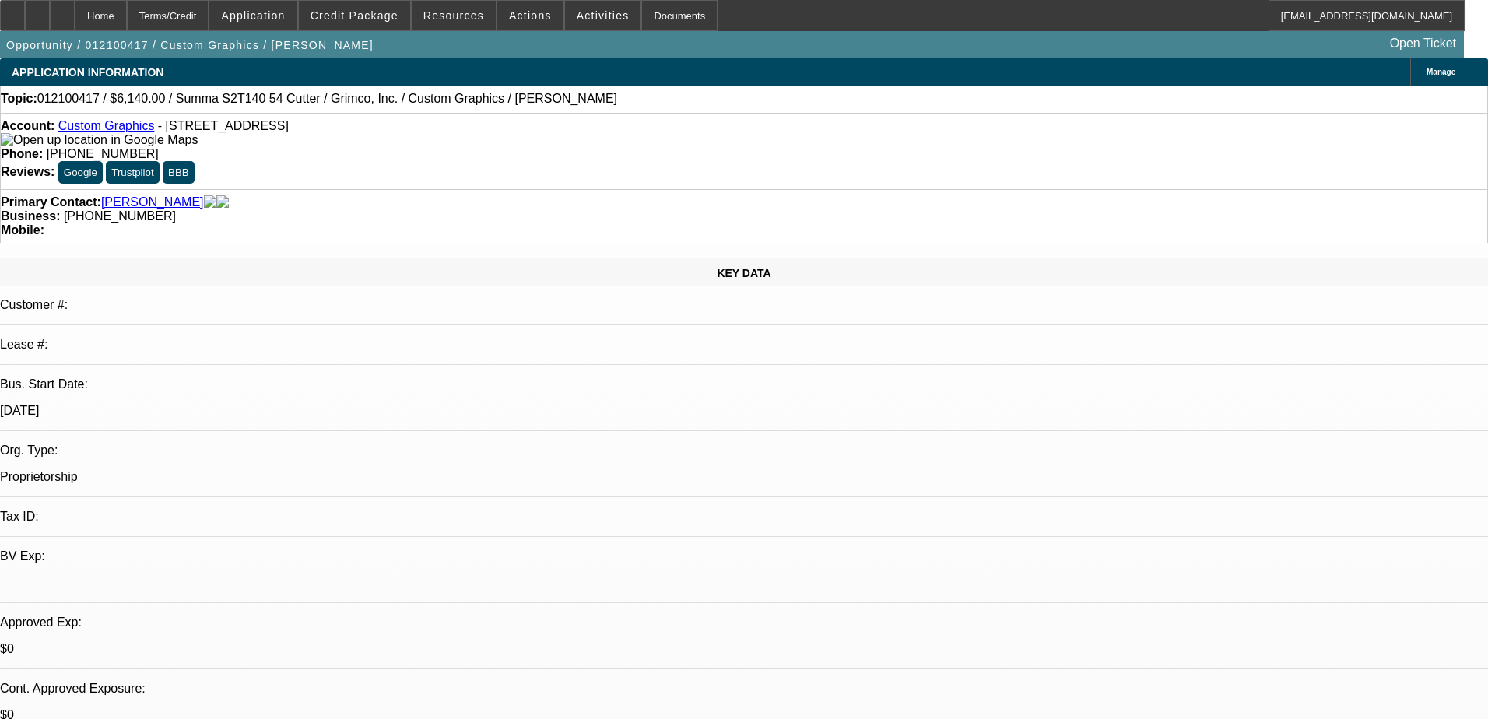
select select "0"
select select "2"
select select "0"
select select "6"
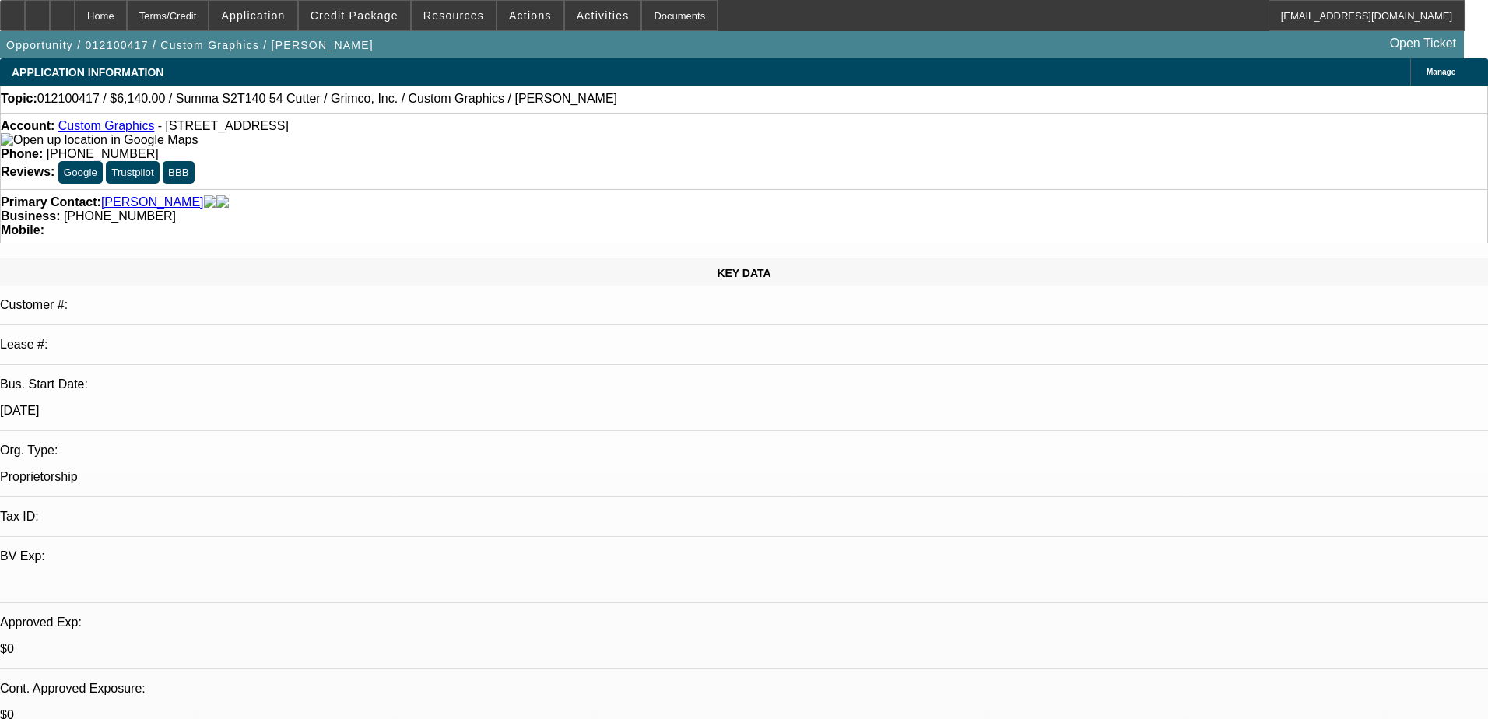
select select "0"
select select "2"
select select "0"
select select "6"
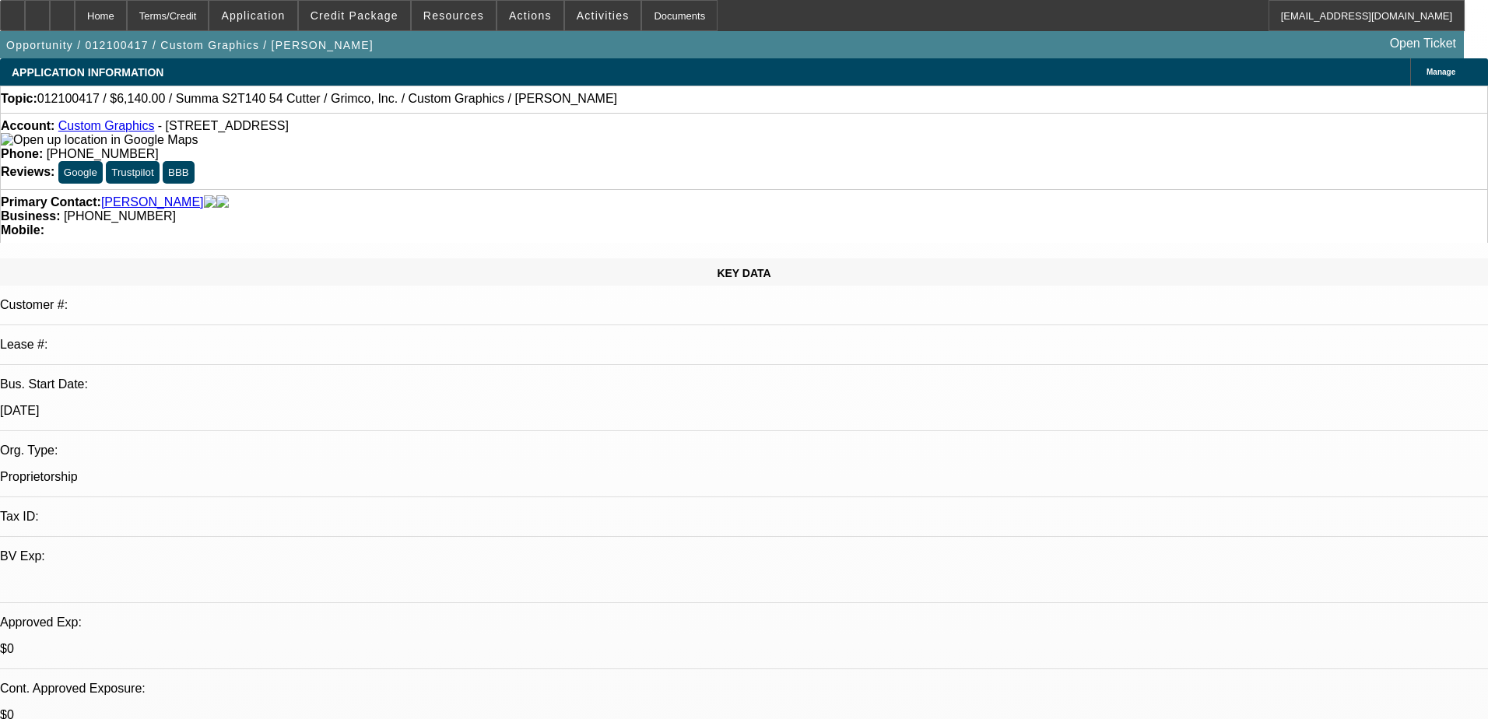
select select "0"
select select "2"
select select "0"
select select "6"
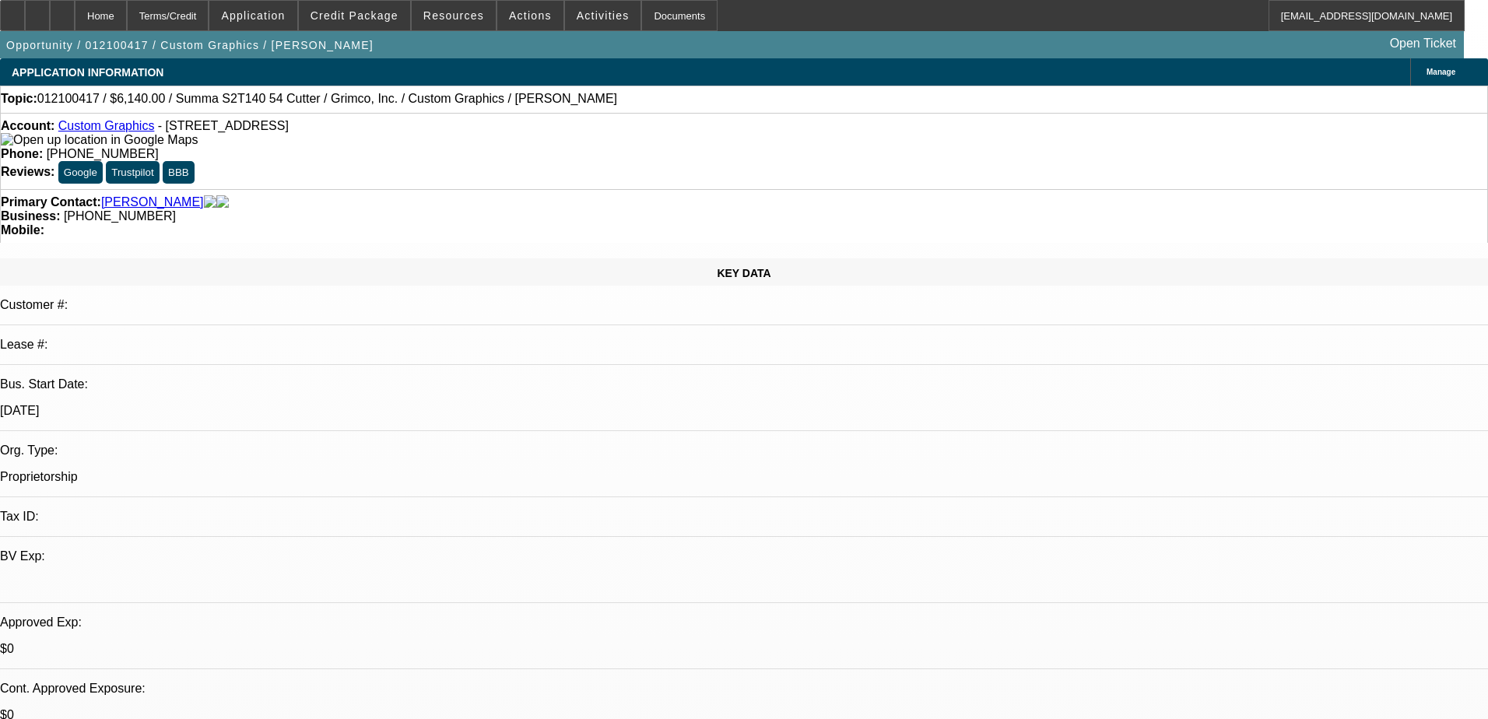
select select "0"
select select "2"
select select "0"
select select "6"
